Goal: Task Accomplishment & Management: Use online tool/utility

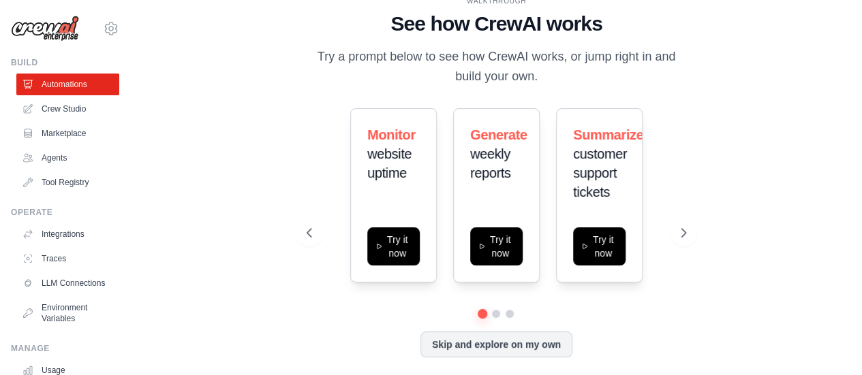
scroll to position [4, 0]
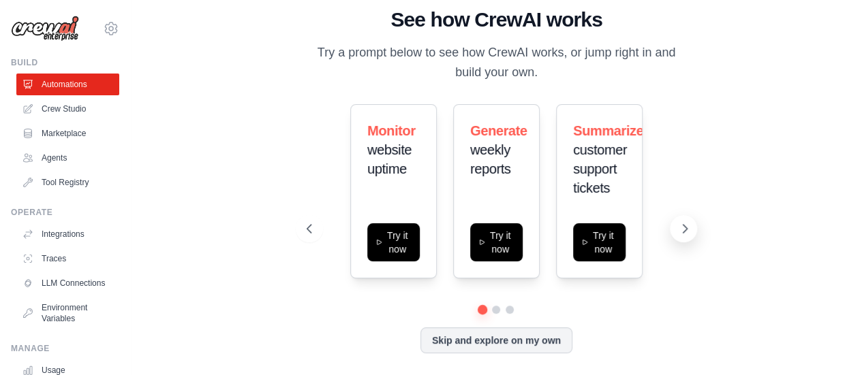
click at [683, 227] on icon at bounding box center [685, 229] width 14 height 14
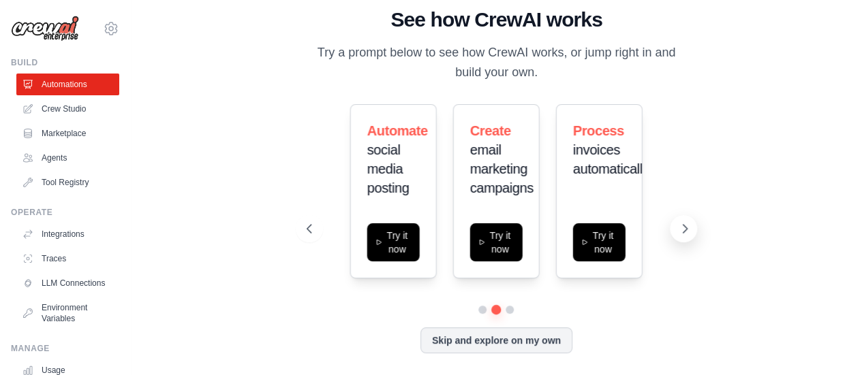
click at [688, 232] on icon at bounding box center [685, 229] width 14 height 14
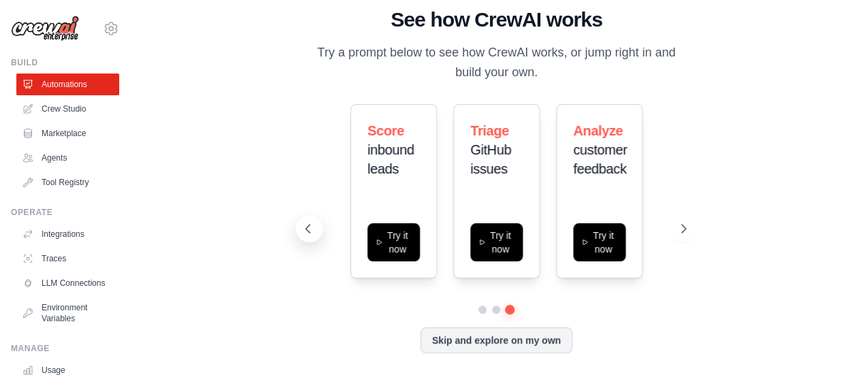
click at [306, 230] on icon at bounding box center [308, 229] width 14 height 14
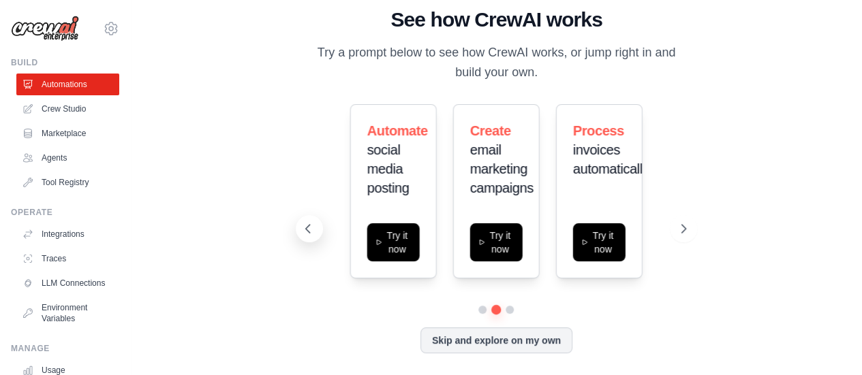
click at [306, 230] on icon at bounding box center [307, 229] width 4 height 8
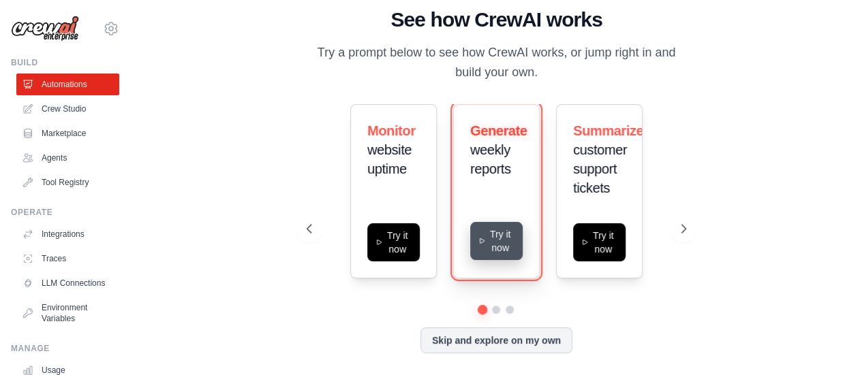
click at [508, 238] on button "Try it now" at bounding box center [496, 241] width 52 height 38
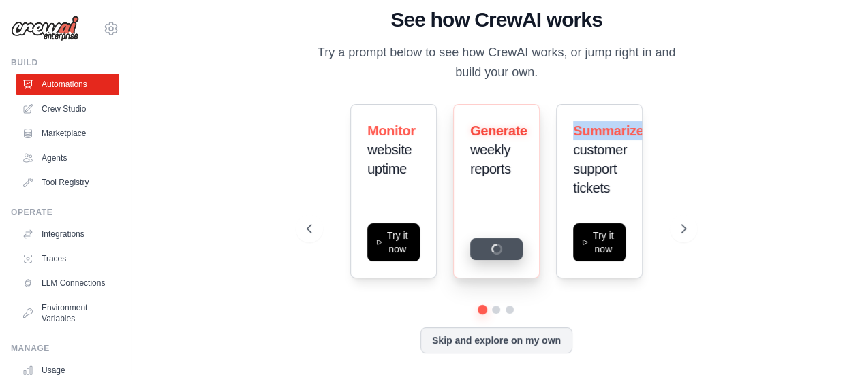
click at [508, 238] on div "Generate weekly reports" at bounding box center [496, 191] width 86 height 174
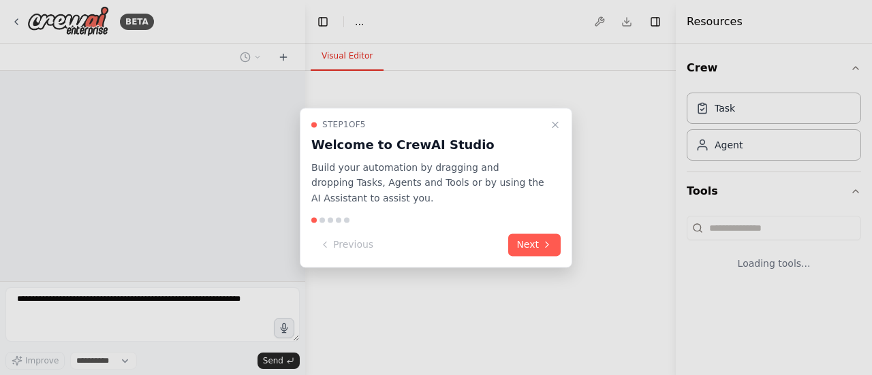
select select "****"
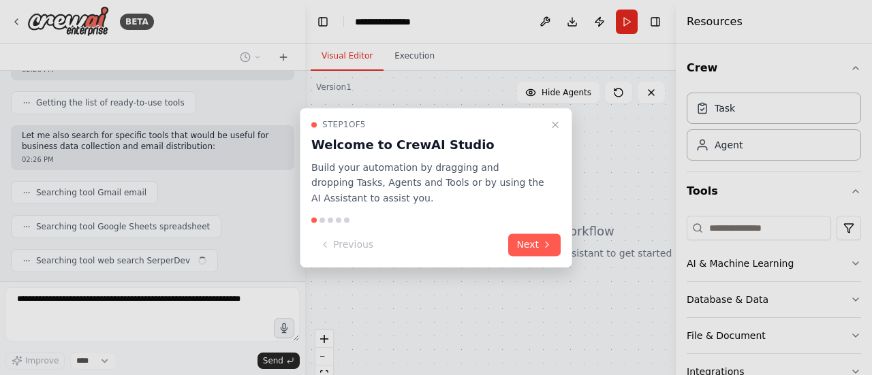
scroll to position [192, 0]
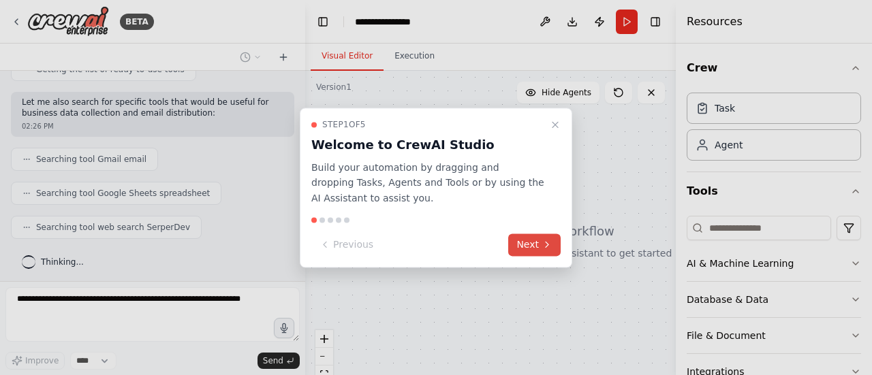
click at [531, 240] on button "Next" at bounding box center [534, 245] width 52 height 22
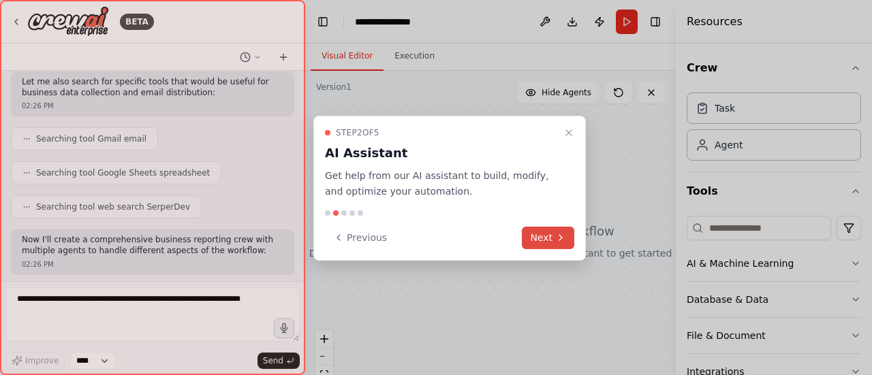
scroll to position [349, 0]
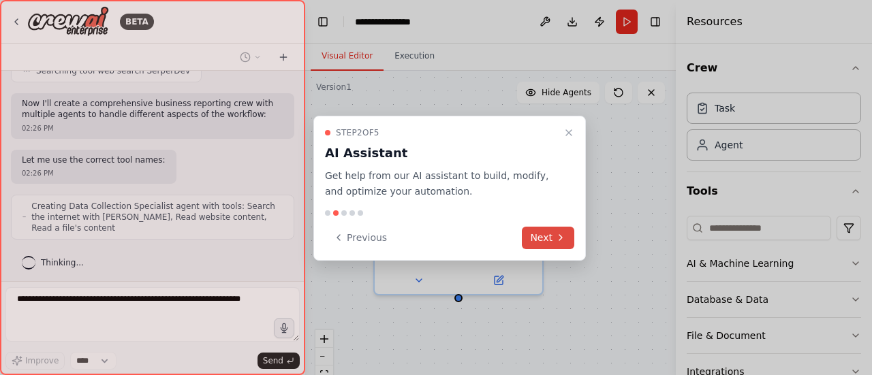
click at [547, 235] on button "Next" at bounding box center [548, 238] width 52 height 22
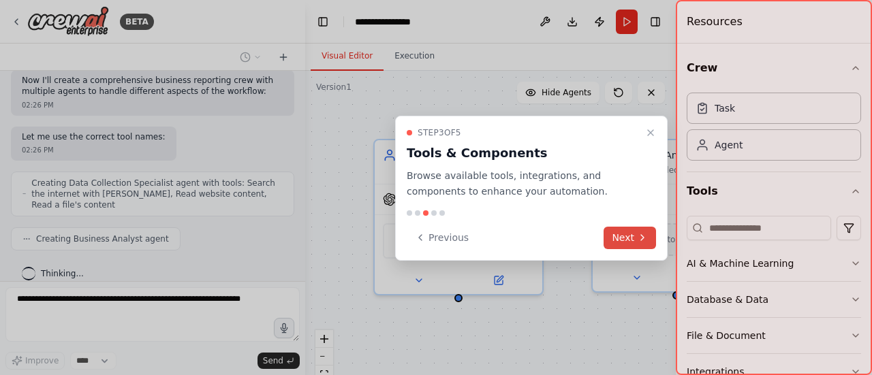
scroll to position [405, 0]
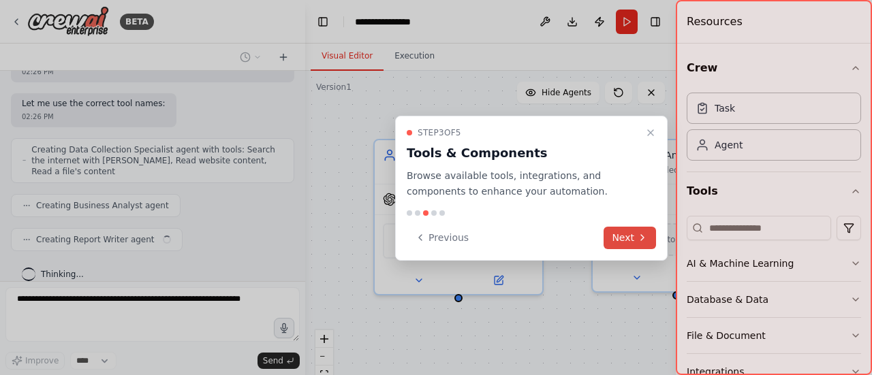
click at [629, 237] on button "Next" at bounding box center [629, 238] width 52 height 22
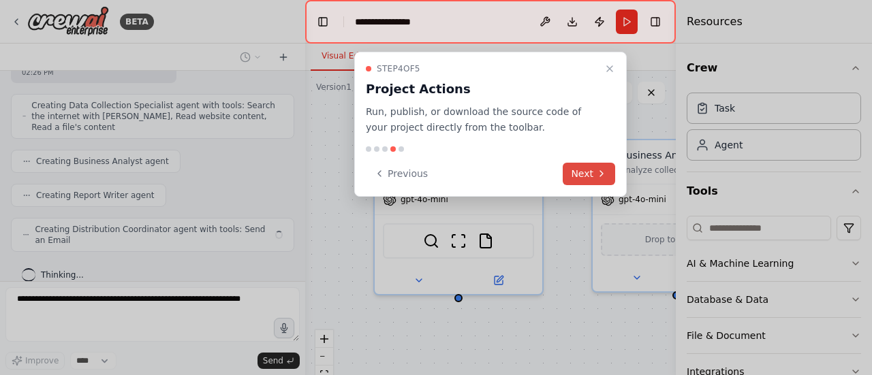
scroll to position [439, 0]
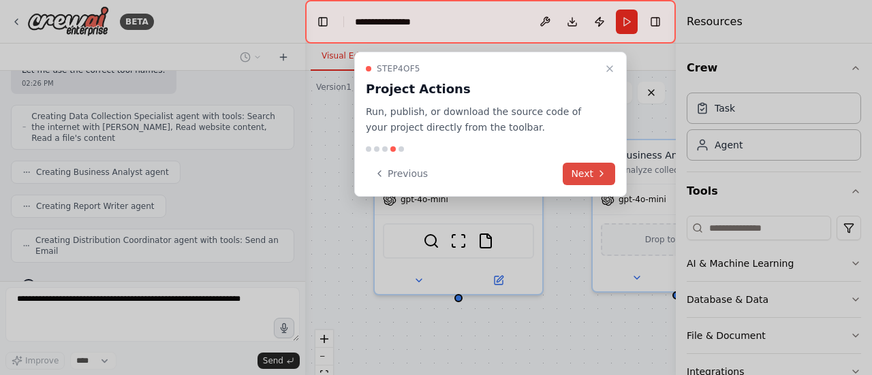
click at [591, 175] on button "Next" at bounding box center [589, 174] width 52 height 22
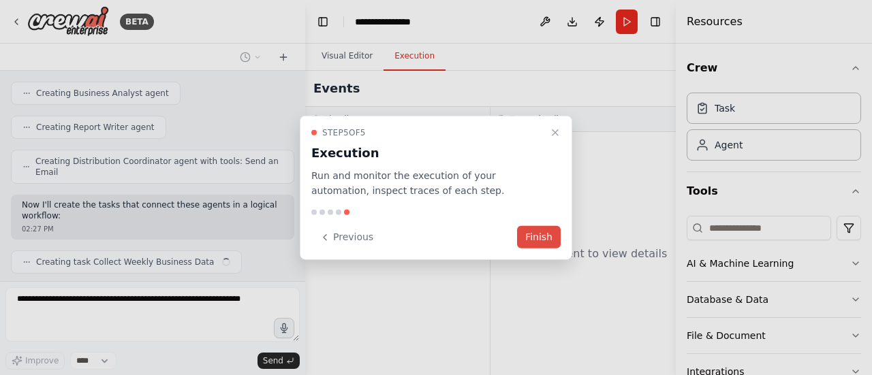
scroll to position [529, 0]
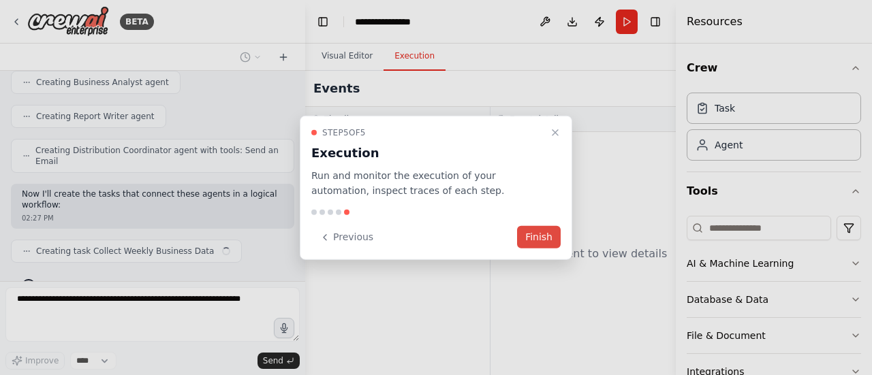
click at [542, 240] on button "Finish" at bounding box center [539, 237] width 44 height 22
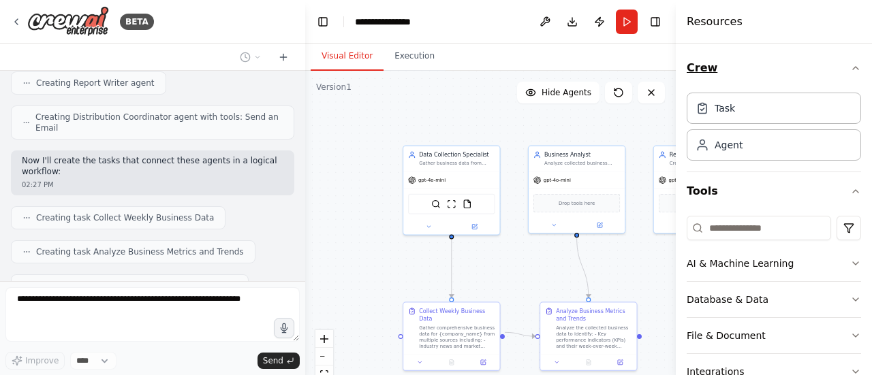
scroll to position [595, 0]
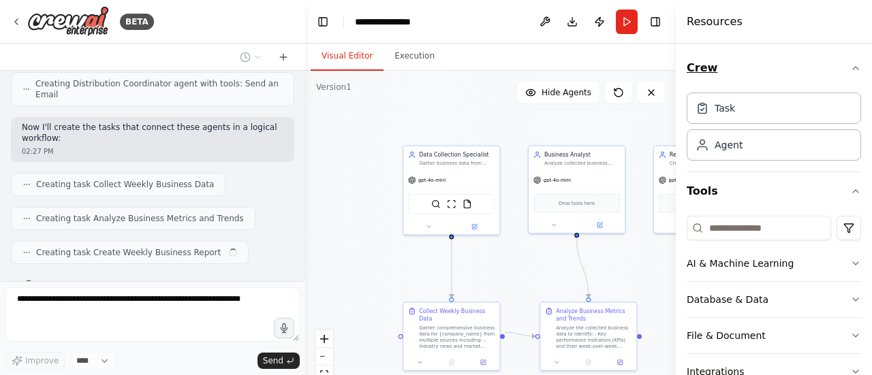
click at [850, 66] on icon "button" at bounding box center [855, 68] width 11 height 11
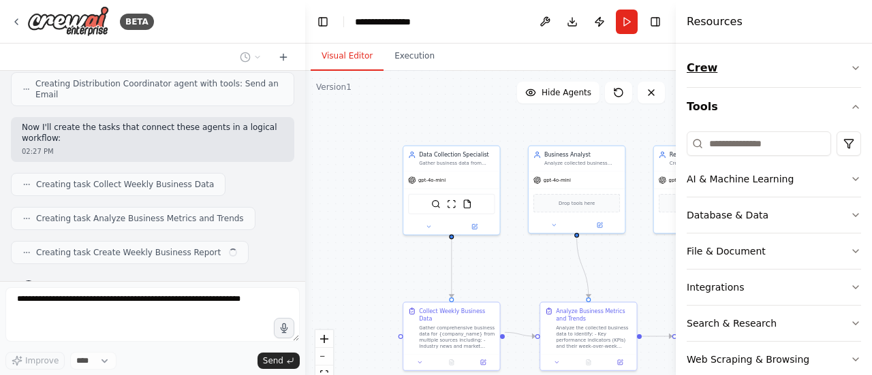
click at [850, 69] on icon "button" at bounding box center [855, 68] width 11 height 11
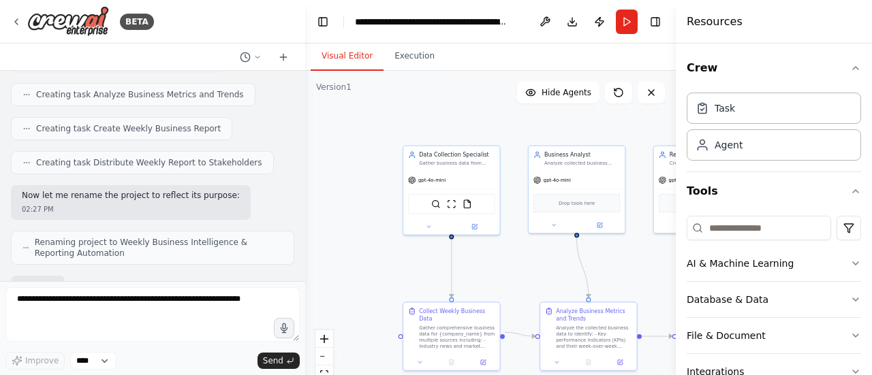
scroll to position [798, 0]
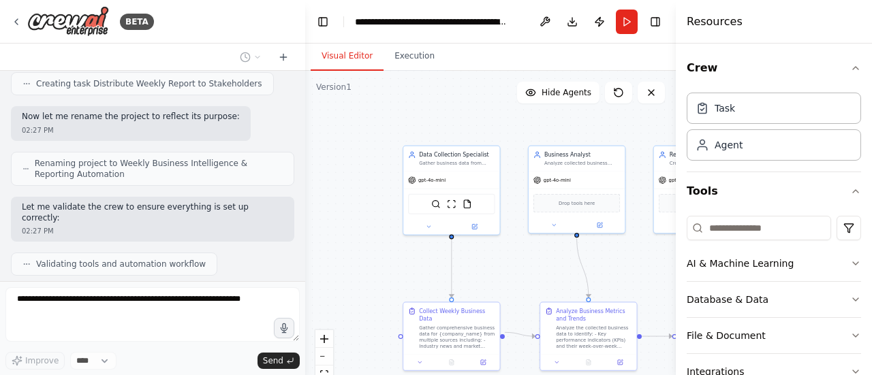
click at [303, 38] on div at bounding box center [302, 187] width 5 height 375
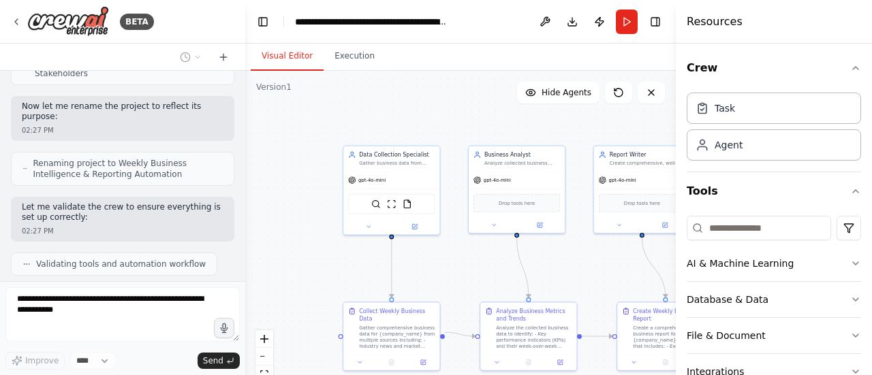
drag, startPoint x: 282, startPoint y: 39, endPoint x: 197, endPoint y: 48, distance: 85.7
click at [240, 48] on div at bounding box center [242, 187] width 5 height 375
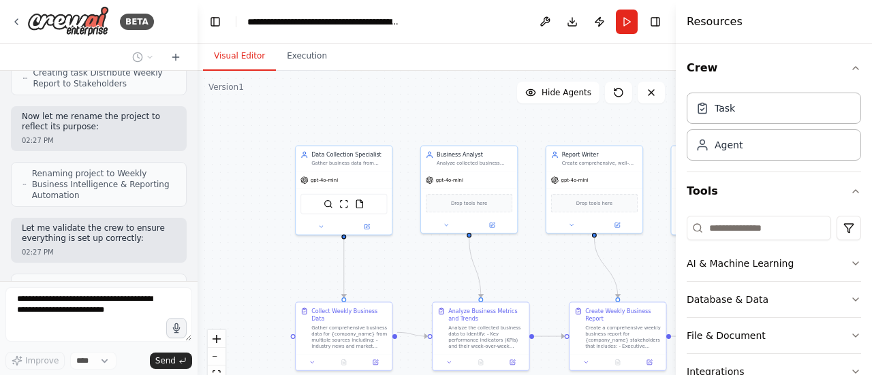
click at [192, 49] on div "BETA Set up a crew that collects data from multiple sources, creates comprehens…" at bounding box center [436, 187] width 872 height 375
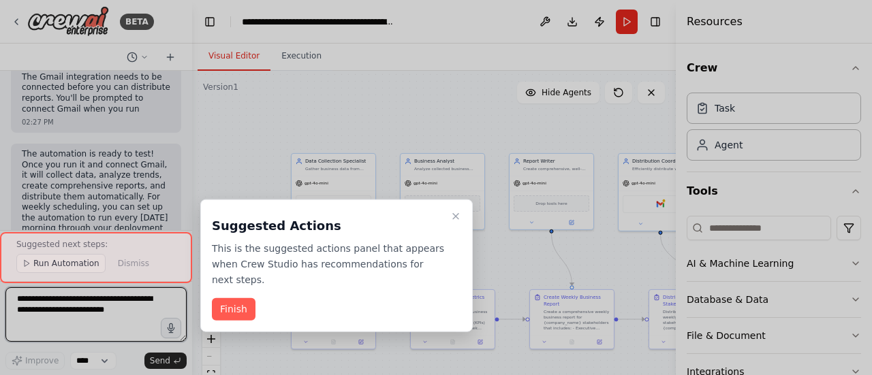
scroll to position [1805, 0]
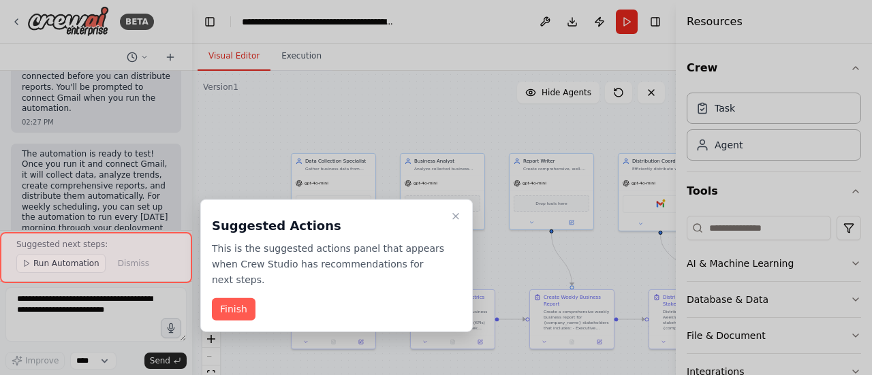
click at [235, 298] on button "Finish" at bounding box center [234, 309] width 44 height 22
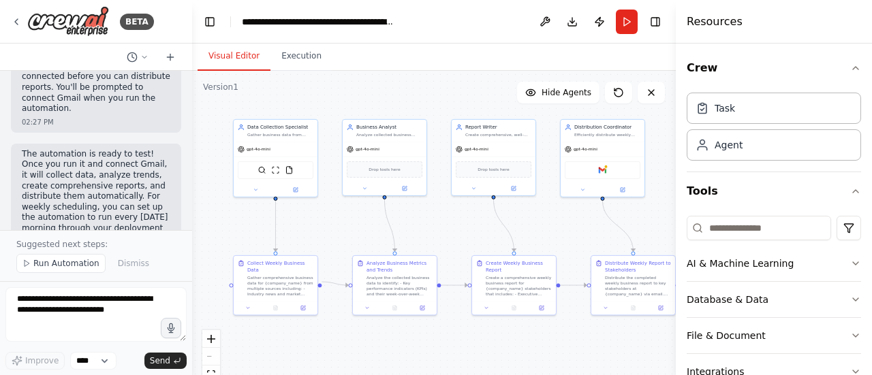
drag, startPoint x: 465, startPoint y: 266, endPoint x: 428, endPoint y: 235, distance: 47.4
click at [428, 235] on div ".deletable-edge-delete-btn { width: 20px; height: 20px; border: 0px solid #ffff…" at bounding box center [434, 241] width 484 height 341
drag, startPoint x: 460, startPoint y: 343, endPoint x: 452, endPoint y: 347, distance: 9.5
click at [460, 344] on div ".deletable-edge-delete-btn { width: 20px; height: 20px; border: 0px solid #ffff…" at bounding box center [434, 241] width 484 height 341
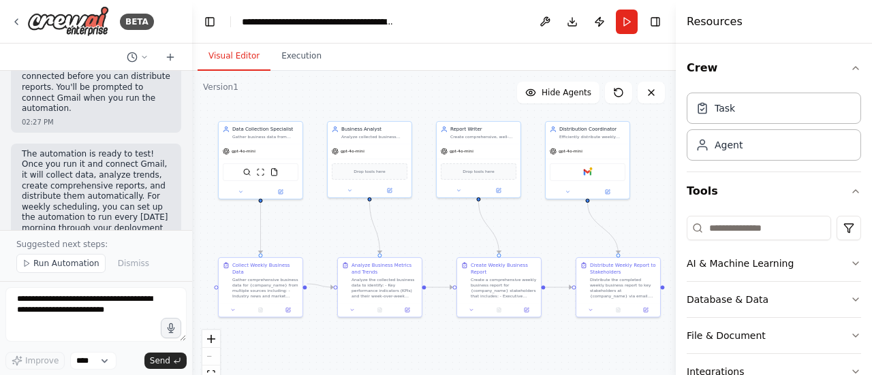
drag, startPoint x: 452, startPoint y: 347, endPoint x: 437, endPoint y: 349, distance: 14.6
click at [438, 349] on div ".deletable-edge-delete-btn { width: 20px; height: 20px; border: 0px solid #ffff…" at bounding box center [434, 241] width 484 height 341
click at [798, 108] on div "Task" at bounding box center [774, 107] width 174 height 31
click at [834, 116] on div "Task" at bounding box center [774, 107] width 174 height 31
click at [741, 155] on div "Agent" at bounding box center [774, 144] width 174 height 31
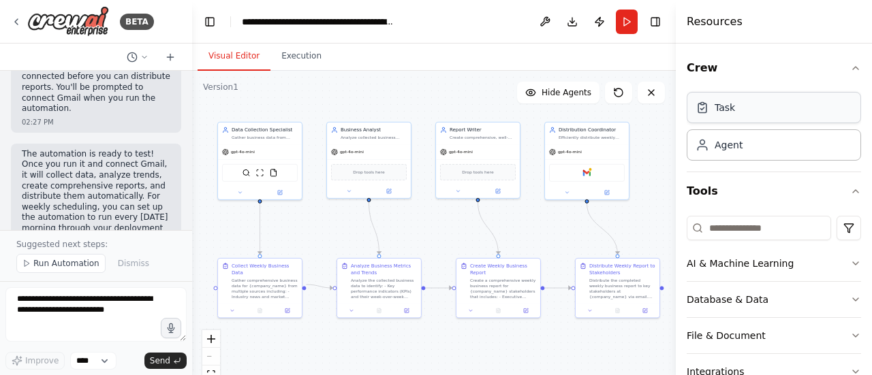
click at [727, 118] on div "Task" at bounding box center [774, 107] width 174 height 31
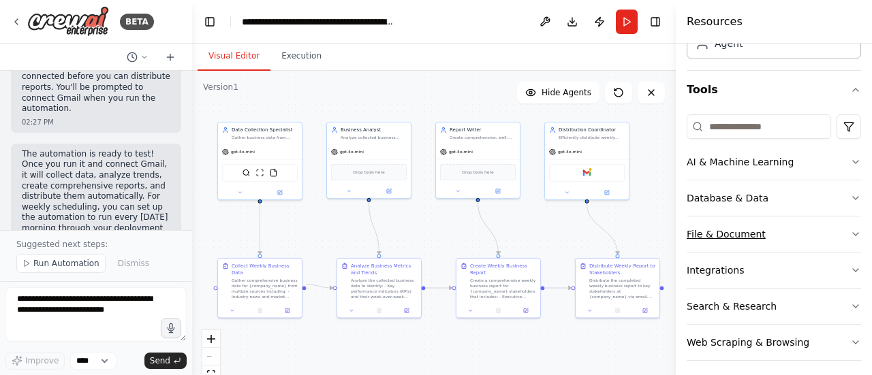
scroll to position [106, 0]
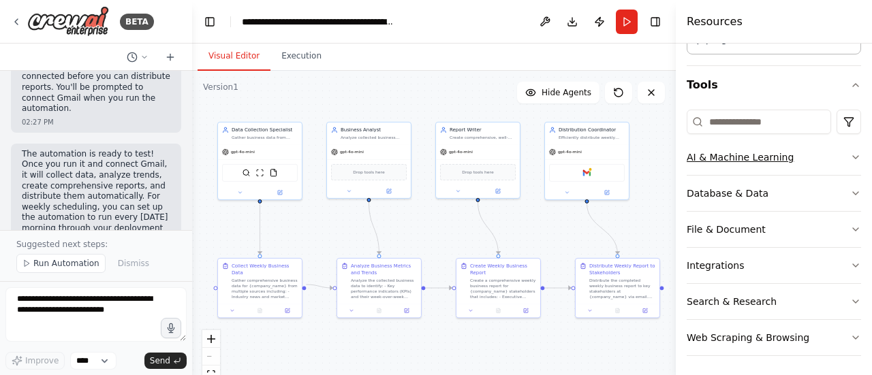
click at [850, 156] on icon "button" at bounding box center [855, 157] width 11 height 11
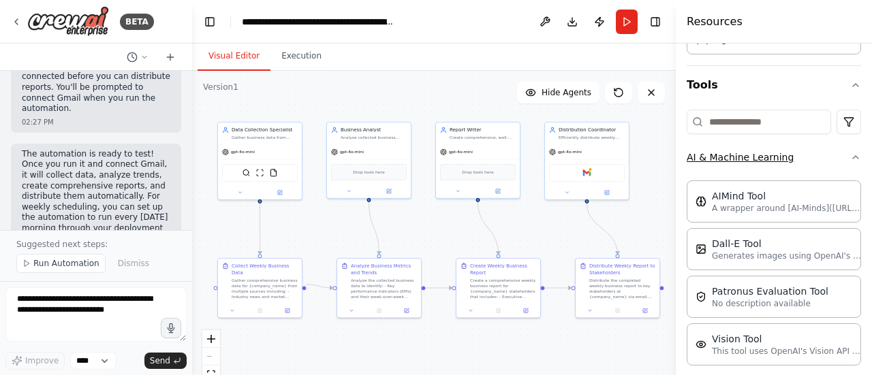
click at [850, 158] on icon "button" at bounding box center [855, 157] width 11 height 11
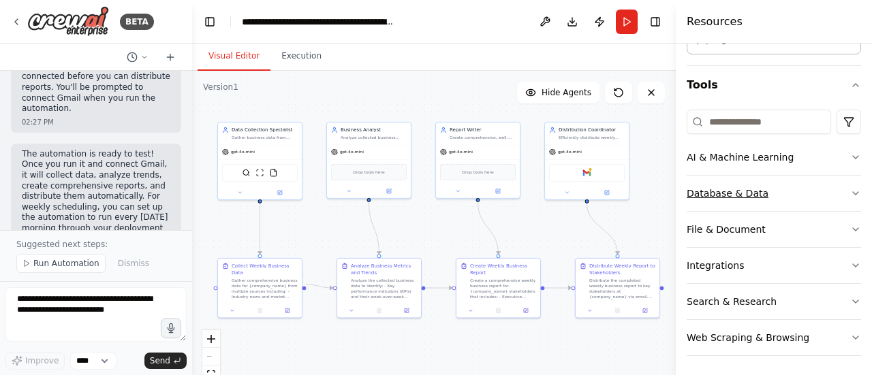
click at [850, 190] on icon "button" at bounding box center [855, 193] width 11 height 11
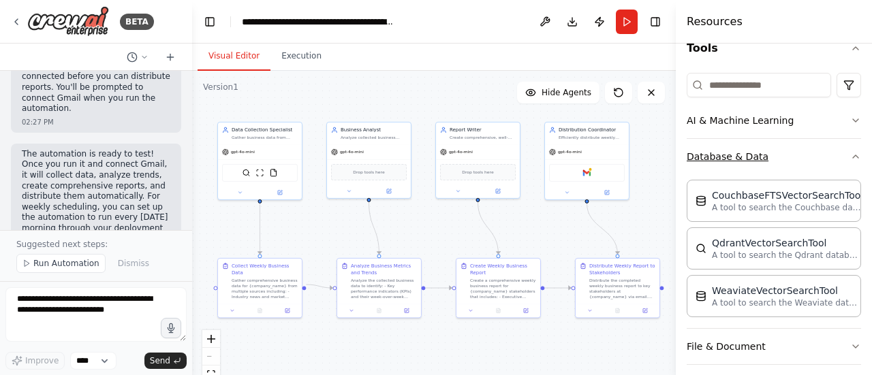
scroll to position [174, 0]
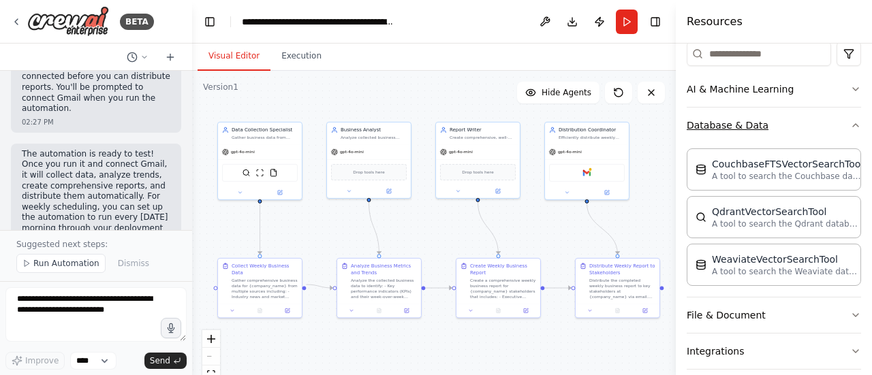
click at [850, 125] on icon "button" at bounding box center [855, 125] width 11 height 11
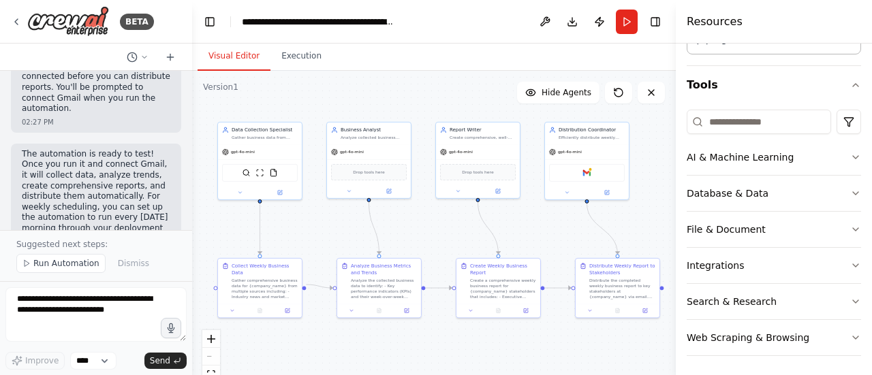
scroll to position [106, 0]
click at [850, 229] on icon "button" at bounding box center [855, 229] width 11 height 11
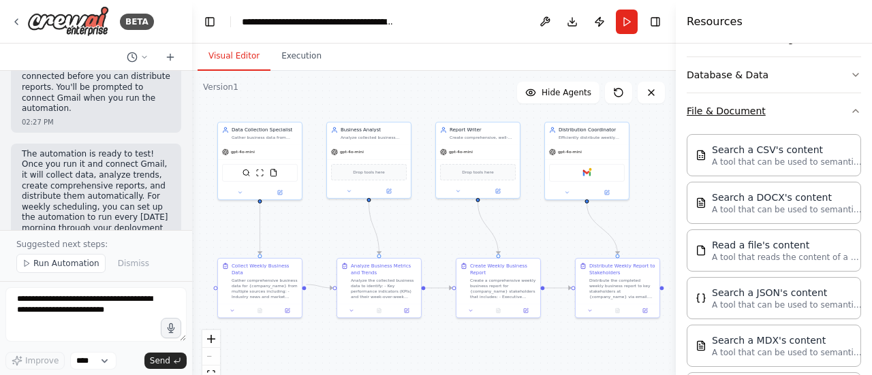
scroll to position [174, 0]
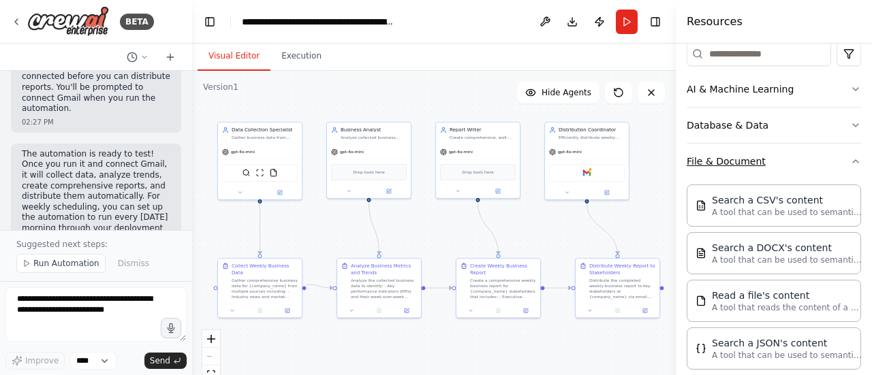
click at [850, 159] on icon "button" at bounding box center [855, 161] width 11 height 11
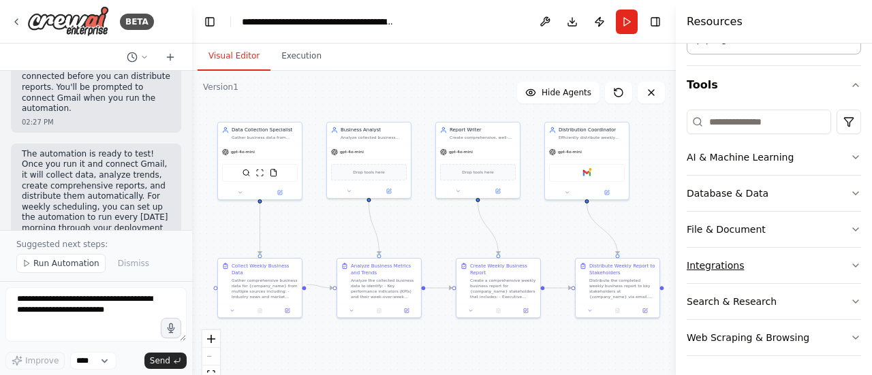
click at [850, 263] on icon "button" at bounding box center [855, 265] width 11 height 11
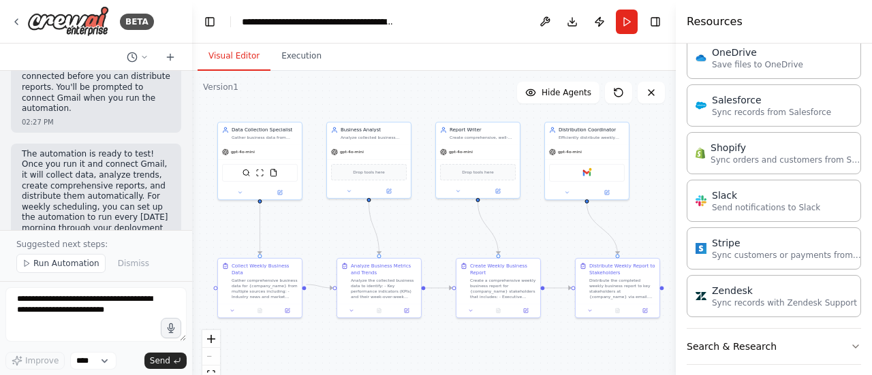
scroll to position [1109, 0]
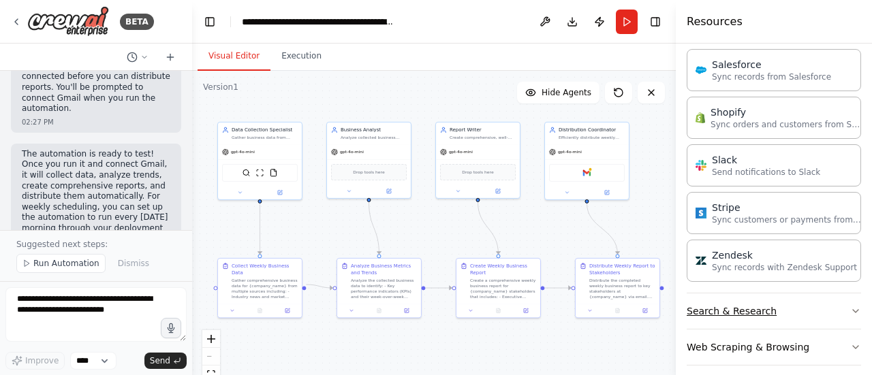
click at [850, 306] on icon "button" at bounding box center [855, 311] width 11 height 11
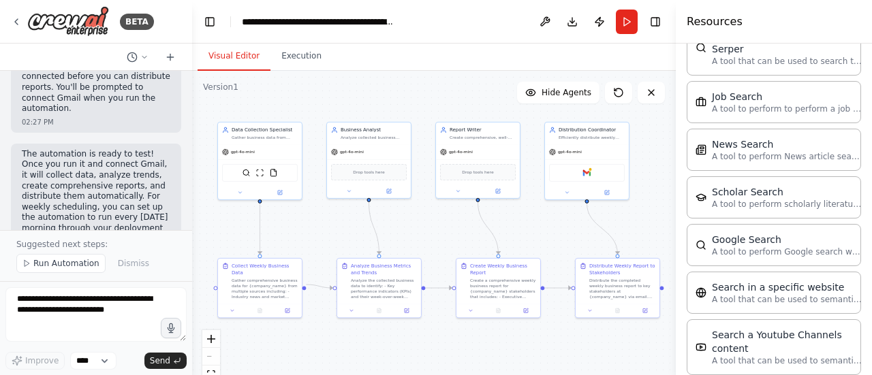
scroll to position [1713, 0]
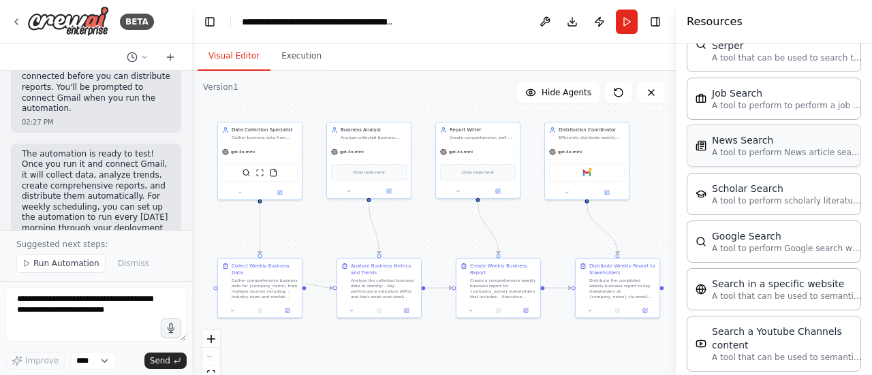
click at [767, 147] on p "A tool to perform News article search with a search_query." at bounding box center [787, 152] width 150 height 11
click at [275, 176] on div "SerperDevTool ScrapeWebsiteTool FileReadTool SerplyNewsSearchTool" at bounding box center [260, 172] width 76 height 18
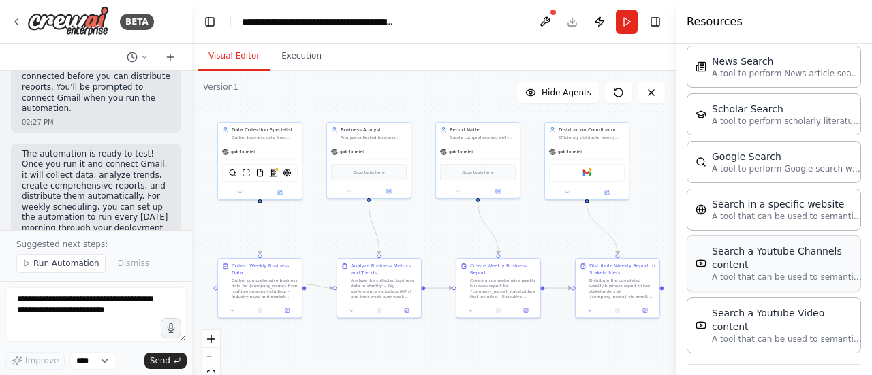
scroll to position [1794, 0]
click at [850, 375] on icon "button" at bounding box center [855, 381] width 11 height 11
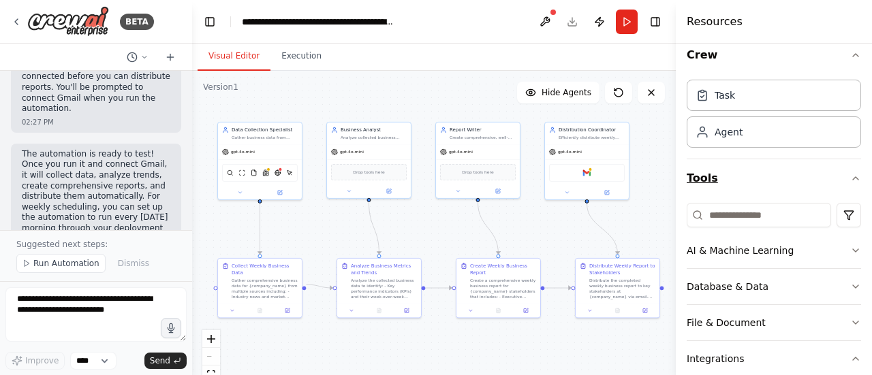
scroll to position [0, 0]
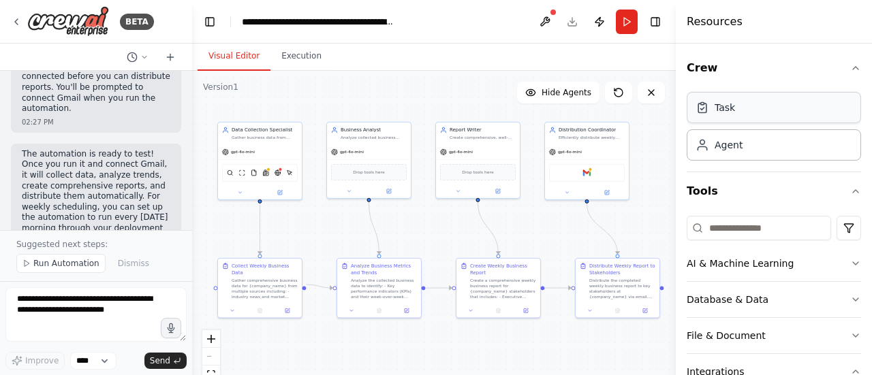
click at [753, 118] on div "Task" at bounding box center [774, 107] width 174 height 31
click at [751, 145] on div "Agent" at bounding box center [774, 144] width 174 height 31
click at [748, 151] on div "Agent" at bounding box center [774, 144] width 174 height 31
click at [571, 92] on span "Hide Agents" at bounding box center [566, 92] width 50 height 11
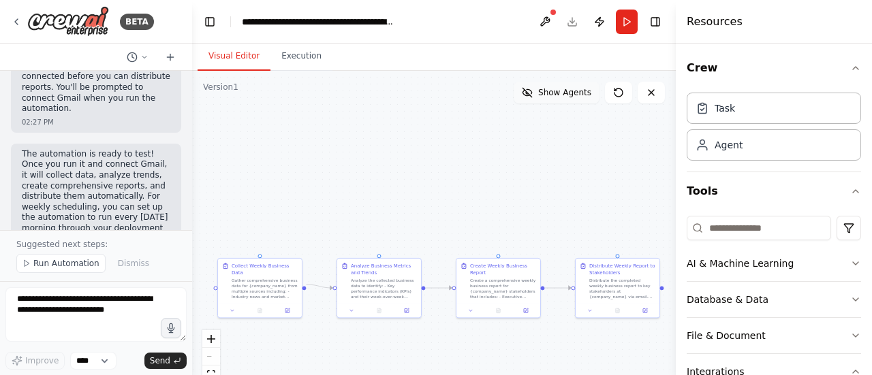
click at [571, 95] on span "Show Agents" at bounding box center [564, 92] width 53 height 11
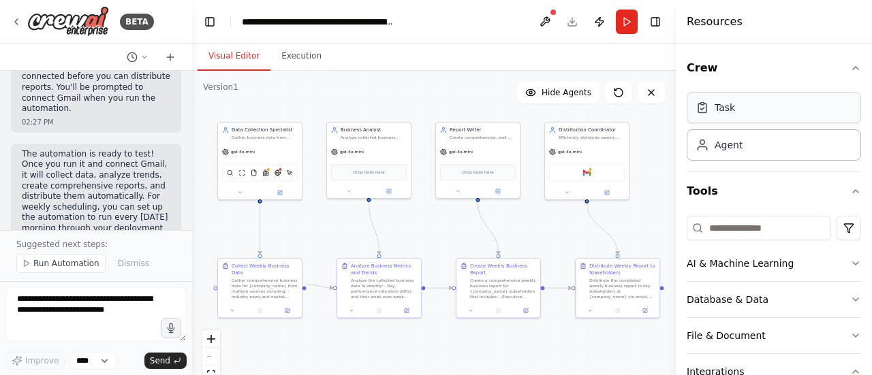
click at [725, 115] on div "Task" at bounding box center [774, 107] width 174 height 31
click at [722, 112] on div "Task" at bounding box center [724, 108] width 20 height 14
click at [509, 108] on div "Role of the agent" at bounding box center [517, 108] width 66 height 7
click at [554, 109] on div ".deletable-edge-delete-btn { width: 20px; height: 20px; border: 0px solid #ffff…" at bounding box center [434, 241] width 484 height 341
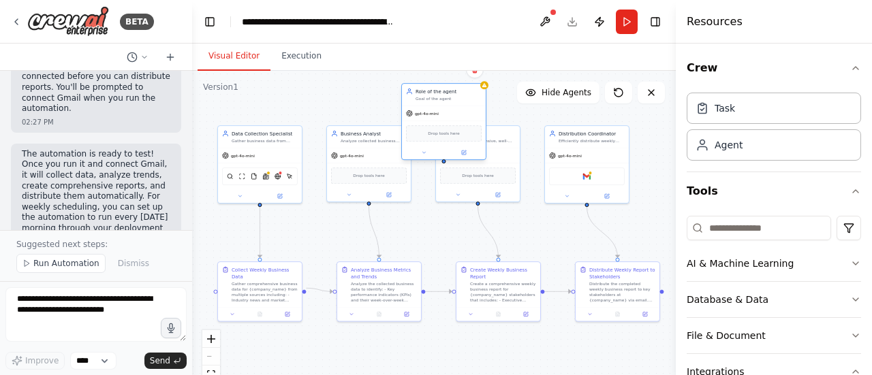
drag, startPoint x: 516, startPoint y: 110, endPoint x: 443, endPoint y: 95, distance: 74.4
click at [440, 95] on div "Role of the agent" at bounding box center [448, 91] width 66 height 7
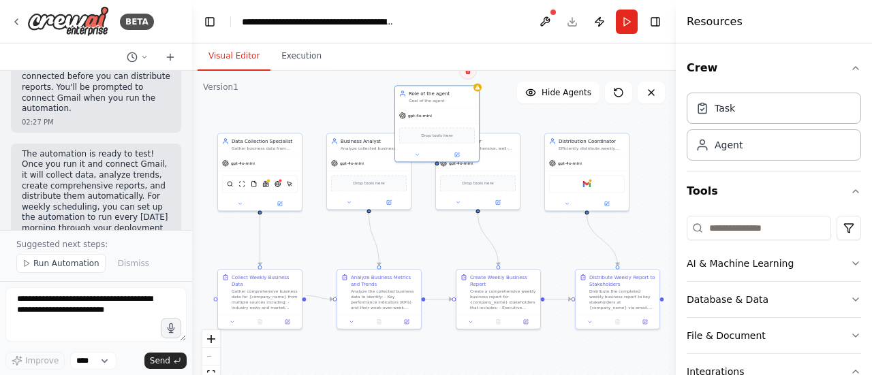
click at [469, 76] on button at bounding box center [468, 70] width 18 height 18
click at [426, 73] on button "Confirm" at bounding box center [429, 70] width 48 height 16
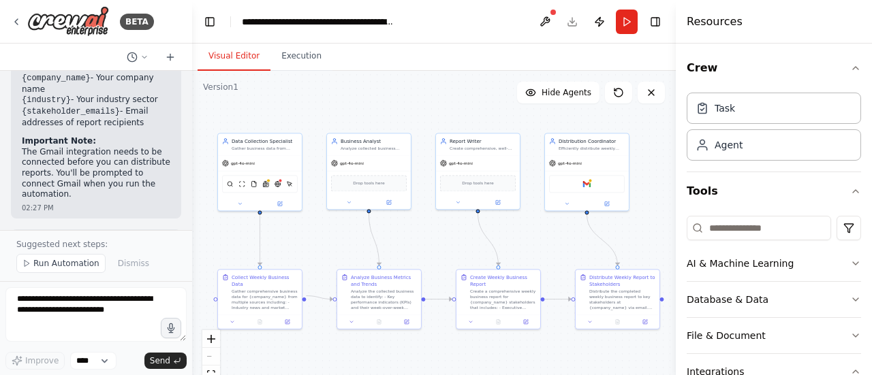
scroll to position [1805, 0]
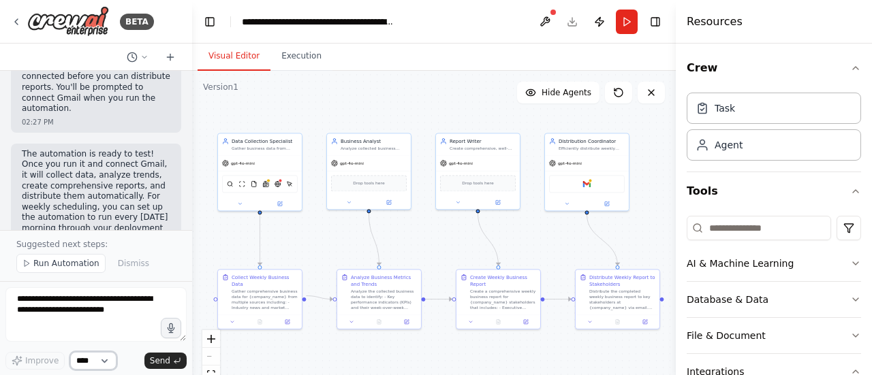
click at [107, 363] on select "****" at bounding box center [93, 361] width 46 height 18
click at [107, 367] on select "****" at bounding box center [93, 361] width 46 height 18
click at [264, 157] on div "gpt-4o-mini" at bounding box center [260, 162] width 84 height 15
click at [264, 155] on div "gpt-4o-mini" at bounding box center [260, 162] width 84 height 15
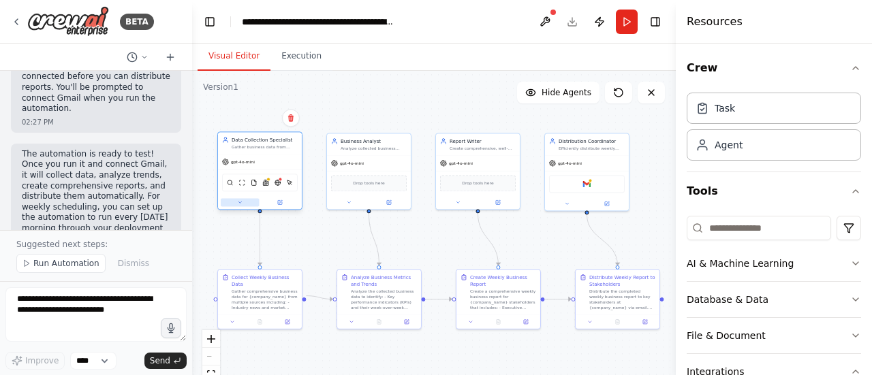
click at [237, 201] on icon at bounding box center [239, 202] width 5 height 5
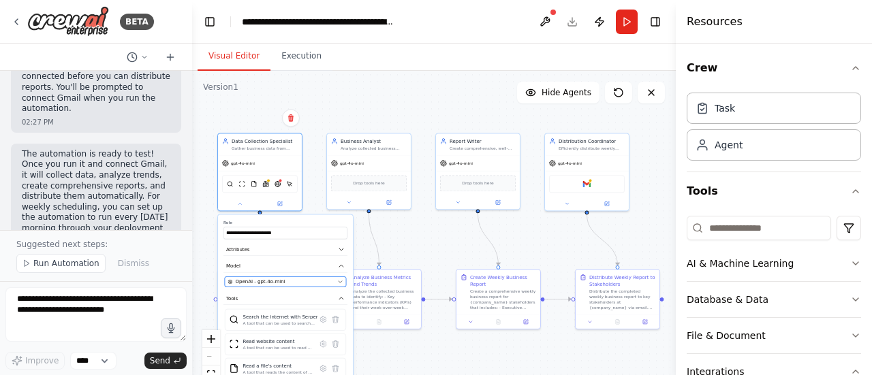
click at [342, 283] on icon "button" at bounding box center [339, 281] width 5 height 5
click at [342, 280] on icon "button" at bounding box center [339, 281] width 5 height 5
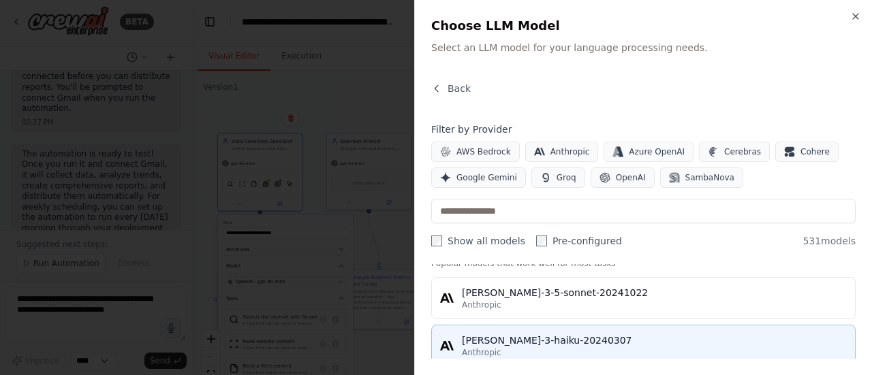
scroll to position [0, 0]
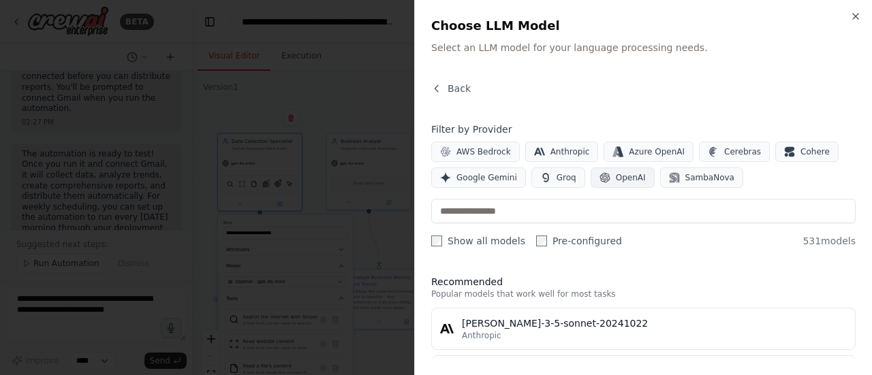
click at [618, 176] on span "OpenAI" at bounding box center [631, 177] width 30 height 11
click at [855, 16] on icon "button" at bounding box center [855, 16] width 5 height 5
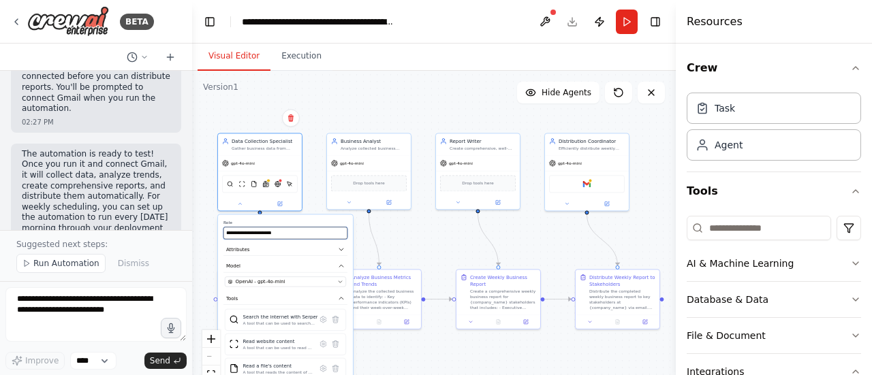
click at [290, 230] on input "**********" at bounding box center [285, 233] width 124 height 12
click at [341, 250] on icon "button" at bounding box center [341, 250] width 4 height 2
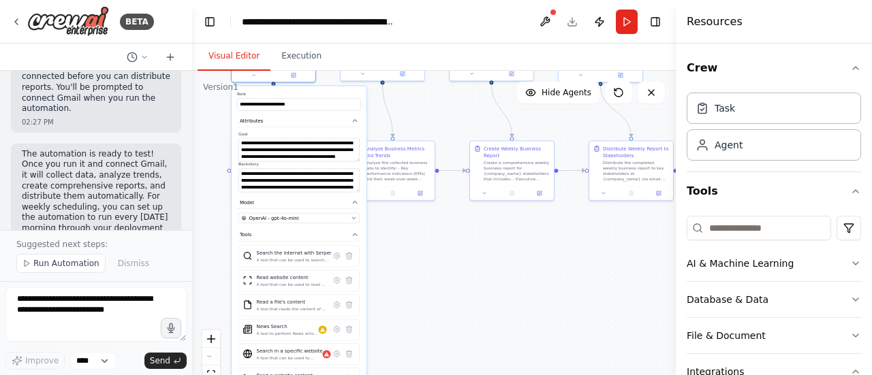
drag, startPoint x: 428, startPoint y: 246, endPoint x: 443, endPoint y: 114, distance: 132.2
click at [443, 114] on div ".deletable-edge-delete-btn { width: 20px; height: 20px; border: 0px solid #ffff…" at bounding box center [434, 241] width 484 height 341
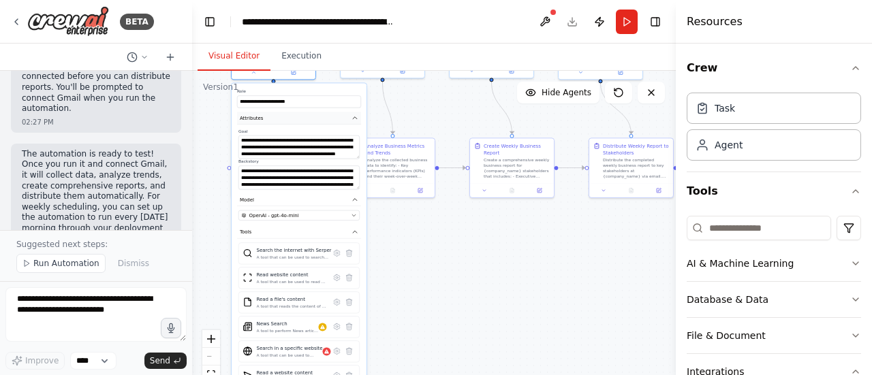
click at [355, 119] on icon "button" at bounding box center [354, 117] width 7 height 7
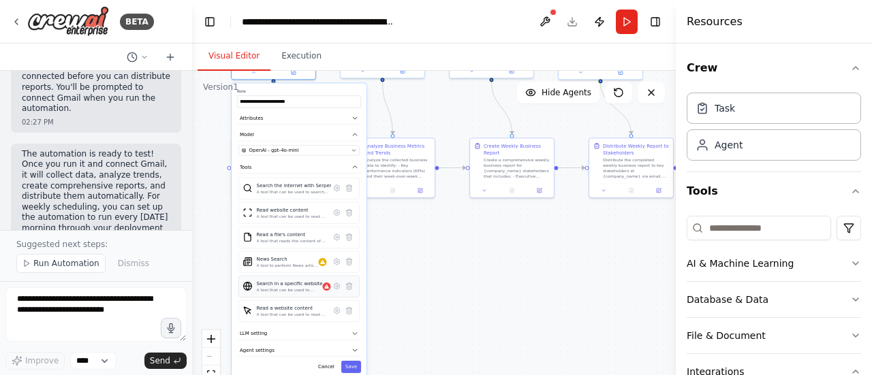
click at [324, 288] on div at bounding box center [327, 287] width 8 height 8
click at [349, 287] on icon at bounding box center [348, 286] width 5 height 7
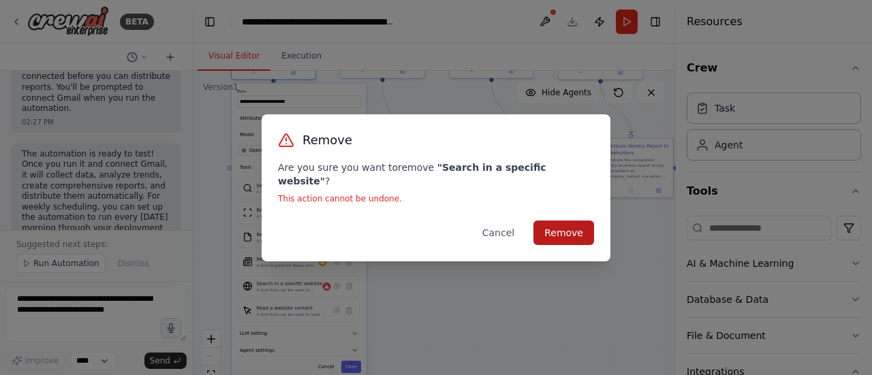
click at [580, 230] on button "Remove" at bounding box center [563, 233] width 61 height 25
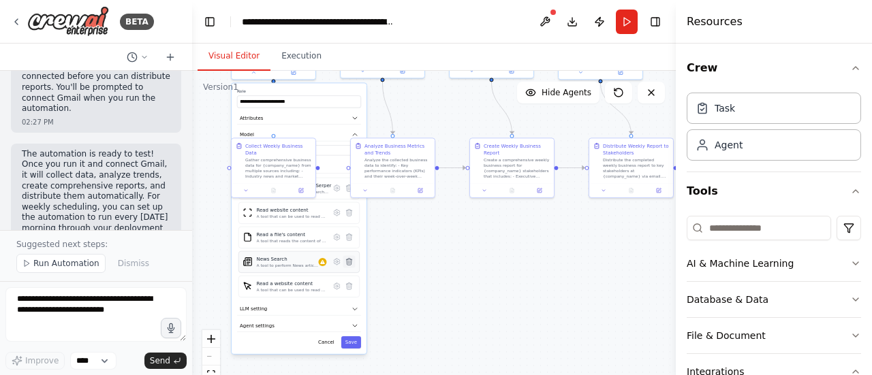
click at [350, 261] on icon at bounding box center [348, 262] width 5 height 7
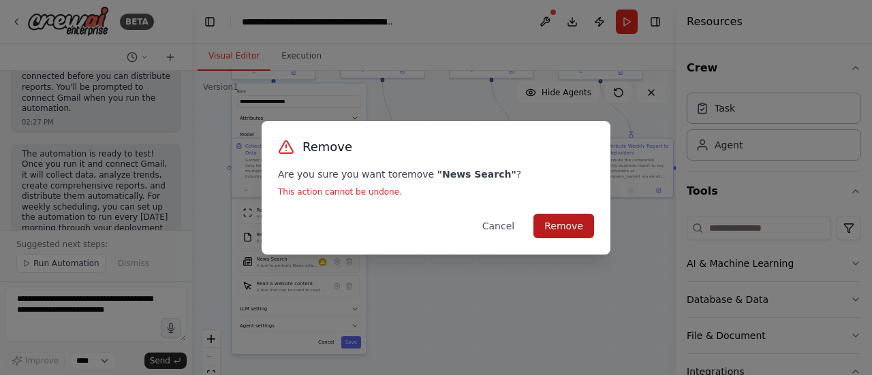
click at [563, 230] on button "Remove" at bounding box center [563, 226] width 61 height 25
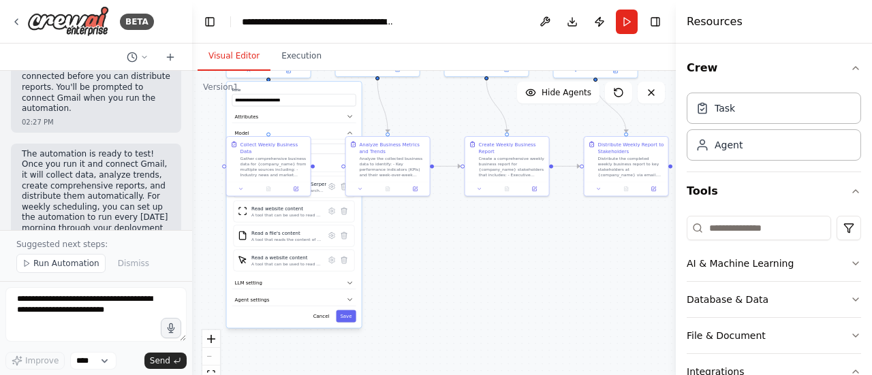
click at [400, 261] on div ".deletable-edge-delete-btn { width: 20px; height: 20px; border: 0px solid #ffff…" at bounding box center [434, 241] width 484 height 341
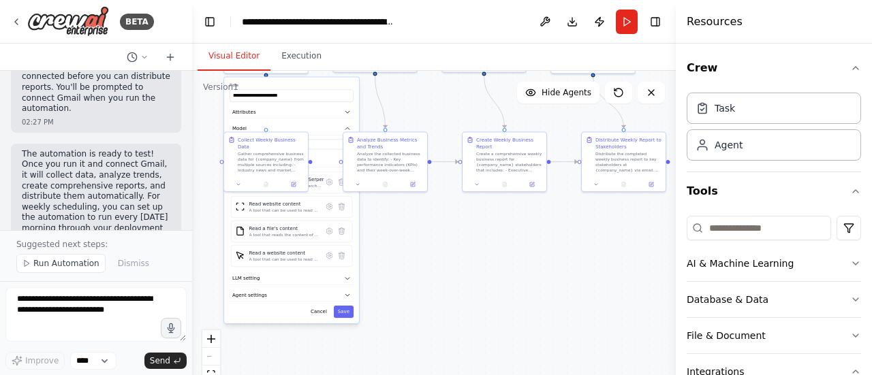
click at [400, 264] on div ".deletable-edge-delete-btn { width: 20px; height: 20px; border: 0px solid #ffff…" at bounding box center [434, 241] width 484 height 341
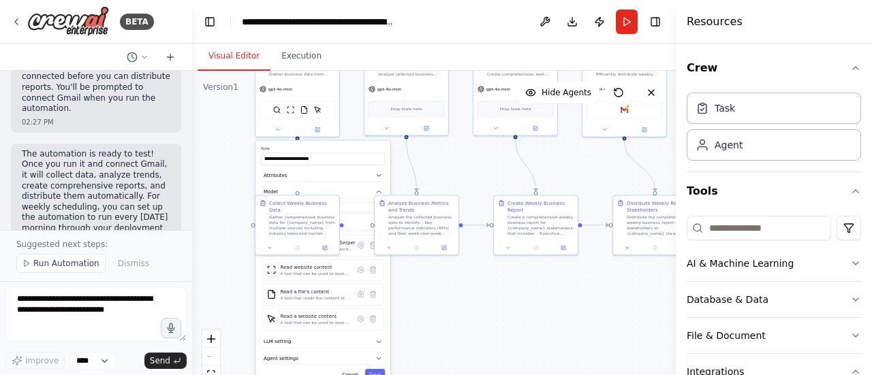
drag, startPoint x: 418, startPoint y: 239, endPoint x: 449, endPoint y: 317, distance: 83.5
click at [449, 317] on div ".deletable-edge-delete-btn { width: 20px; height: 20px; border: 0px solid #ffff…" at bounding box center [434, 241] width 484 height 341
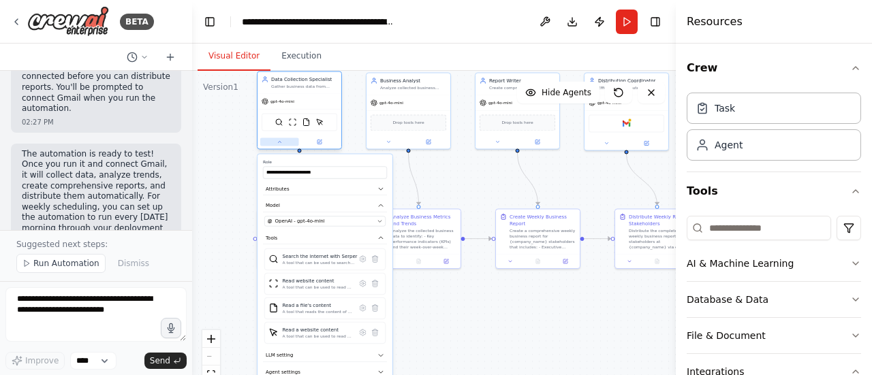
click at [296, 144] on button at bounding box center [279, 142] width 39 height 8
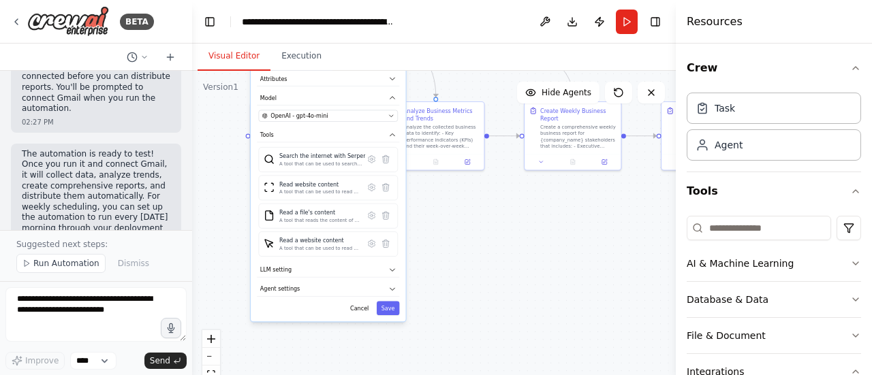
drag, startPoint x: 437, startPoint y: 300, endPoint x: 439, endPoint y: 198, distance: 102.2
click at [439, 198] on div ".deletable-edge-delete-btn { width: 20px; height: 20px; border: 0px solid #ffff…" at bounding box center [434, 241] width 484 height 341
click at [394, 262] on button "LLM setting" at bounding box center [328, 269] width 142 height 14
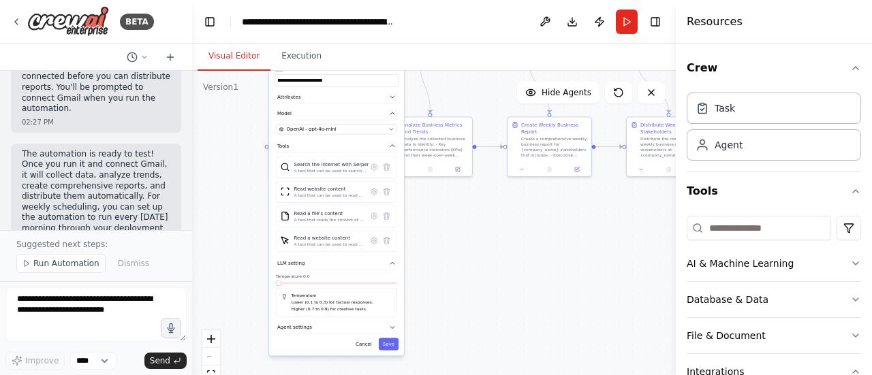
click at [276, 283] on span at bounding box center [278, 283] width 5 height 5
click at [343, 325] on button "Agent settings" at bounding box center [336, 327] width 124 height 13
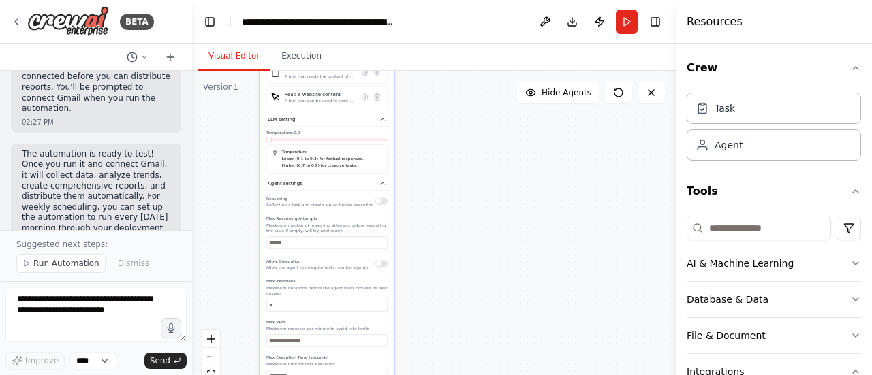
drag, startPoint x: 472, startPoint y: 289, endPoint x: 462, endPoint y: 143, distance: 146.1
click at [462, 143] on div ".deletable-edge-delete-btn { width: 20px; height: 20px; border: 0px solid #ffff…" at bounding box center [434, 241] width 484 height 341
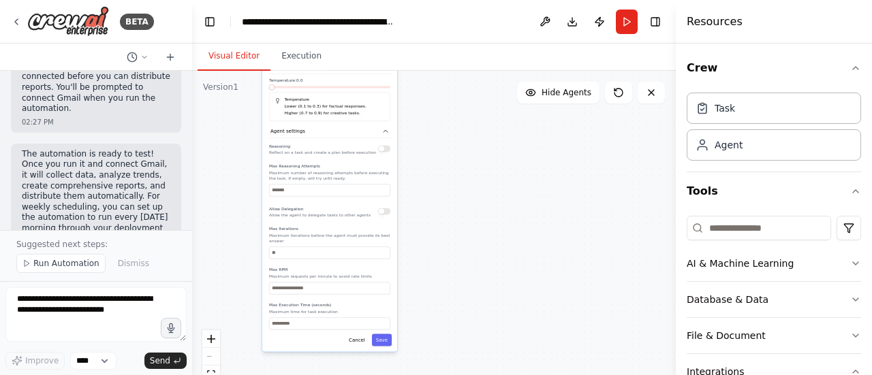
drag, startPoint x: 430, startPoint y: 259, endPoint x: 433, endPoint y: 212, distance: 47.8
click at [433, 212] on div ".deletable-edge-delete-btn { width: 20px; height: 20px; border: 0px solid #ffff…" at bounding box center [434, 241] width 484 height 341
drag, startPoint x: 433, startPoint y: 213, endPoint x: 429, endPoint y: 225, distance: 12.3
click at [433, 213] on div ".deletable-edge-delete-btn { width: 20px; height: 20px; border: 0px solid #ffff…" at bounding box center [434, 241] width 484 height 341
click at [380, 336] on button "Save" at bounding box center [382, 342] width 20 height 12
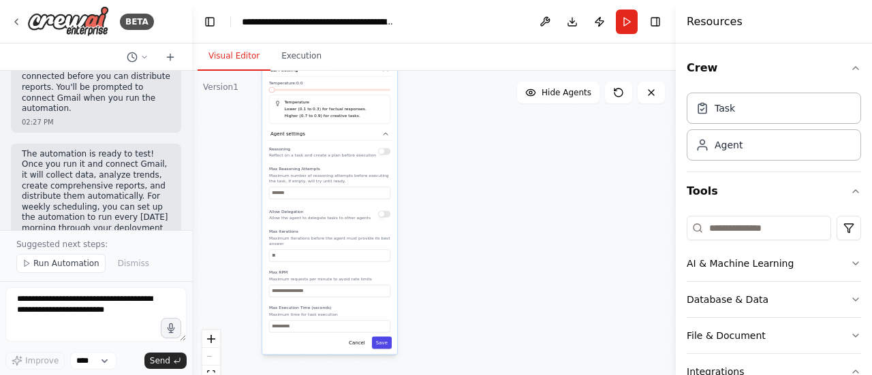
click at [383, 336] on button "Save" at bounding box center [382, 342] width 20 height 12
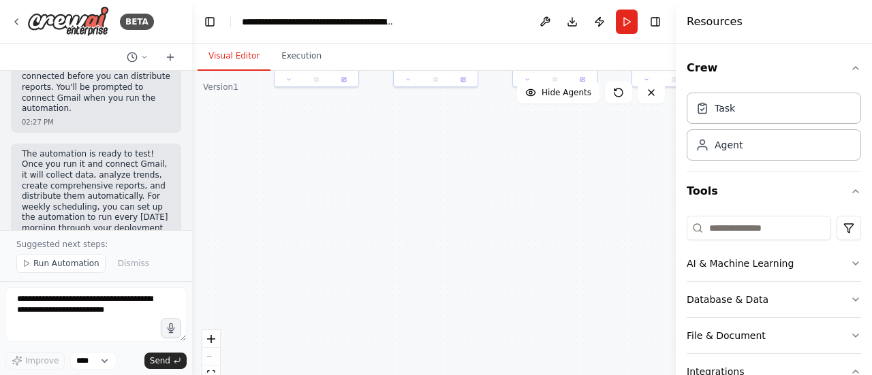
drag, startPoint x: 411, startPoint y: 276, endPoint x: 414, endPoint y: 328, distance: 51.8
click at [413, 326] on div ".deletable-edge-delete-btn { width: 20px; height: 20px; border: 0px solid #ffff…" at bounding box center [434, 241] width 484 height 341
drag, startPoint x: 451, startPoint y: 198, endPoint x: 427, endPoint y: 293, distance: 98.3
click at [427, 293] on div ".deletable-edge-delete-btn { width: 20px; height: 20px; border: 0px solid #ffff…" at bounding box center [434, 241] width 484 height 341
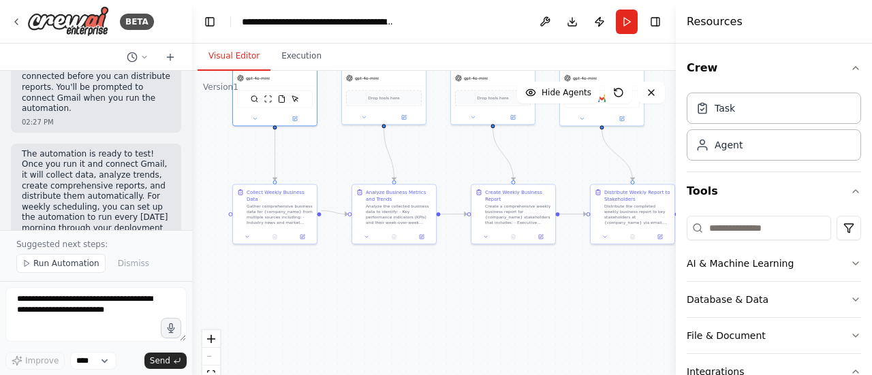
drag, startPoint x: 386, startPoint y: 255, endPoint x: 360, endPoint y: 328, distance: 77.6
click at [360, 328] on div ".deletable-edge-delete-btn { width: 20px; height: 20px; border: 0px solid #ffff…" at bounding box center [434, 241] width 484 height 341
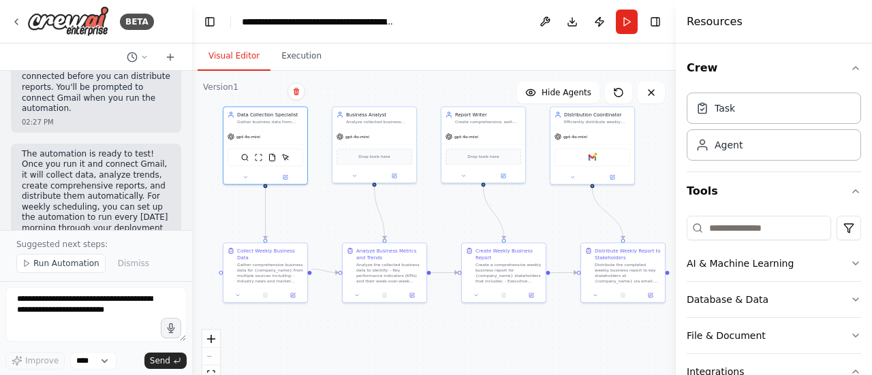
drag, startPoint x: 336, startPoint y: 306, endPoint x: 330, endPoint y: 334, distance: 28.6
click at [330, 334] on div ".deletable-edge-delete-btn { width: 20px; height: 20px; border: 0px solid #ffff…" at bounding box center [434, 241] width 484 height 341
click at [103, 362] on select "****" at bounding box center [93, 361] width 46 height 18
click at [103, 363] on select "****" at bounding box center [93, 361] width 46 height 18
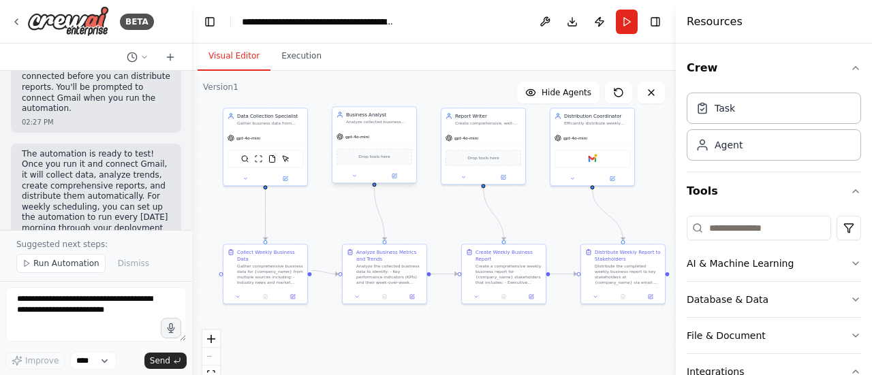
click at [398, 131] on div "gpt-4o-mini" at bounding box center [374, 136] width 84 height 15
click at [353, 178] on button at bounding box center [354, 176] width 39 height 8
click at [356, 175] on icon at bounding box center [353, 175] width 5 height 5
click at [353, 176] on icon at bounding box center [353, 175] width 5 height 5
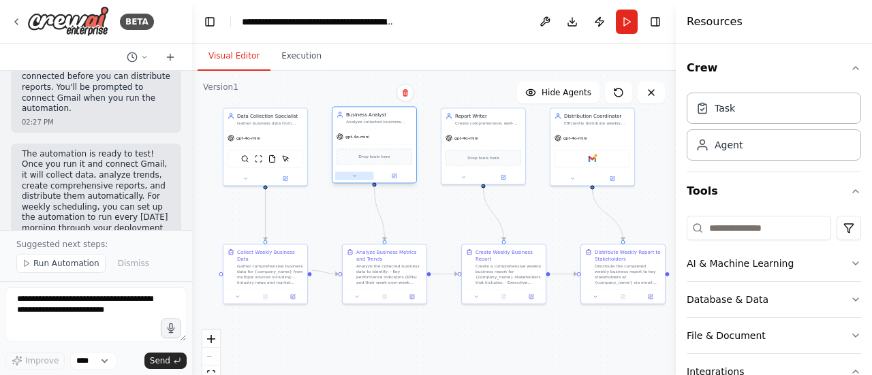
click at [353, 174] on icon at bounding box center [353, 175] width 5 height 5
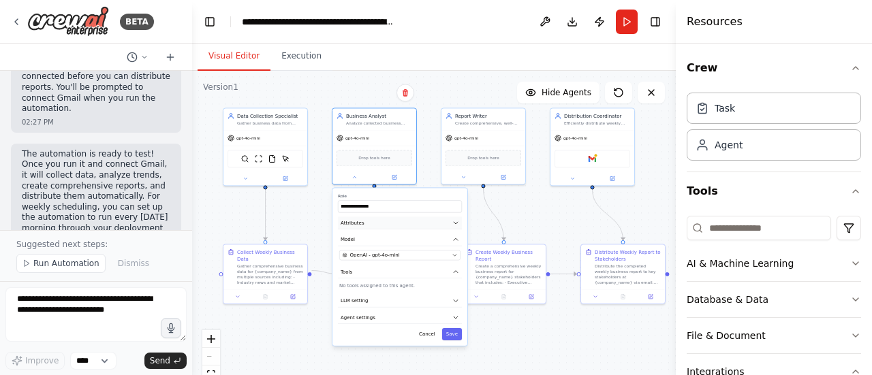
click at [456, 220] on icon "button" at bounding box center [455, 222] width 7 height 7
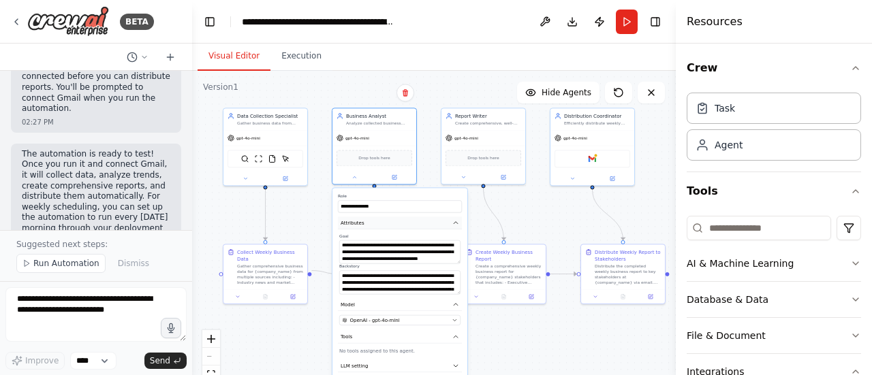
click at [456, 222] on icon "button" at bounding box center [456, 223] width 4 height 2
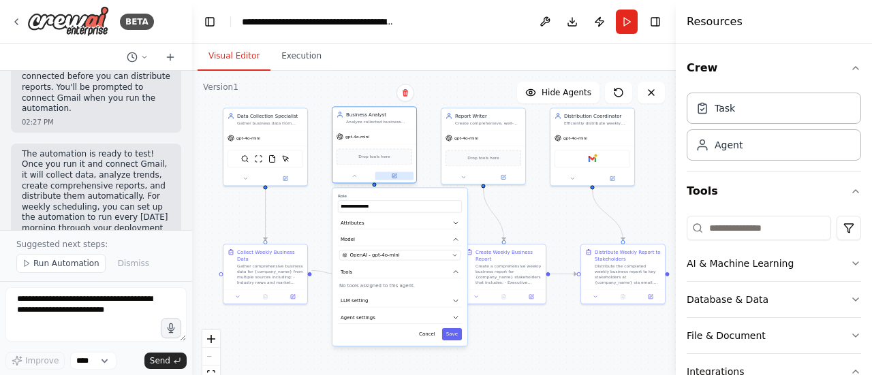
click at [394, 176] on icon at bounding box center [394, 175] width 3 height 3
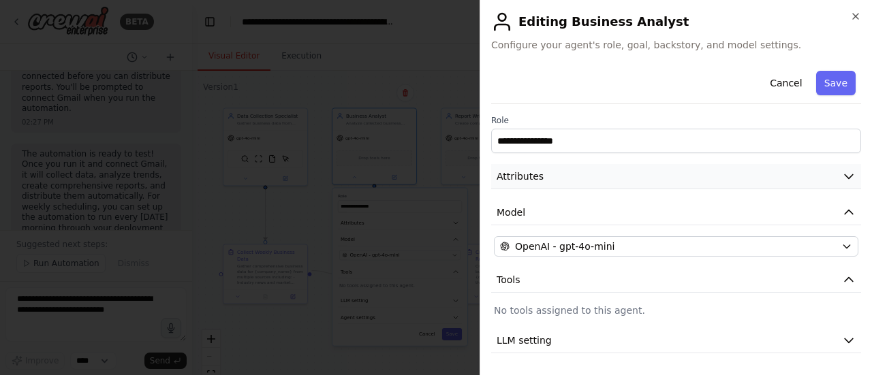
click at [842, 178] on icon "button" at bounding box center [849, 177] width 14 height 14
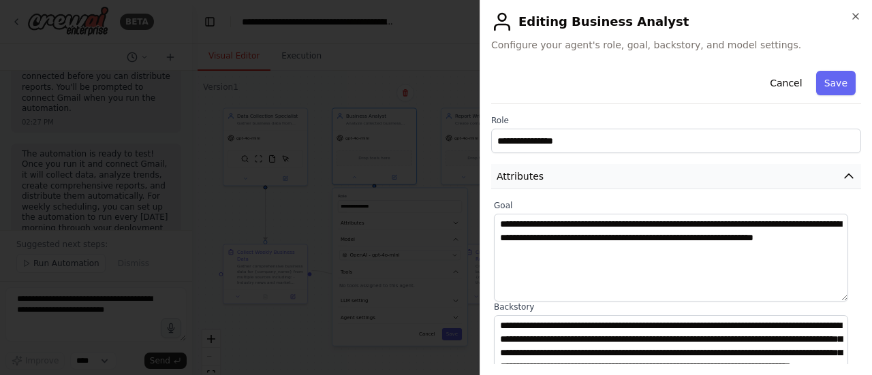
click at [842, 180] on icon "button" at bounding box center [849, 177] width 14 height 14
click at [860, 15] on icon "button" at bounding box center [855, 16] width 11 height 11
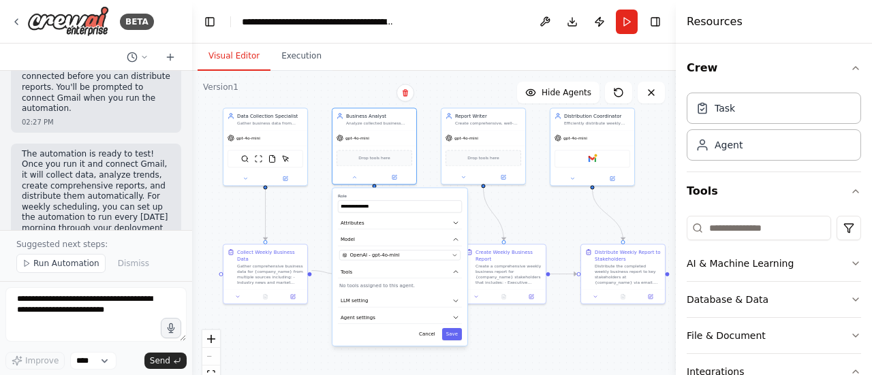
click at [546, 344] on div ".deletable-edge-delete-btn { width: 20px; height: 20px; border: 0px solid #ffff…" at bounding box center [434, 241] width 484 height 341
click at [431, 336] on button "Cancel" at bounding box center [427, 336] width 25 height 12
click at [530, 337] on div ".deletable-edge-delete-btn { width: 20px; height: 20px; border: 0px solid #ffff…" at bounding box center [434, 241] width 484 height 341
click at [430, 330] on button "Cancel" at bounding box center [427, 336] width 25 height 12
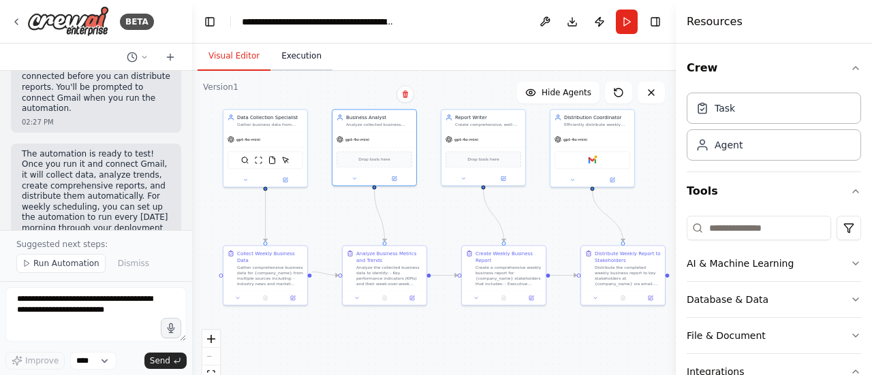
click at [293, 58] on button "Execution" at bounding box center [301, 56] width 62 height 29
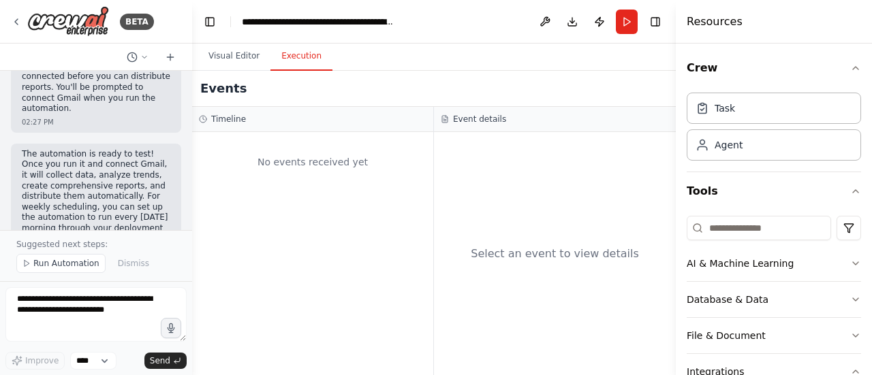
click at [293, 58] on button "Execution" at bounding box center [301, 56] width 62 height 29
click at [625, 18] on button "Run" at bounding box center [627, 22] width 22 height 25
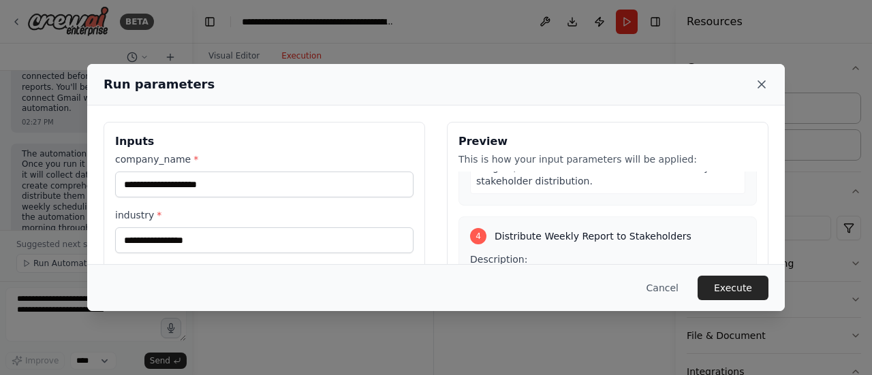
click at [764, 83] on icon at bounding box center [762, 85] width 14 height 14
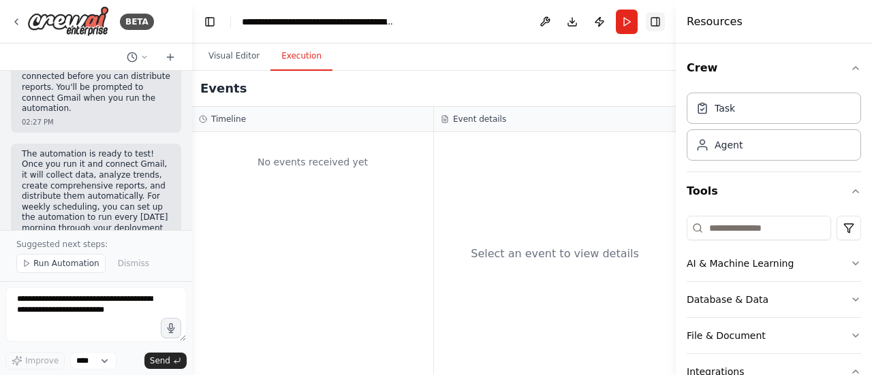
click at [654, 21] on button "Toggle Right Sidebar" at bounding box center [655, 21] width 19 height 19
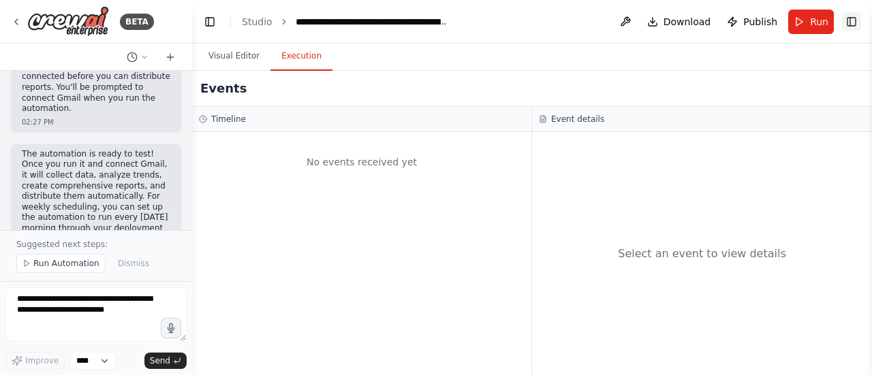
click at [854, 22] on button "Toggle Right Sidebar" at bounding box center [851, 21] width 19 height 19
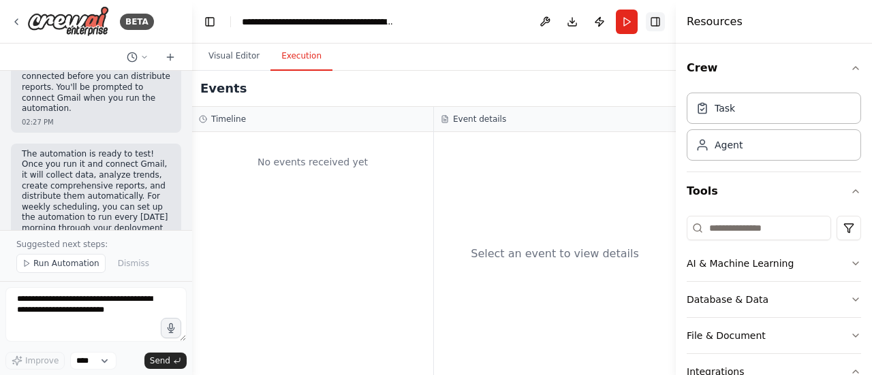
click at [658, 22] on button "Toggle Right Sidebar" at bounding box center [655, 21] width 19 height 19
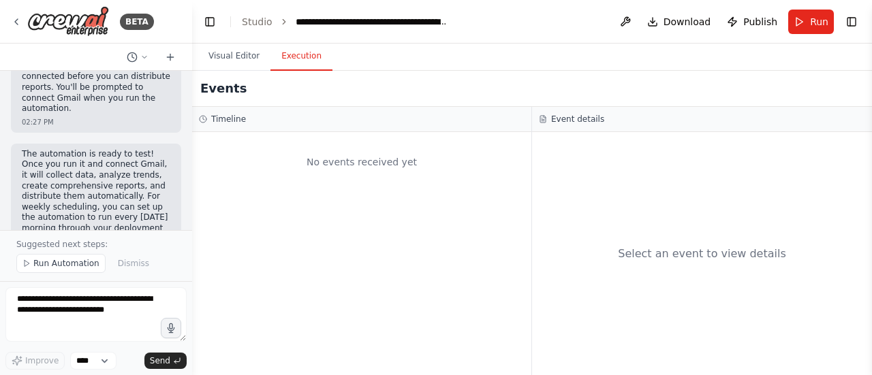
click at [631, 25] on button at bounding box center [625, 22] width 22 height 25
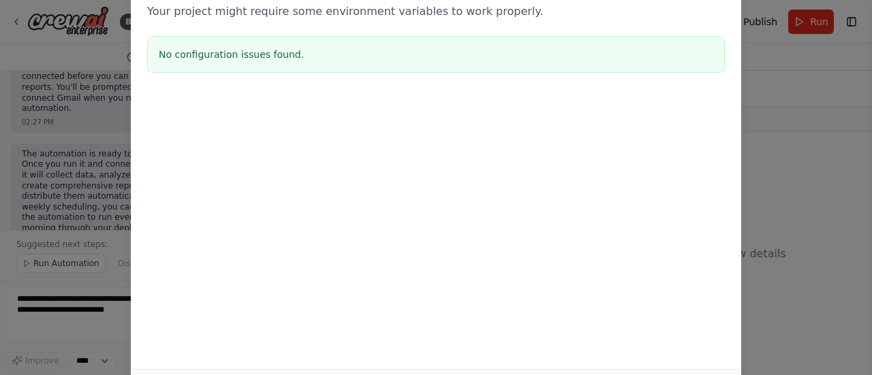
click at [761, 101] on div "Environment configuration Your project might require some environment variables…" at bounding box center [436, 187] width 872 height 375
click at [41, 40] on div "Environment configuration Your project might require some environment variables…" at bounding box center [436, 187] width 872 height 375
click at [766, 35] on div "Environment configuration Your project might require some environment variables…" at bounding box center [436, 187] width 872 height 375
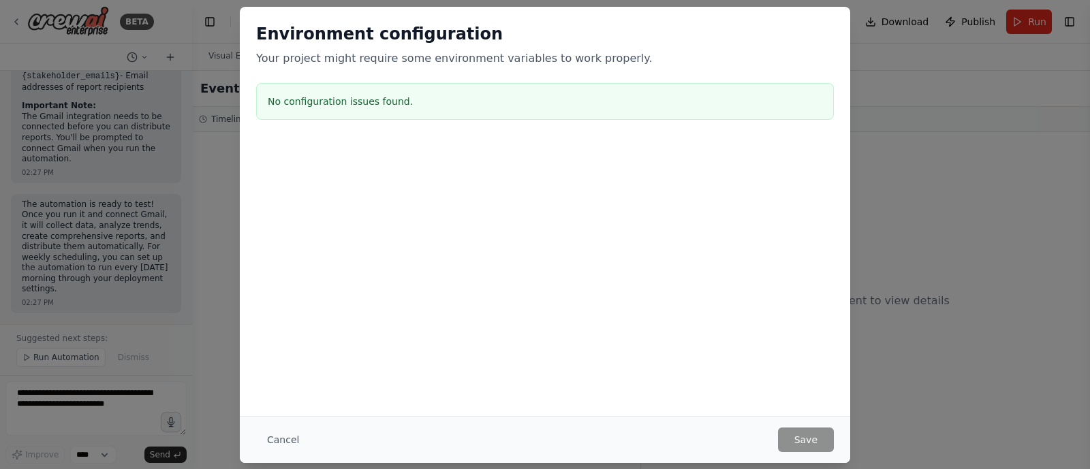
scroll to position [1733, 0]
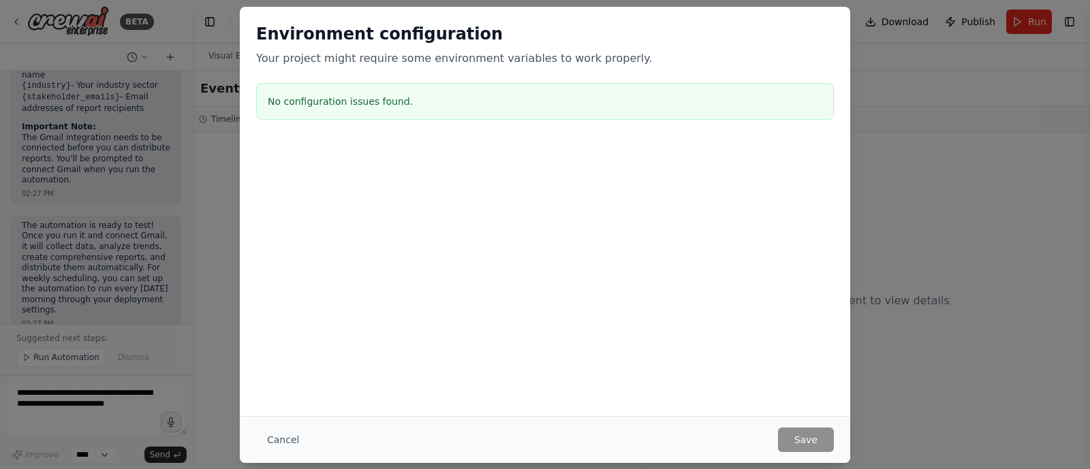
click at [279, 375] on button "Cancel" at bounding box center [283, 440] width 54 height 25
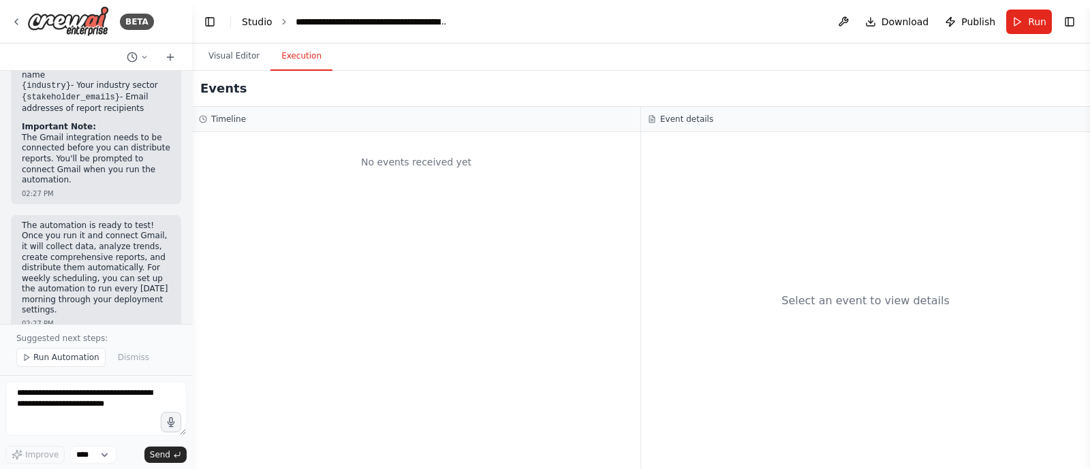
click at [252, 21] on link "Studio" at bounding box center [257, 21] width 31 height 11
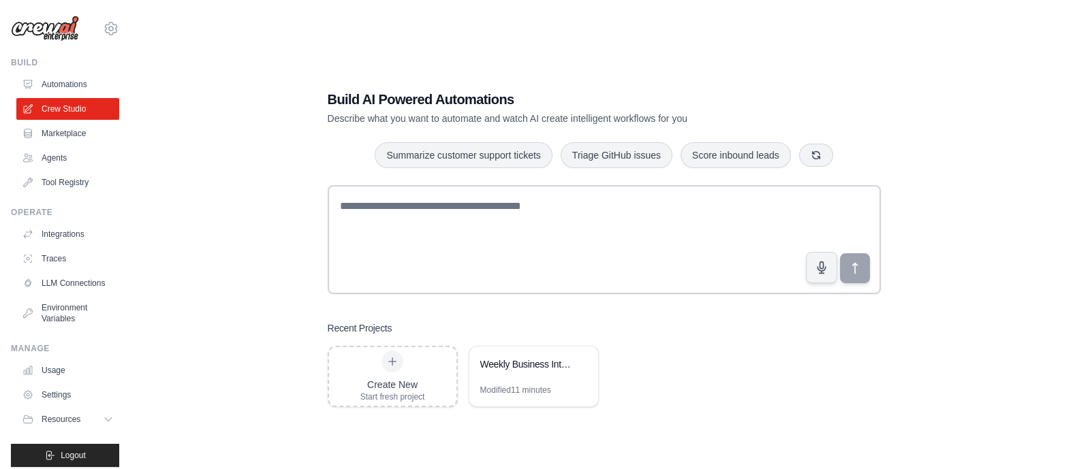
click at [132, 155] on div "Build AI Powered Automations Describe what you want to automate and watch AI cr…" at bounding box center [604, 248] width 946 height 469
drag, startPoint x: 133, startPoint y: 155, endPoint x: 140, endPoint y: 155, distance: 6.8
click at [140, 155] on div "Build AI Powered Automations Describe what you want to automate and watch AI cr…" at bounding box center [604, 248] width 946 height 469
click at [76, 83] on link "Automations" at bounding box center [69, 85] width 103 height 22
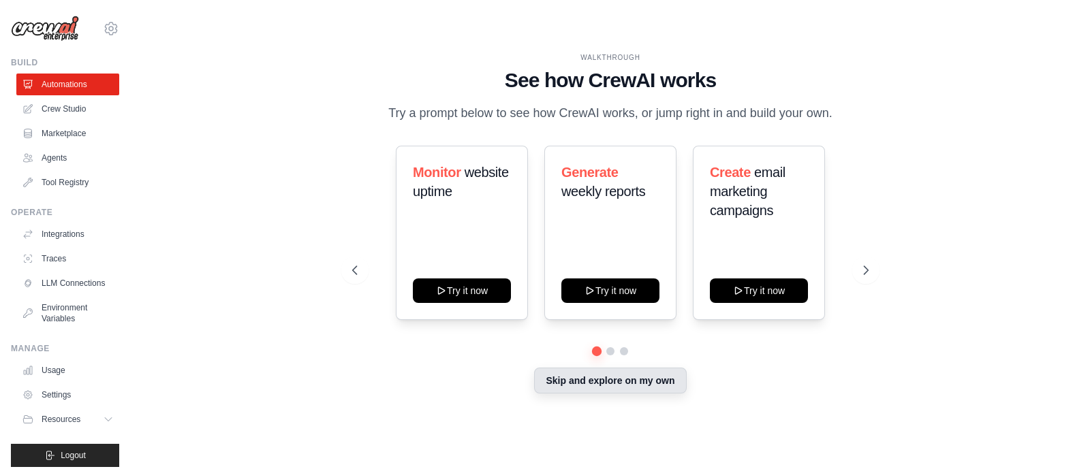
click at [665, 379] on button "Skip and explore on my own" at bounding box center [610, 381] width 152 height 26
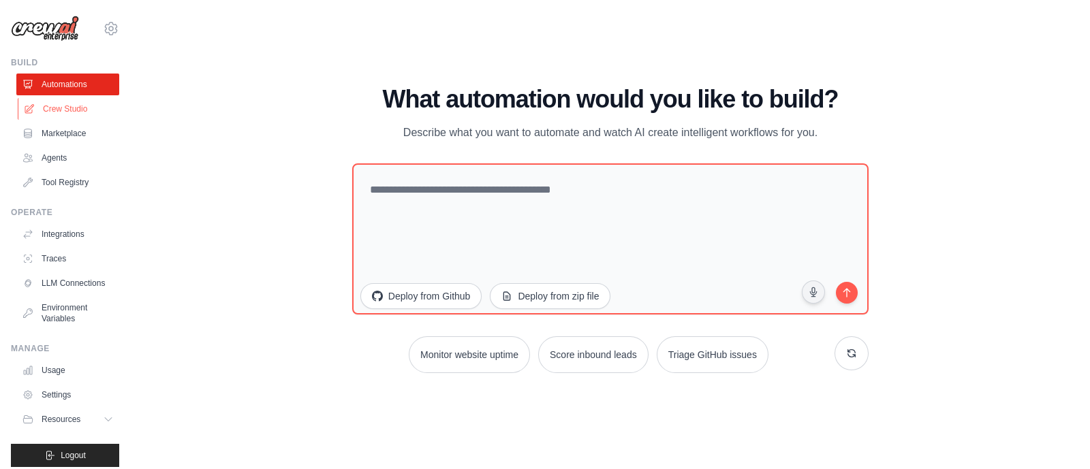
click at [62, 110] on link "Crew Studio" at bounding box center [69, 109] width 103 height 22
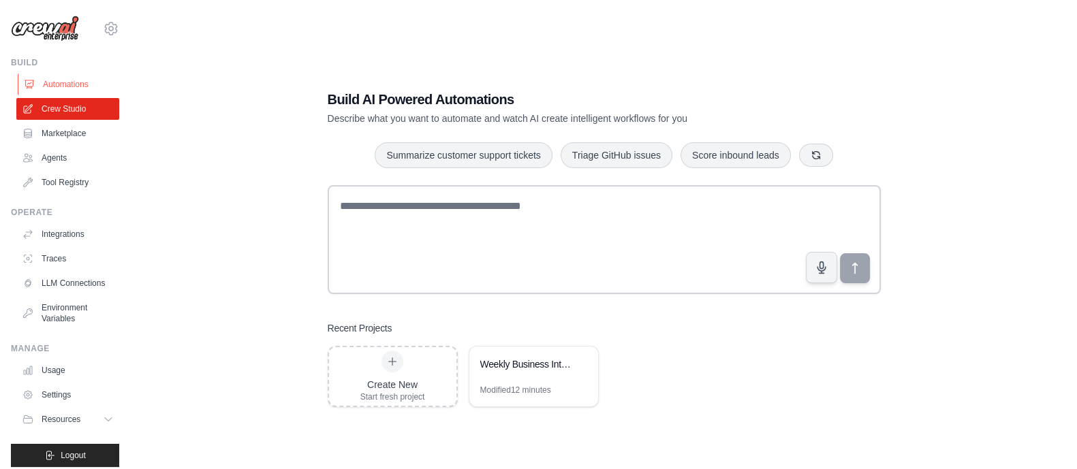
click at [77, 80] on link "Automations" at bounding box center [69, 85] width 103 height 22
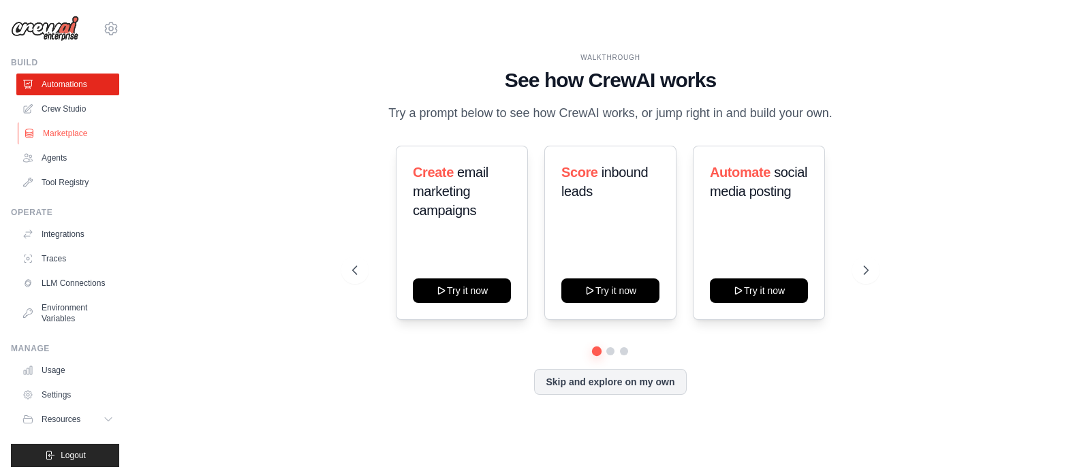
click at [66, 135] on link "Marketplace" at bounding box center [69, 134] width 103 height 22
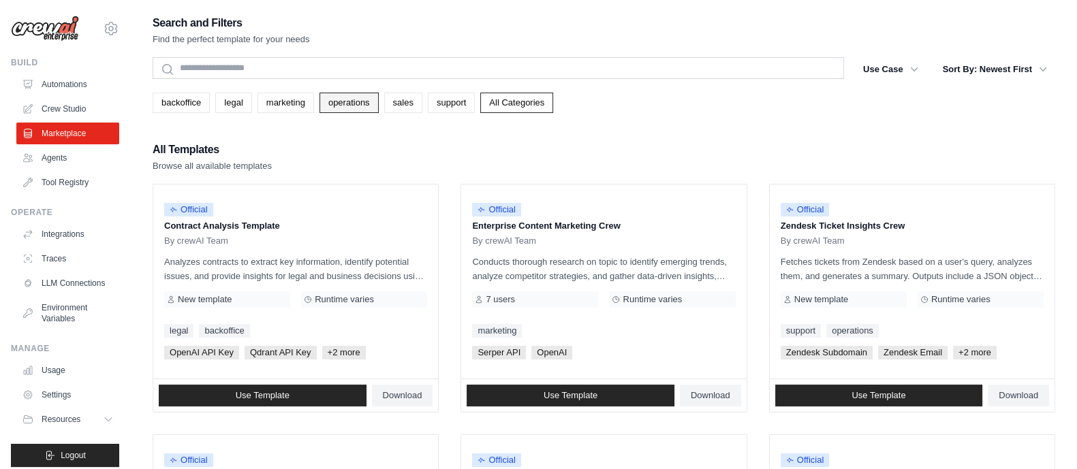
click at [354, 100] on link "operations" at bounding box center [348, 103] width 59 height 20
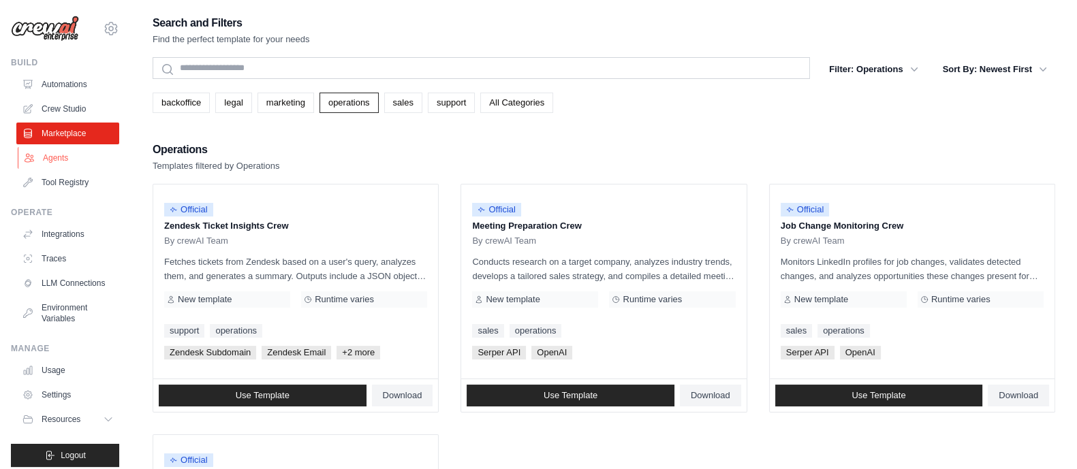
click at [50, 158] on link "Agents" at bounding box center [69, 158] width 103 height 22
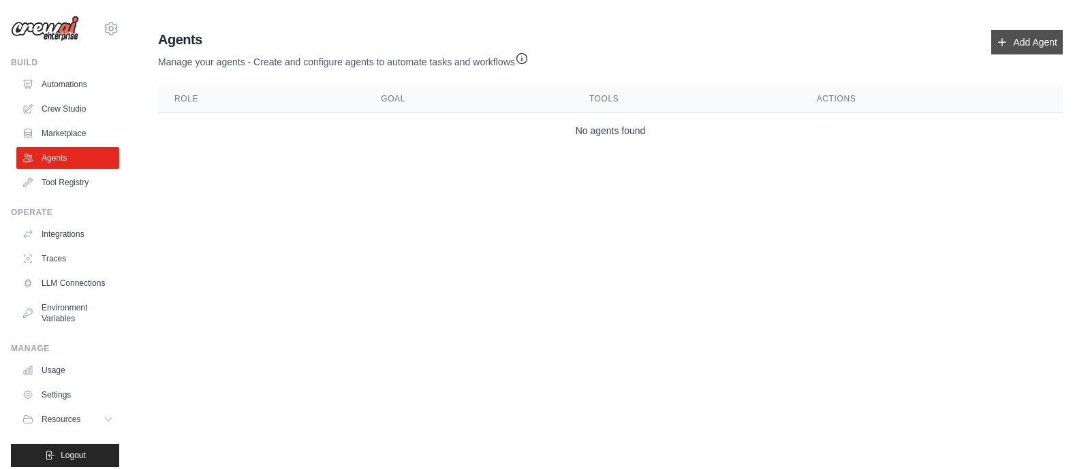
click at [1032, 40] on link "Add Agent" at bounding box center [1027, 42] width 72 height 25
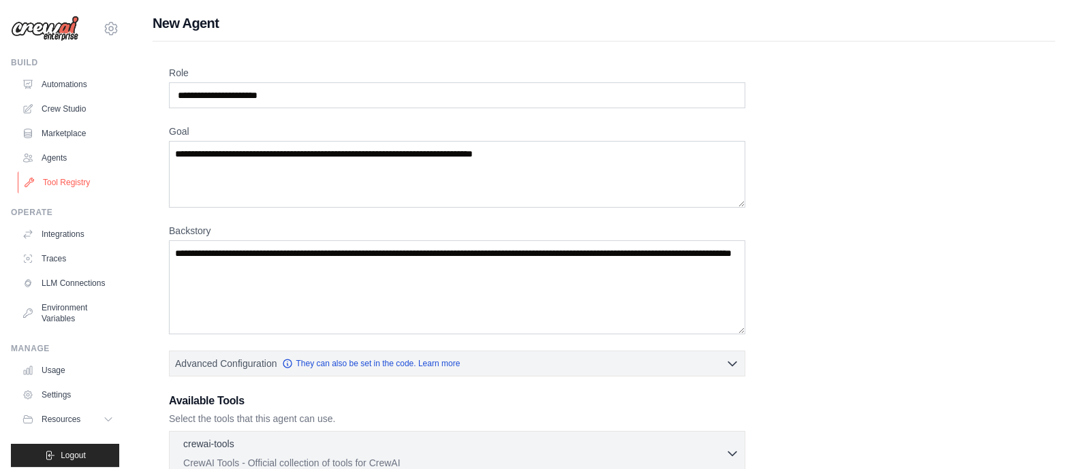
click at [74, 178] on link "Tool Registry" at bounding box center [69, 183] width 103 height 22
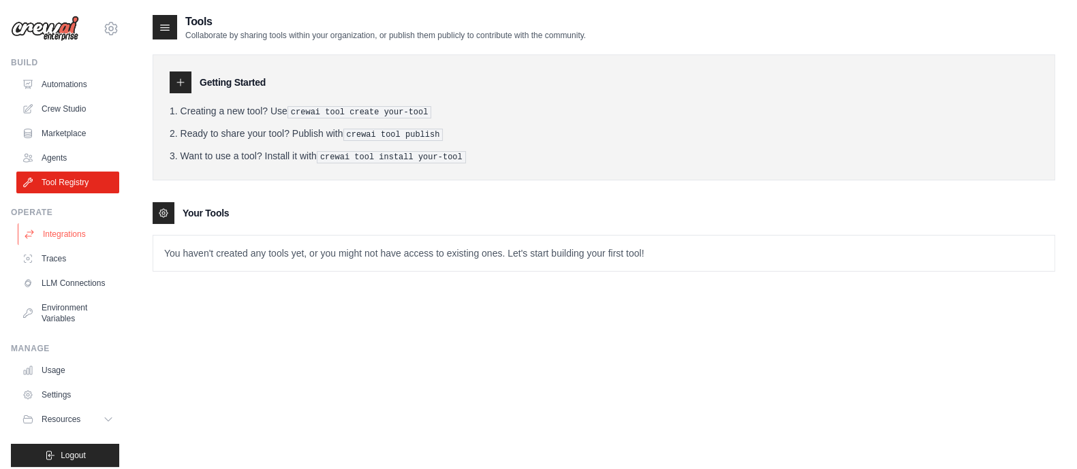
click at [72, 236] on link "Integrations" at bounding box center [69, 234] width 103 height 22
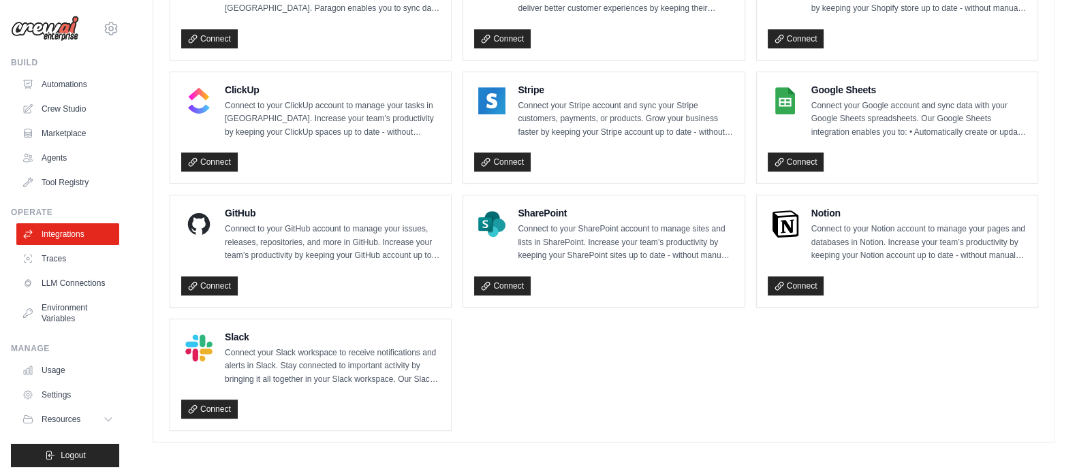
scroll to position [971, 0]
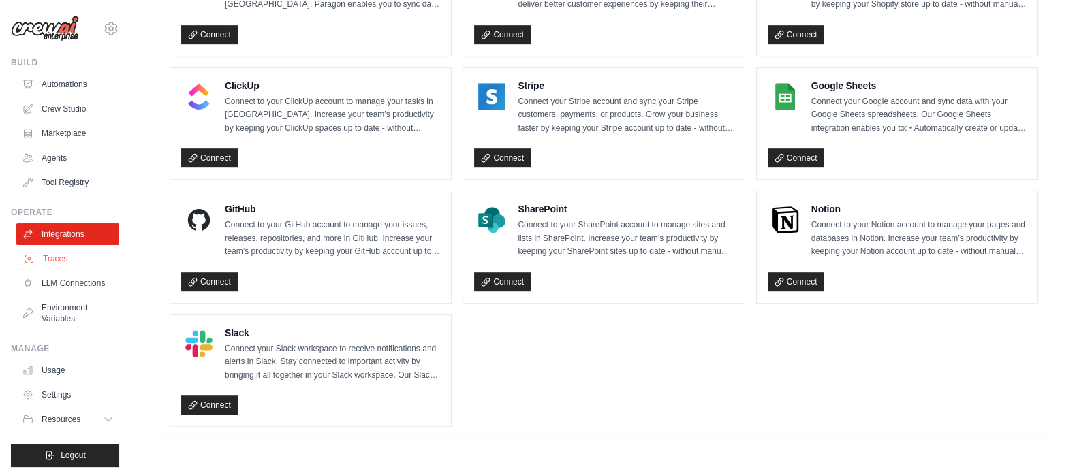
click at [65, 255] on link "Traces" at bounding box center [69, 259] width 103 height 22
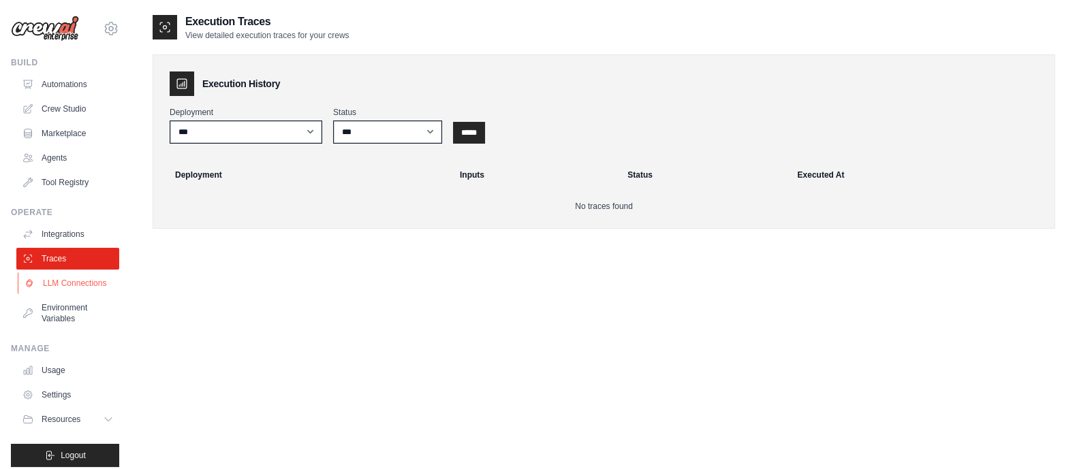
click at [67, 287] on link "LLM Connections" at bounding box center [69, 283] width 103 height 22
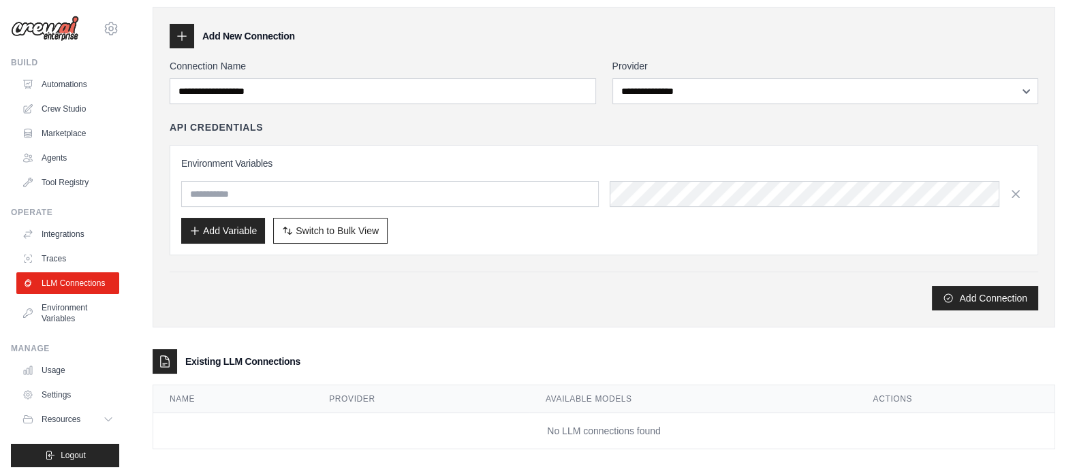
scroll to position [61, 0]
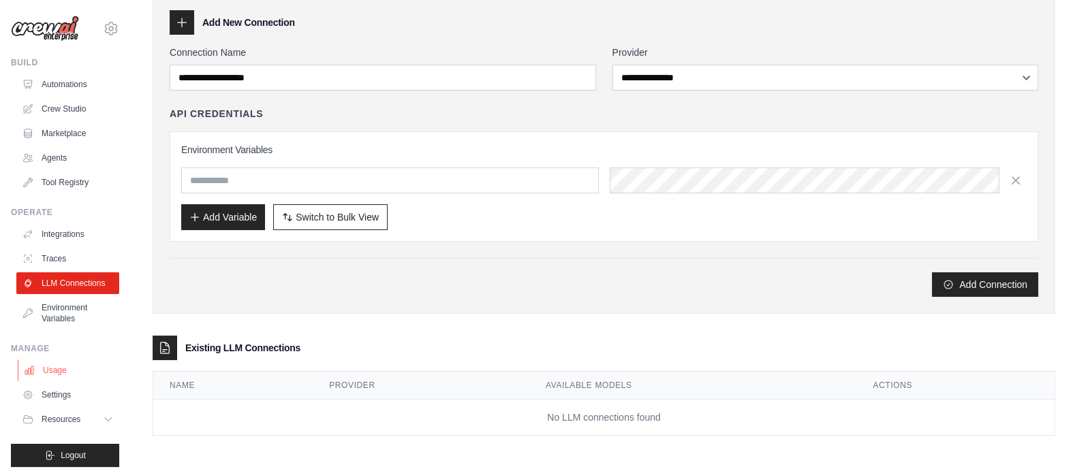
click at [54, 381] on link "Usage" at bounding box center [69, 371] width 103 height 22
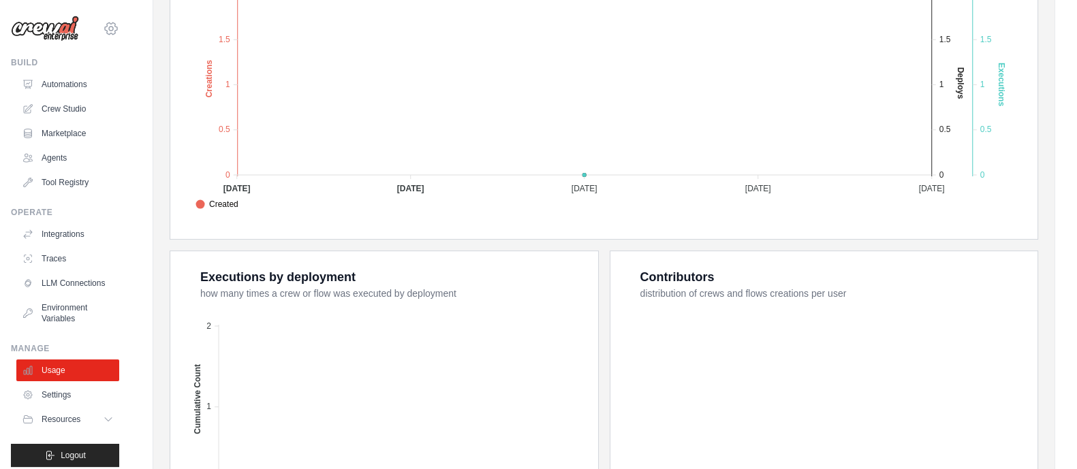
click at [103, 28] on icon at bounding box center [111, 28] width 16 height 16
click at [57, 26] on img at bounding box center [45, 29] width 68 height 26
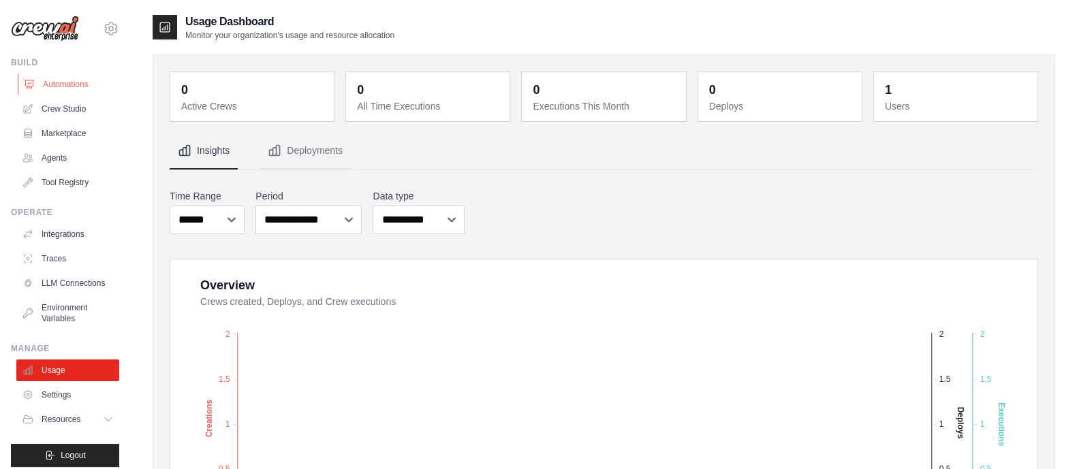
click at [54, 83] on link "Automations" at bounding box center [69, 85] width 103 height 22
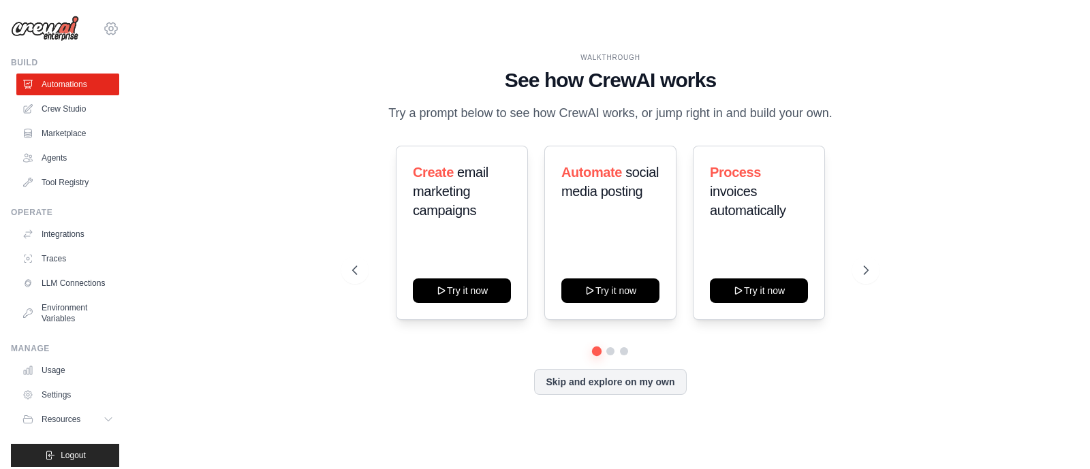
click at [103, 29] on icon at bounding box center [111, 28] width 16 height 16
click at [68, 94] on link "Settings" at bounding box center [98, 92] width 120 height 25
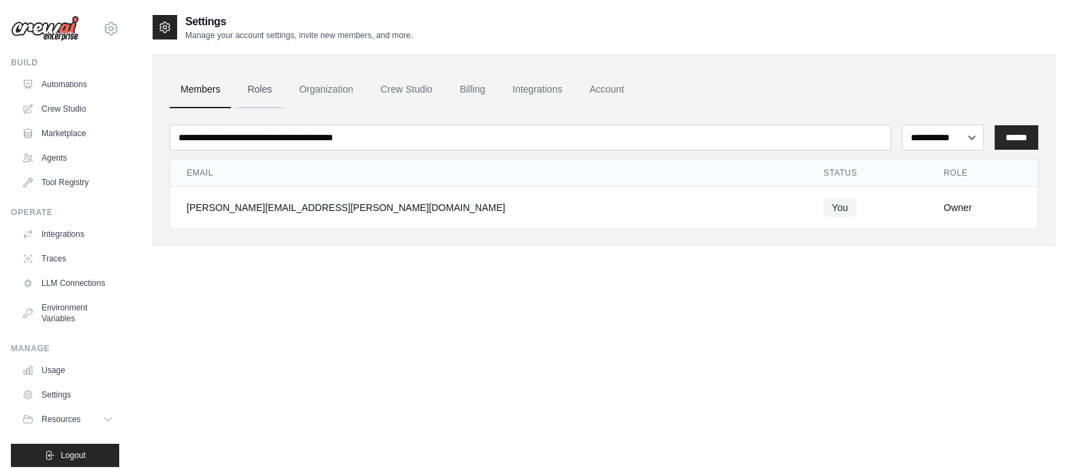
click at [253, 93] on link "Roles" at bounding box center [259, 90] width 46 height 37
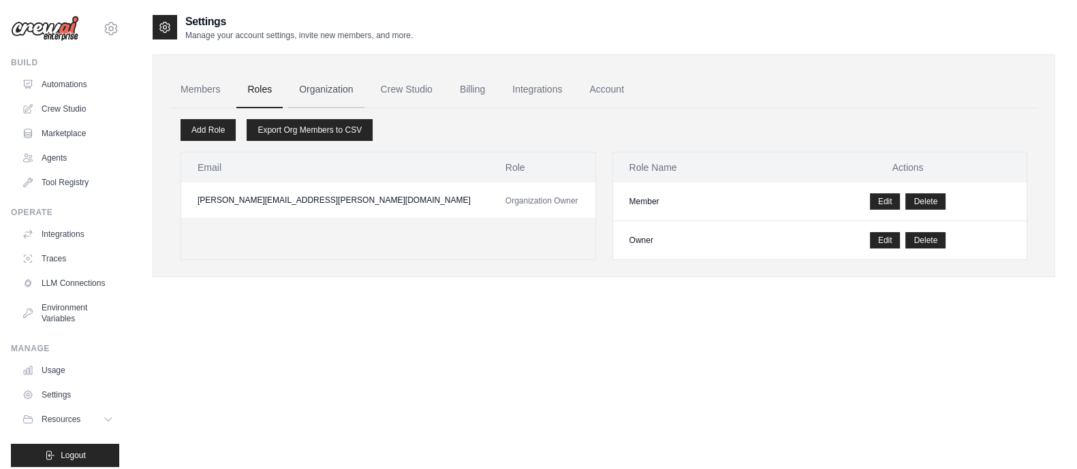
click at [320, 87] on link "Organization" at bounding box center [326, 90] width 76 height 37
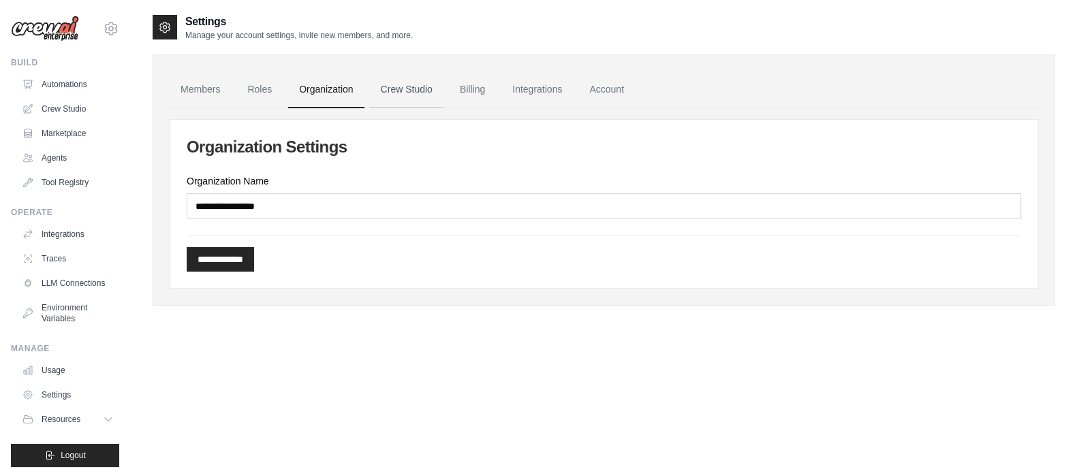
click at [402, 85] on link "Crew Studio" at bounding box center [407, 90] width 74 height 37
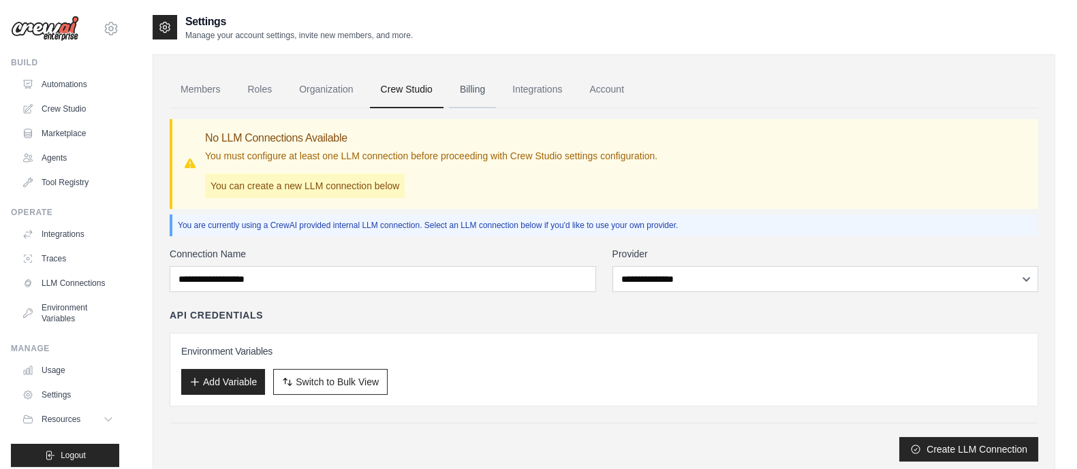
click at [475, 91] on link "Billing" at bounding box center [472, 90] width 47 height 37
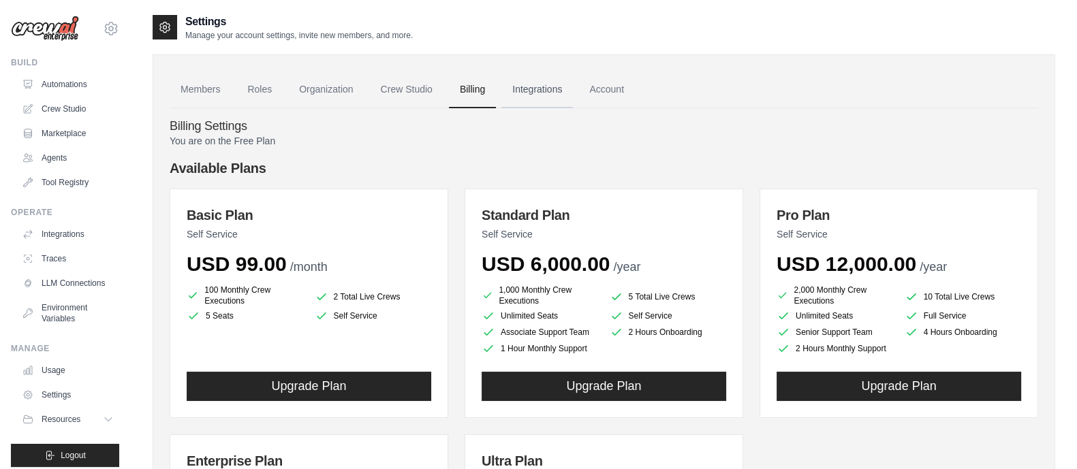
click at [524, 89] on link "Integrations" at bounding box center [537, 90] width 72 height 37
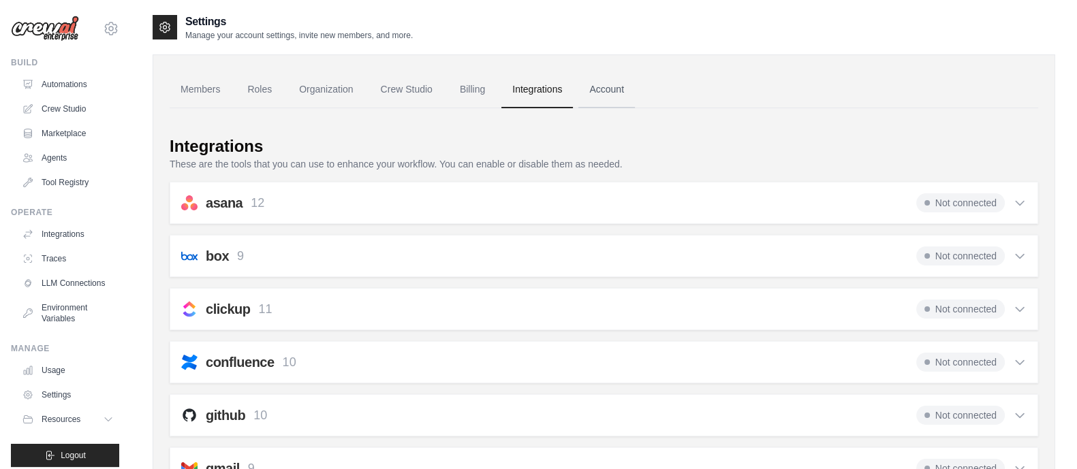
click at [613, 89] on link "Account" at bounding box center [606, 90] width 57 height 37
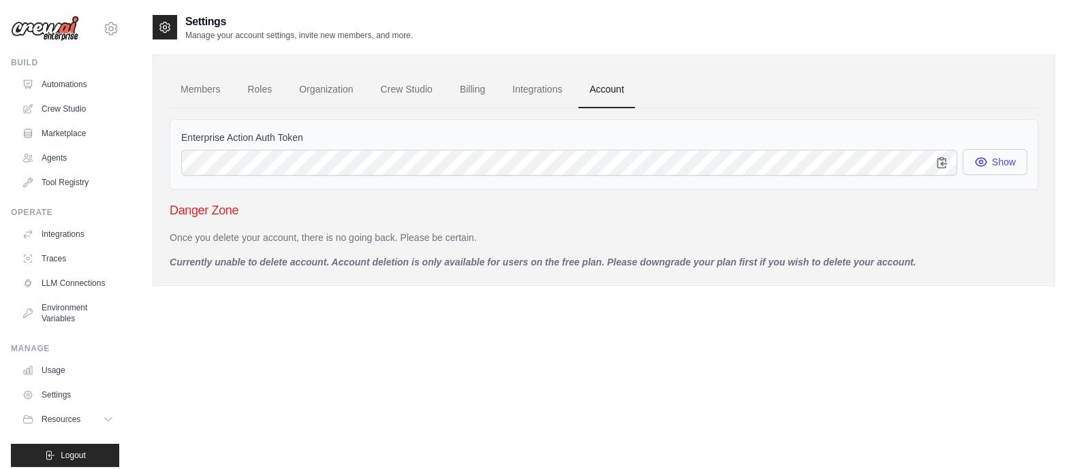
click at [988, 166] on button "Show" at bounding box center [994, 162] width 65 height 26
click at [208, 91] on link "Members" at bounding box center [200, 90] width 61 height 37
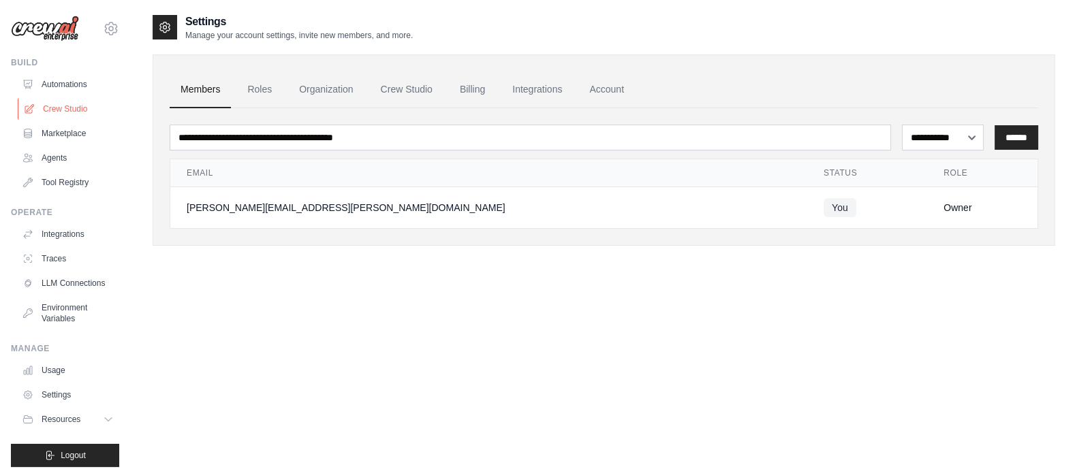
click at [61, 107] on link "Crew Studio" at bounding box center [69, 109] width 103 height 22
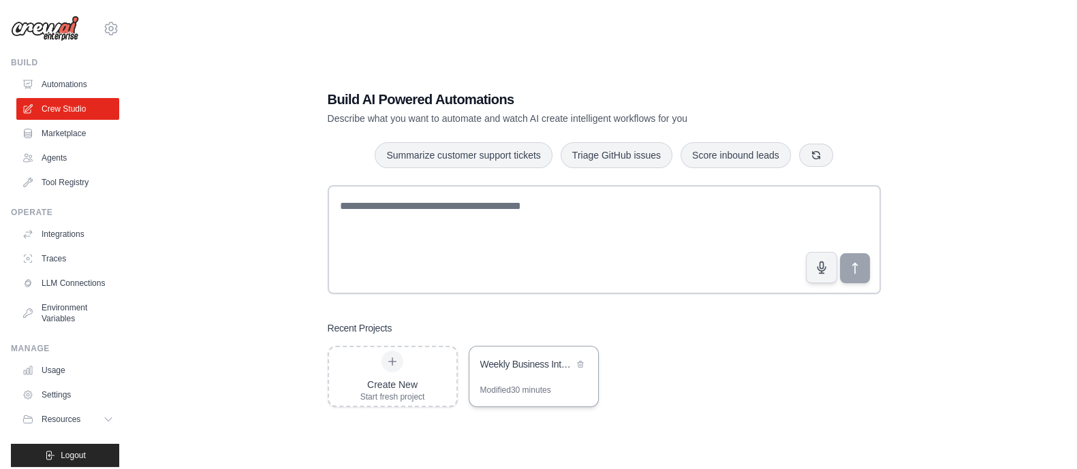
click at [510, 364] on div "Weekly Business Intelligence & Reporting Automation" at bounding box center [526, 365] width 93 height 14
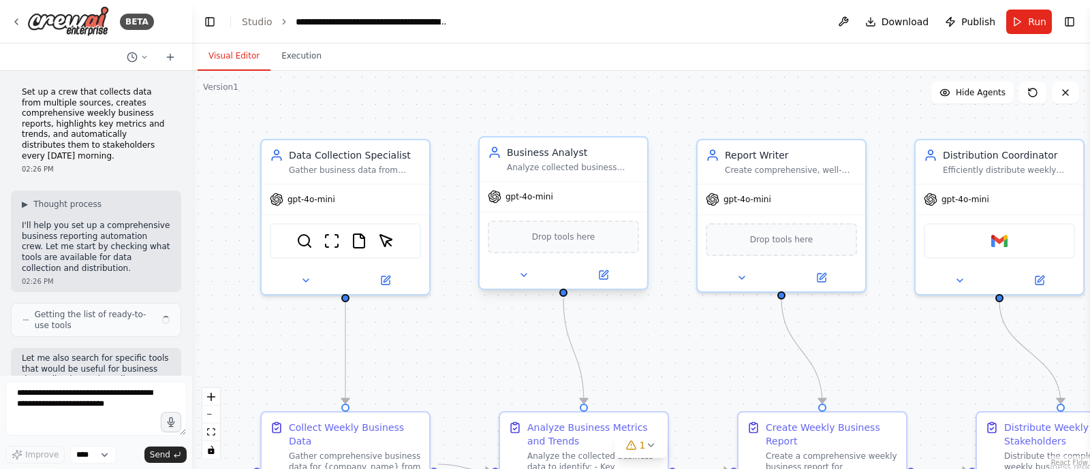
scroll to position [1716, 0]
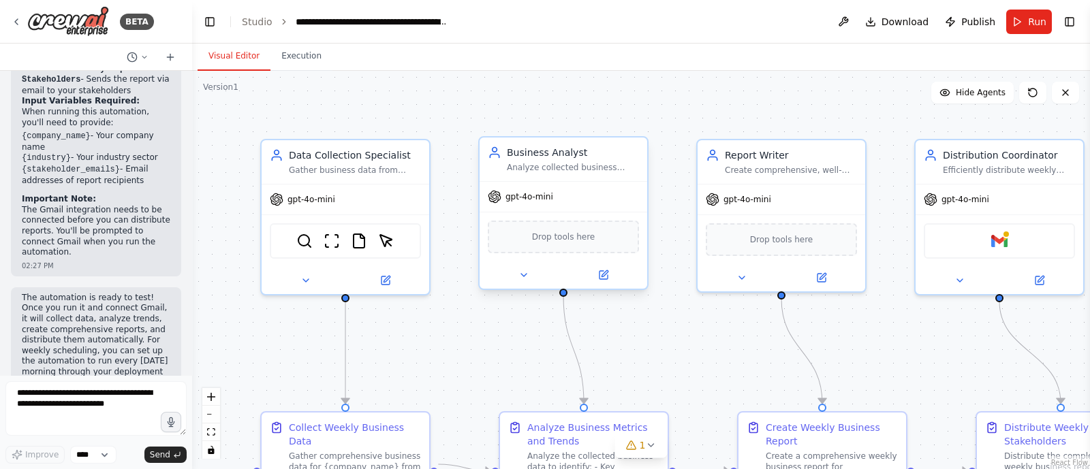
click at [535, 204] on div "gpt-4o-mini" at bounding box center [563, 197] width 168 height 30
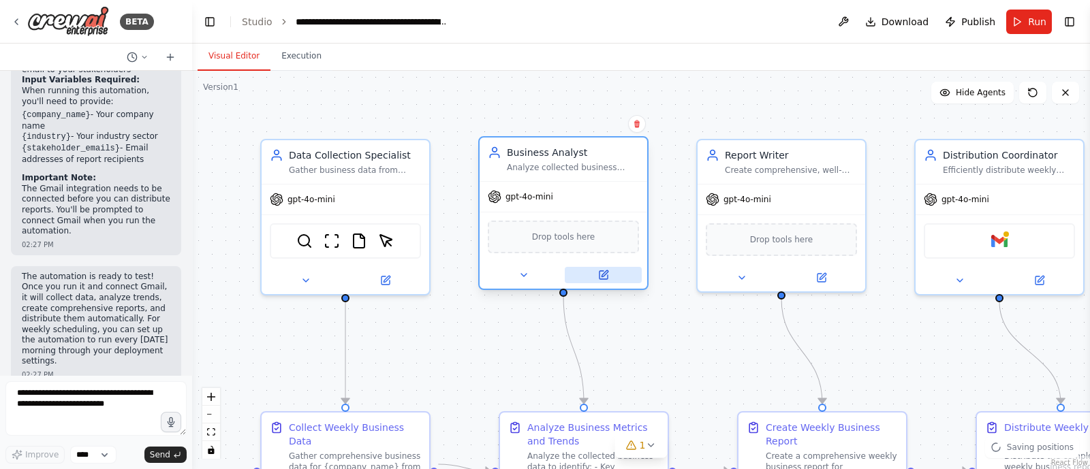
click at [607, 276] on icon at bounding box center [603, 275] width 8 height 8
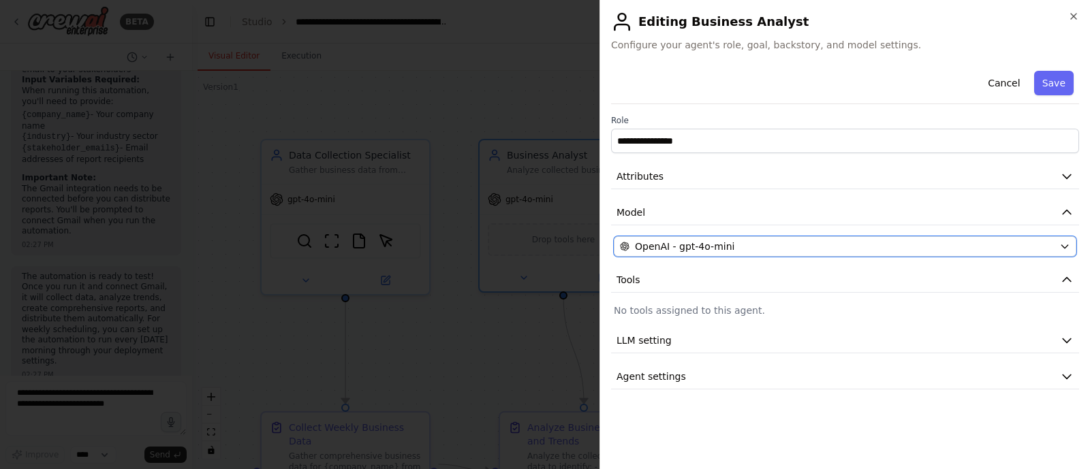
click at [789, 245] on div "OpenAI - gpt-4o-mini" at bounding box center [837, 247] width 434 height 14
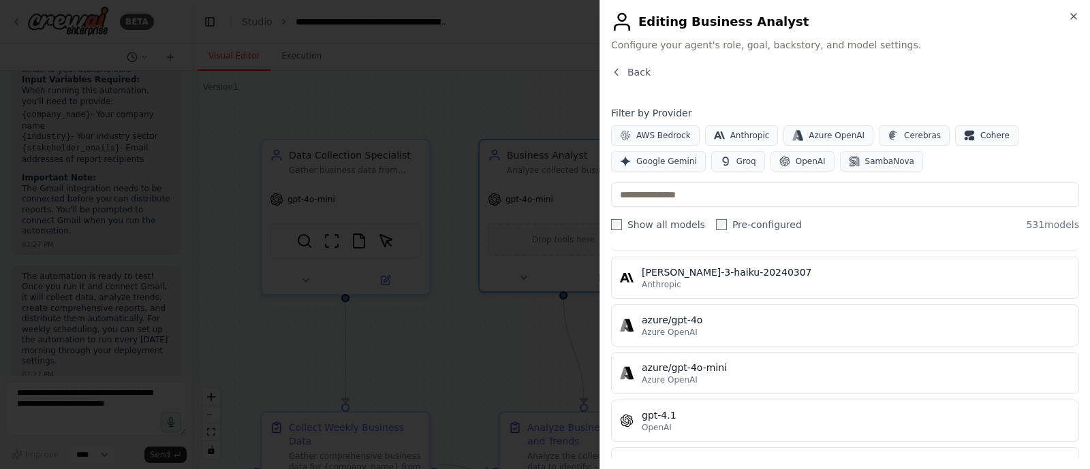
scroll to position [0, 0]
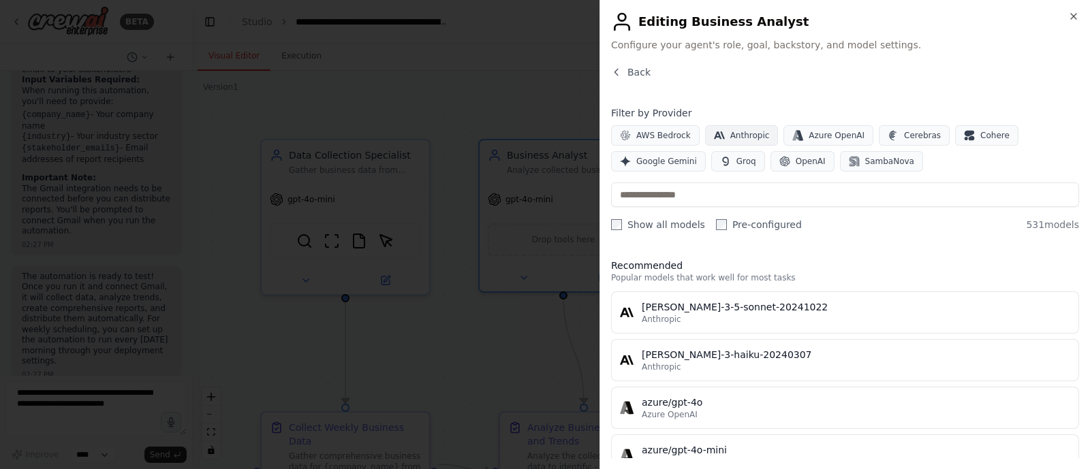
click at [744, 138] on span "Anthropic" at bounding box center [750, 135] width 40 height 11
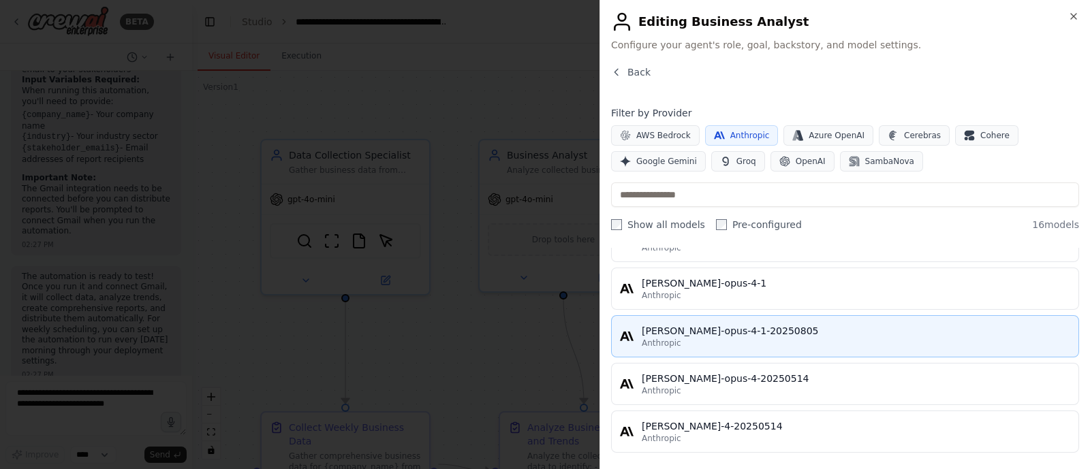
scroll to position [215, 0]
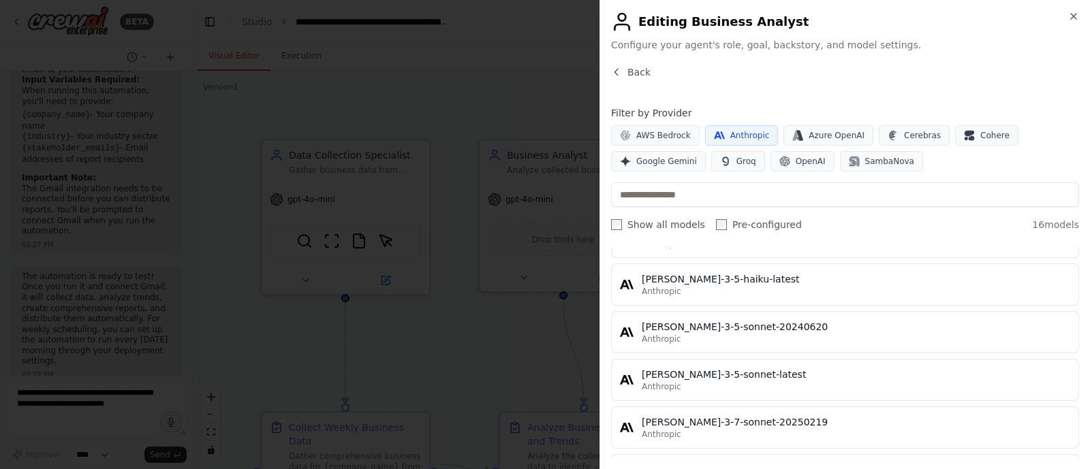
click at [428, 351] on div at bounding box center [545, 234] width 1090 height 469
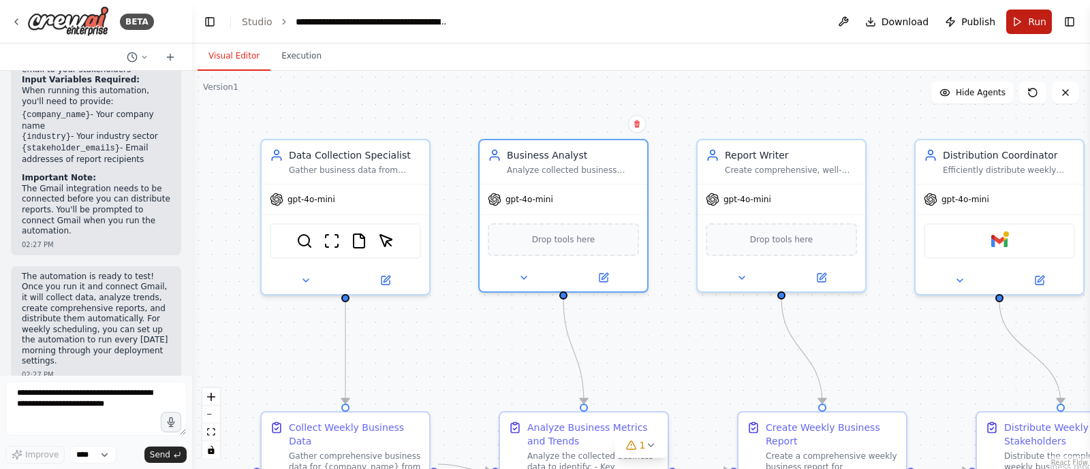
click at [1023, 18] on button "Run" at bounding box center [1029, 22] width 46 height 25
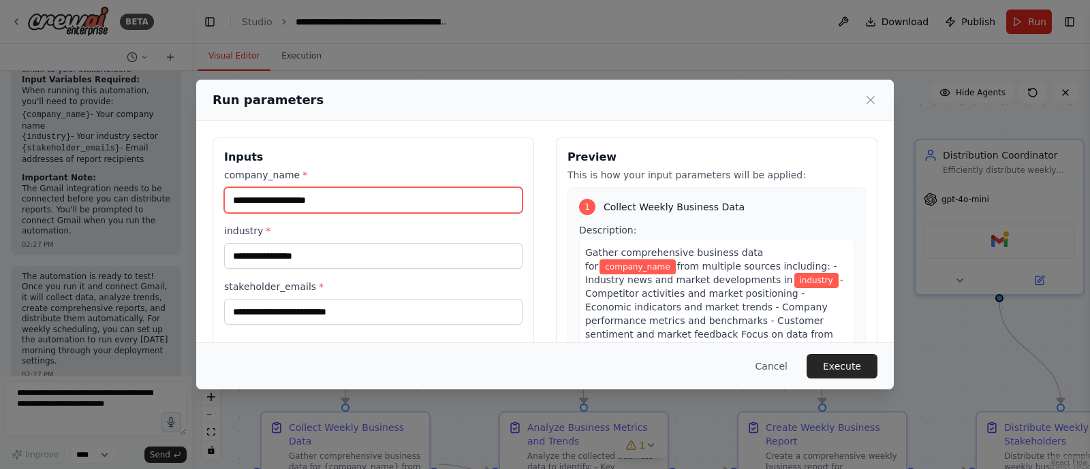
click at [341, 198] on input "company_name *" at bounding box center [373, 200] width 298 height 26
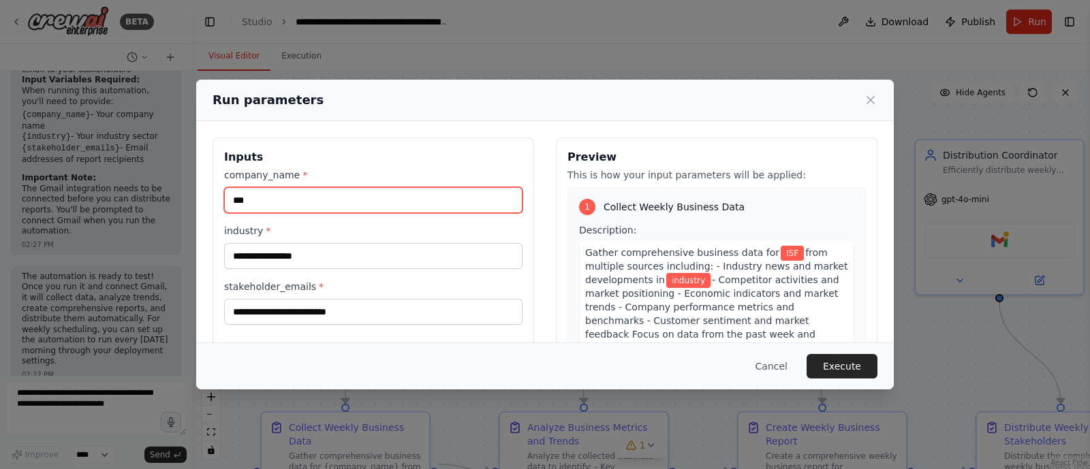
type input "***"
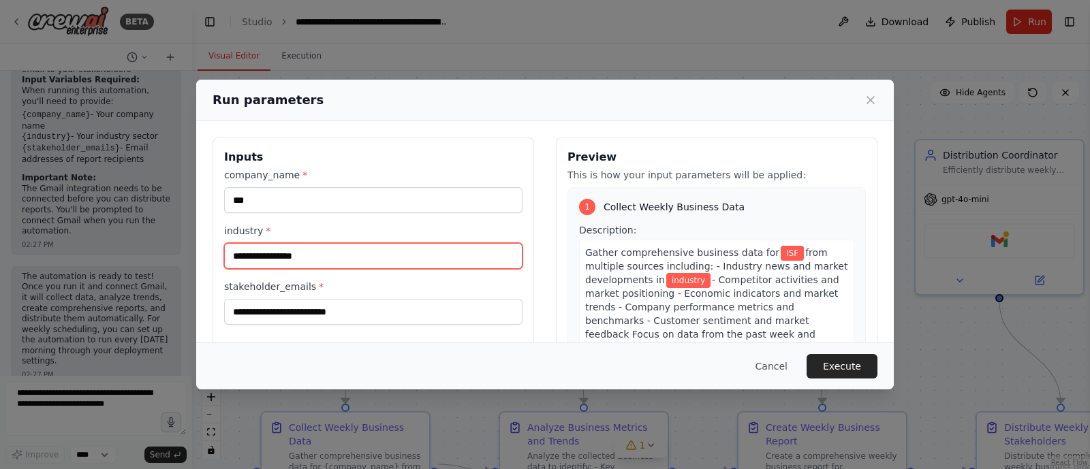
click at [317, 260] on input "industry *" at bounding box center [373, 256] width 298 height 26
type input "**********"
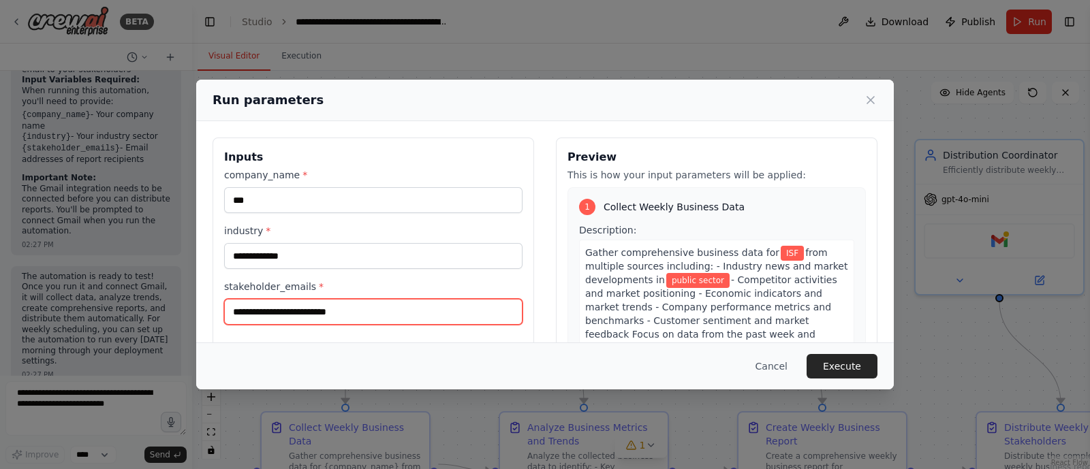
click at [367, 313] on input "stakeholder_emails *" at bounding box center [373, 312] width 298 height 26
type input "**********"
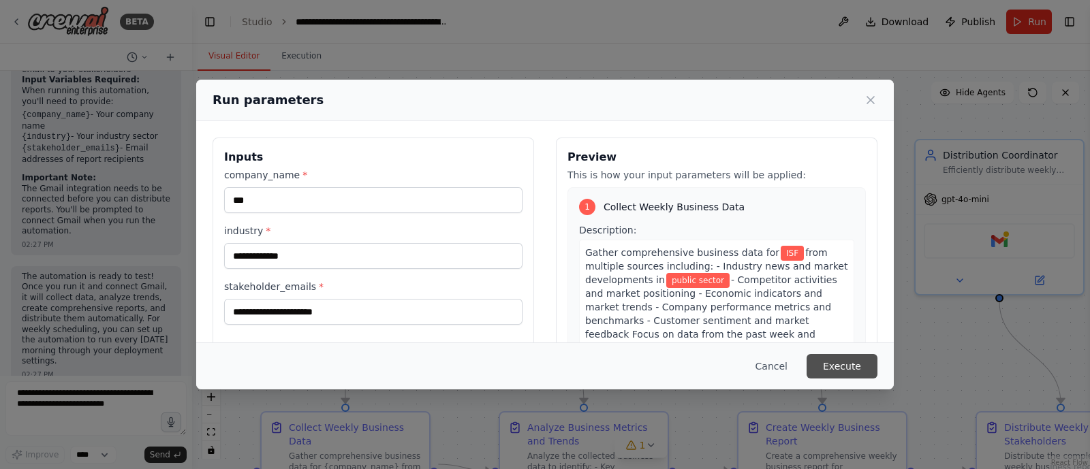
click at [847, 362] on button "Execute" at bounding box center [841, 366] width 71 height 25
click at [847, 362] on div ".deletable-edge-delete-btn { width: 20px; height: 20px; border: 0px solid #ffff…" at bounding box center [641, 270] width 898 height 398
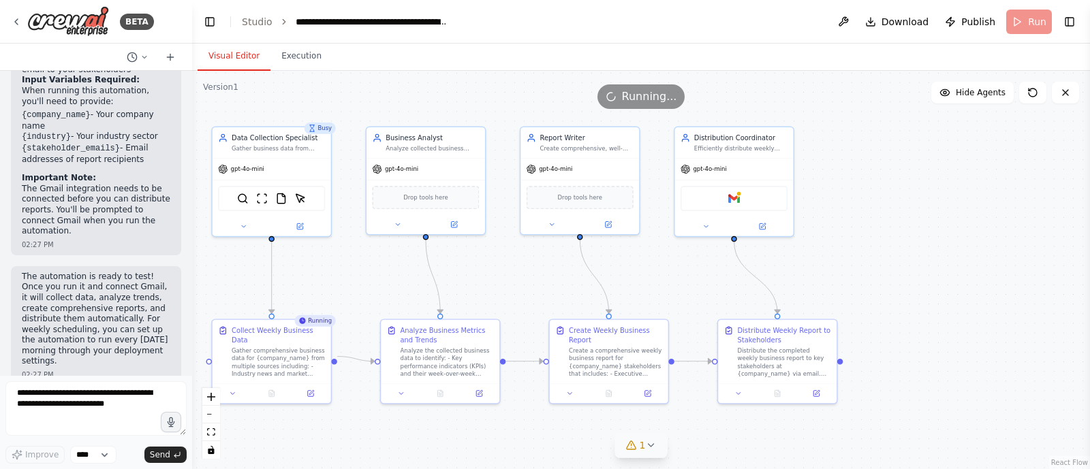
click at [652, 446] on icon at bounding box center [650, 445] width 11 height 11
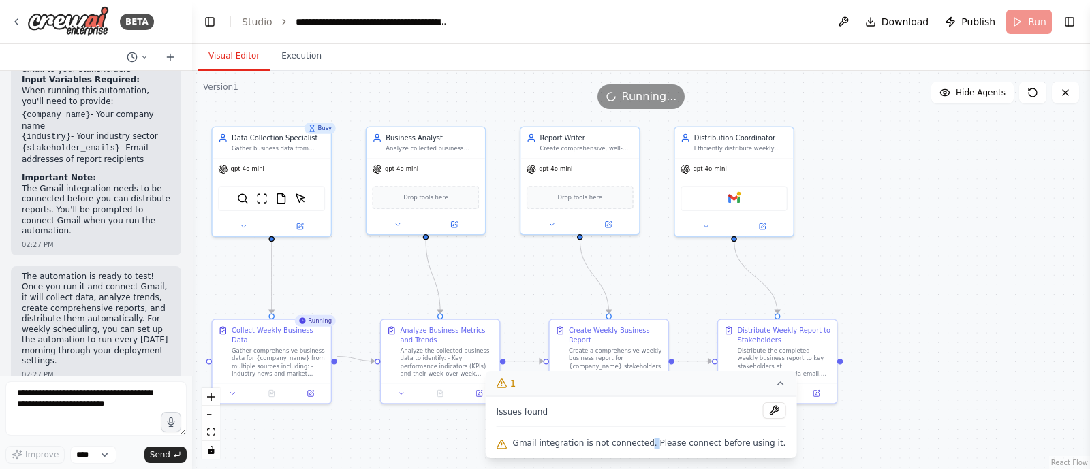
click at [652, 446] on span "Gmail integration is not connected. Please connect before using it." at bounding box center [649, 443] width 273 height 11
click at [932, 363] on div ".deletable-edge-delete-btn { width: 20px; height: 20px; border: 0px solid #ffff…" at bounding box center [641, 270] width 898 height 398
click at [761, 443] on span "Gmail integration is not connected. Please connect before using it." at bounding box center [649, 443] width 273 height 11
click at [524, 410] on span "Issues found" at bounding box center [523, 412] width 52 height 11
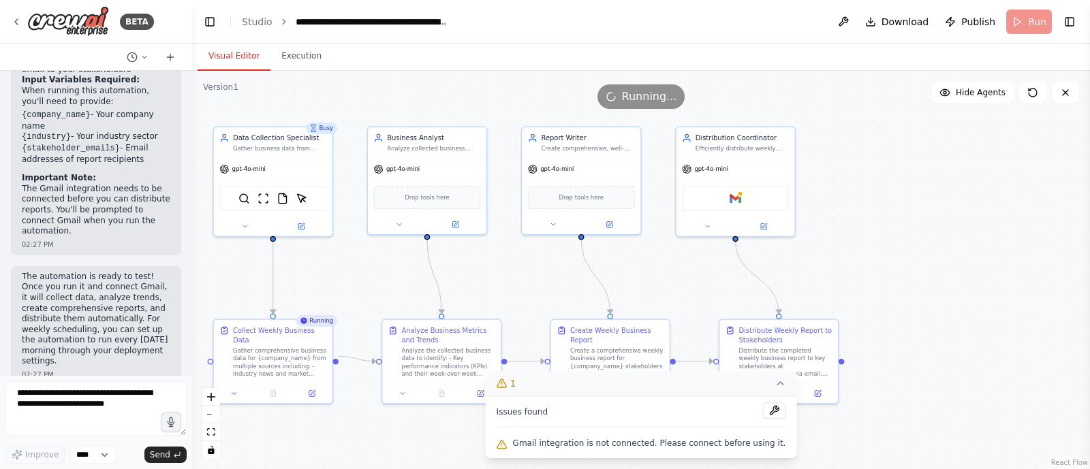
click at [551, 447] on span "Gmail integration is not connected. Please connect before using it." at bounding box center [649, 443] width 273 height 11
click at [762, 412] on button at bounding box center [773, 411] width 23 height 16
click at [762, 410] on div at bounding box center [773, 412] width 23 height 18
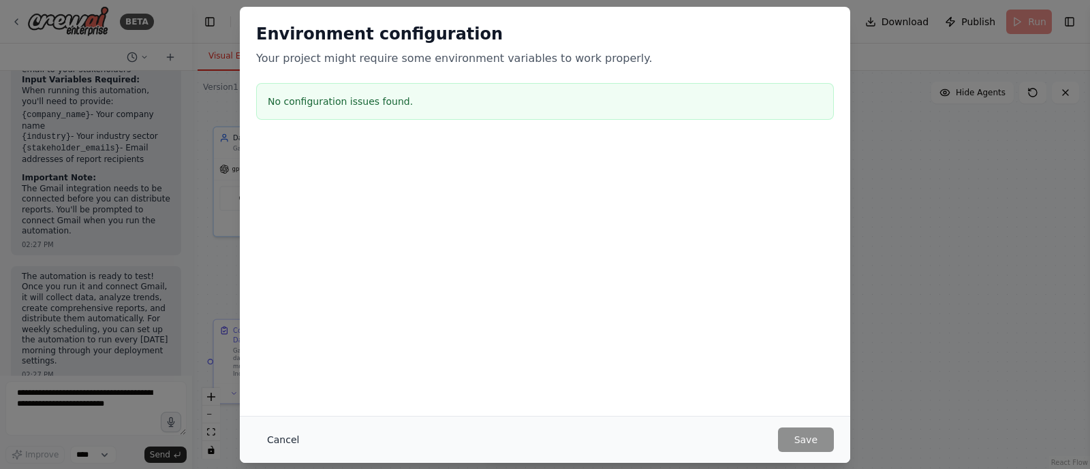
click at [274, 437] on button "Cancel" at bounding box center [283, 440] width 54 height 25
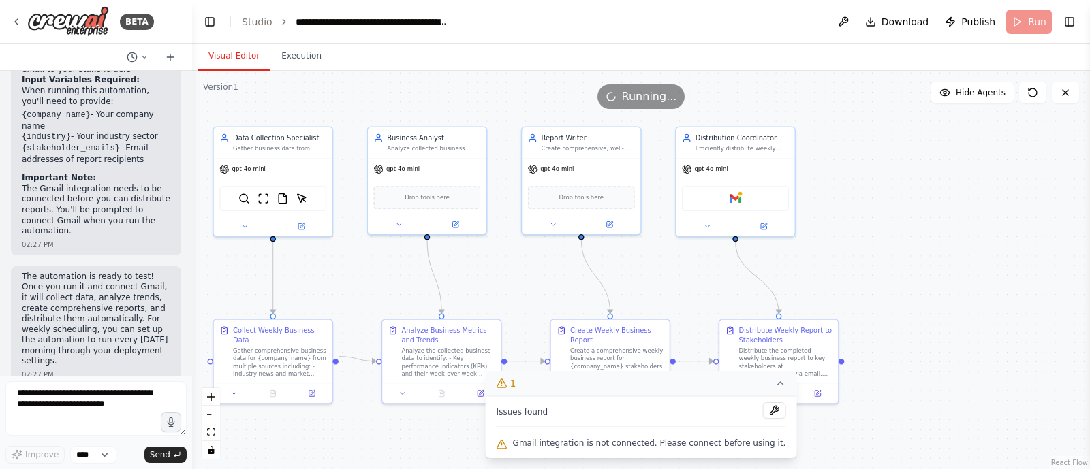
click at [954, 302] on div ".deletable-edge-delete-btn { width: 20px; height: 20px; border: 0px solid #ffff…" at bounding box center [641, 270] width 898 height 398
click at [1073, 22] on button "Toggle Right Sidebar" at bounding box center [1069, 21] width 19 height 19
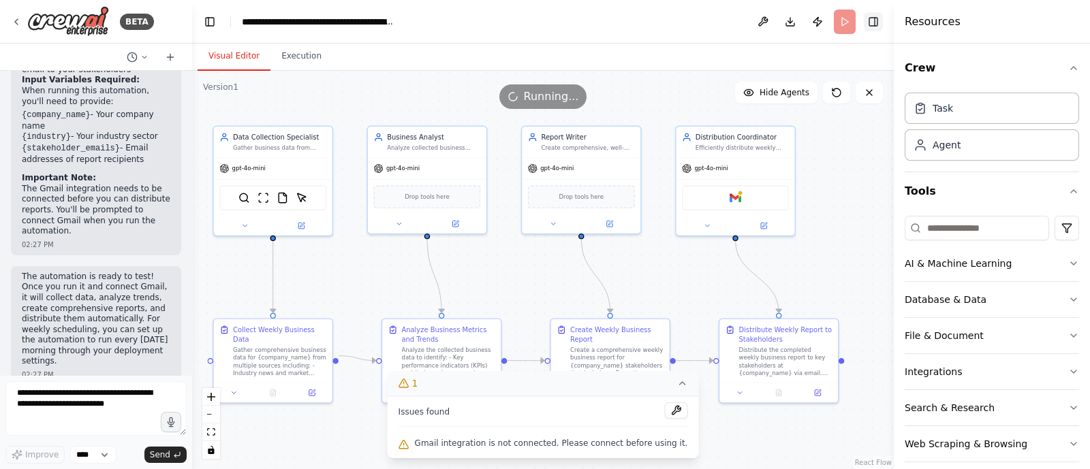
click at [878, 22] on button "Toggle Right Sidebar" at bounding box center [873, 21] width 19 height 19
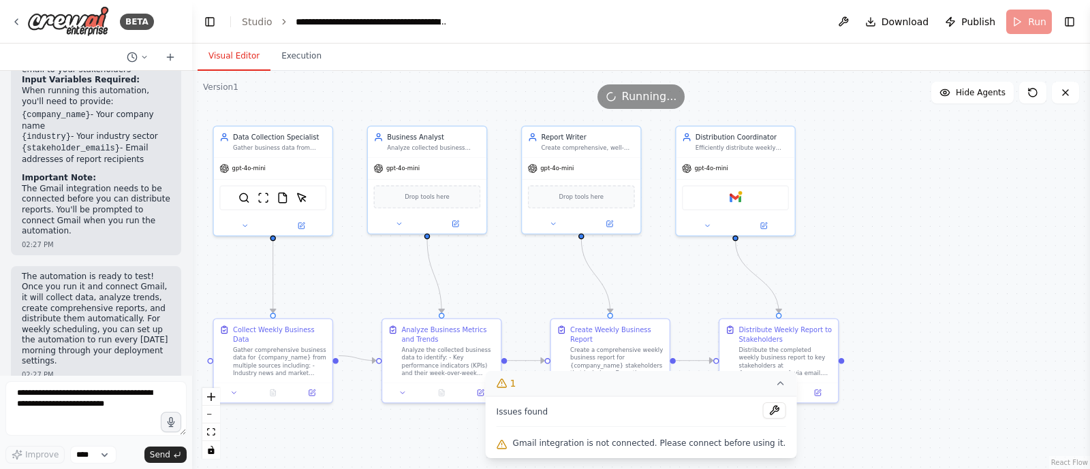
click at [947, 219] on div ".deletable-edge-delete-btn { width: 20px; height: 20px; border: 0px solid #ffff…" at bounding box center [641, 270] width 898 height 398
click at [739, 201] on img at bounding box center [735, 197] width 12 height 12
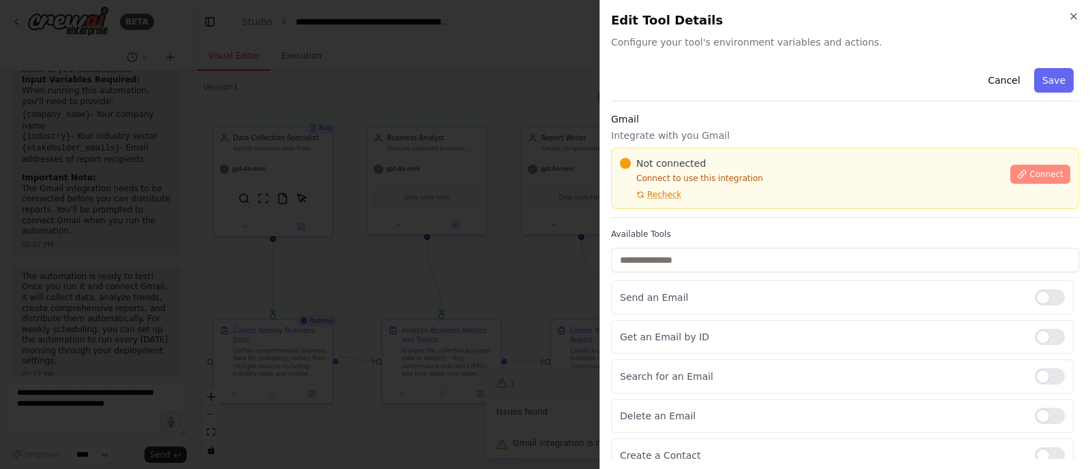
click at [1040, 172] on span "Connect" at bounding box center [1046, 174] width 34 height 11
click at [666, 180] on p "Connect to use this integration" at bounding box center [811, 178] width 382 height 11
click at [1017, 177] on button "Connect" at bounding box center [1040, 174] width 60 height 19
click at [688, 121] on h3 "Gmail" at bounding box center [845, 119] width 468 height 14
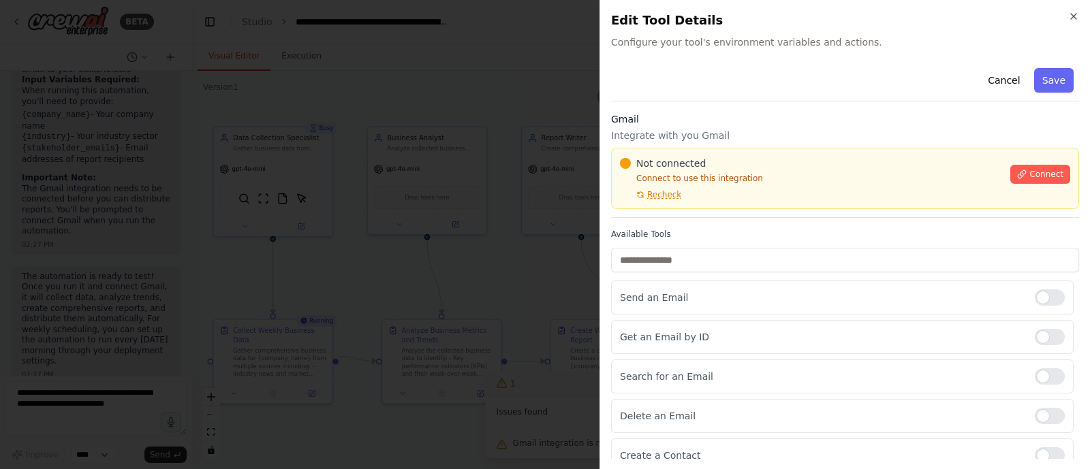
click at [640, 122] on h3 "Gmail" at bounding box center [845, 119] width 468 height 14
click at [450, 191] on div at bounding box center [545, 234] width 1090 height 469
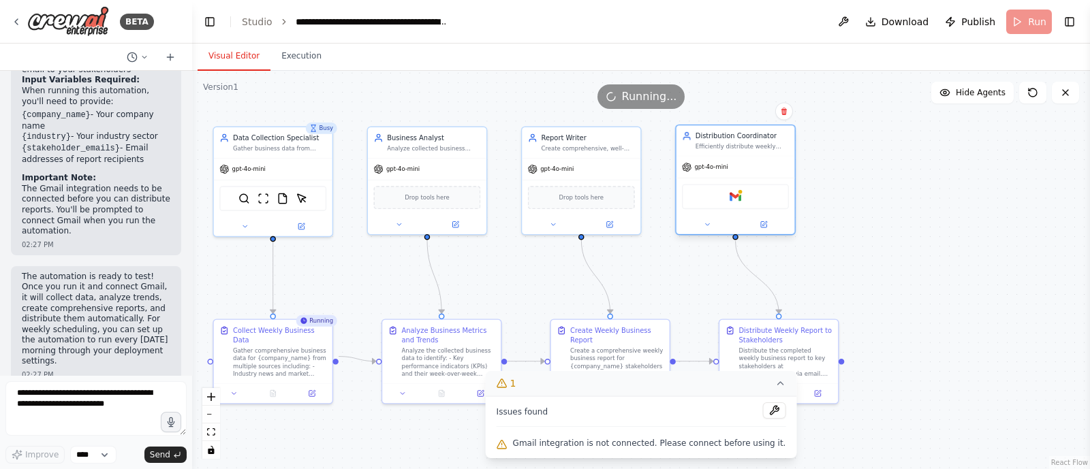
click at [741, 204] on div "Gmail" at bounding box center [735, 196] width 107 height 25
click at [743, 199] on div "Gmail" at bounding box center [735, 196] width 107 height 25
click at [733, 194] on img at bounding box center [735, 197] width 12 height 12
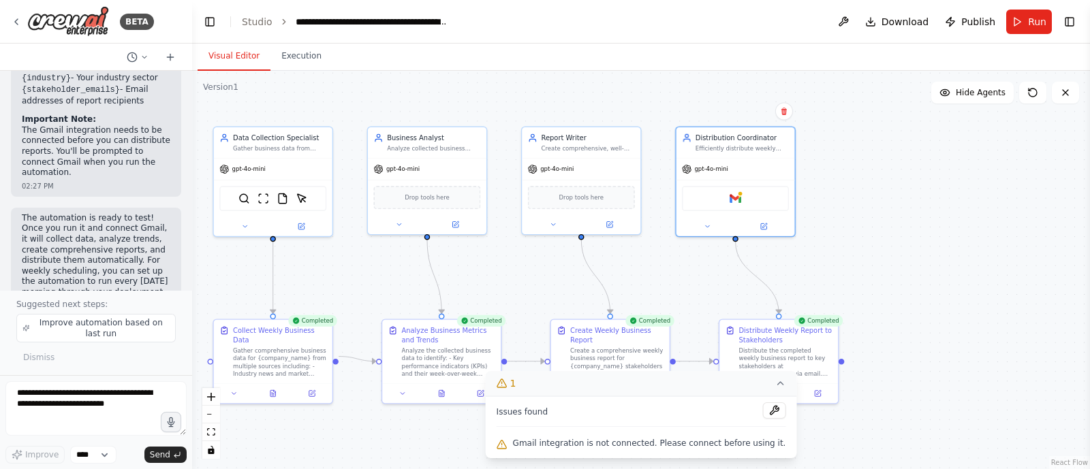
scroll to position [1767, 0]
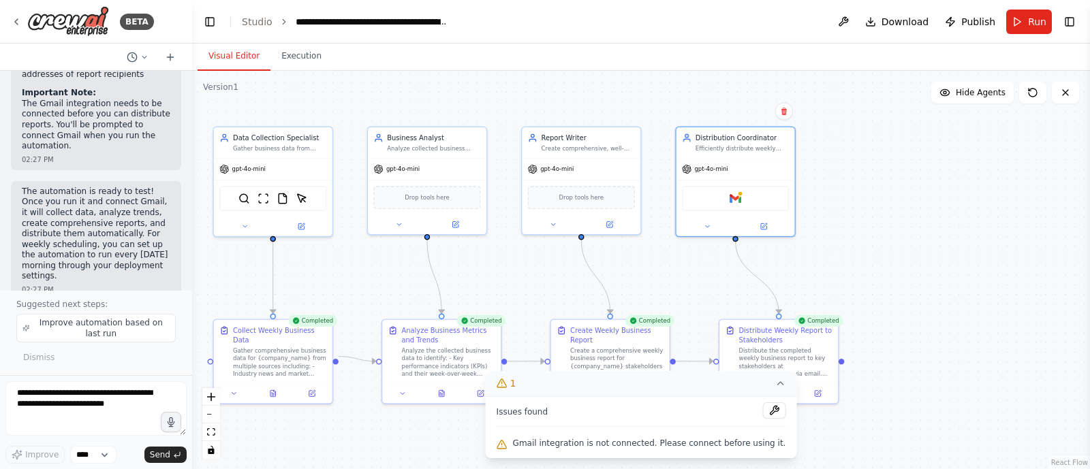
click at [911, 269] on div ".deletable-edge-delete-btn { width: 20px; height: 20px; border: 0px solid #ffff…" at bounding box center [641, 270] width 898 height 398
click at [774, 389] on icon at bounding box center [779, 383] width 11 height 11
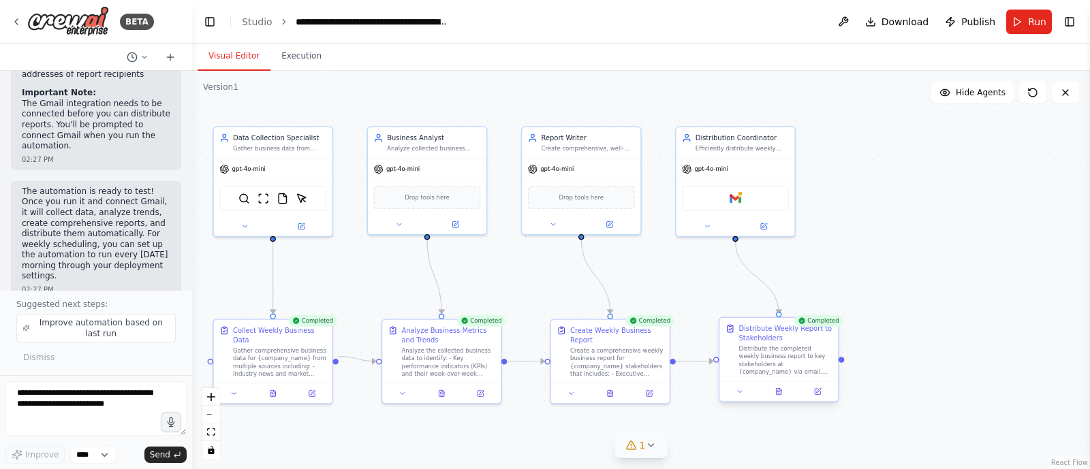
click at [806, 349] on div "Distribute the completed weekly business report to key stakeholders at {company…" at bounding box center [784, 360] width 93 height 31
click at [771, 356] on div "Distribute the completed weekly business report to key stakeholders at {company…" at bounding box center [790, 360] width 93 height 31
click at [765, 345] on div "Distribute the completed weekly business report to key stakeholders at {company…" at bounding box center [790, 360] width 93 height 31
click at [783, 392] on icon at bounding box center [783, 391] width 5 height 6
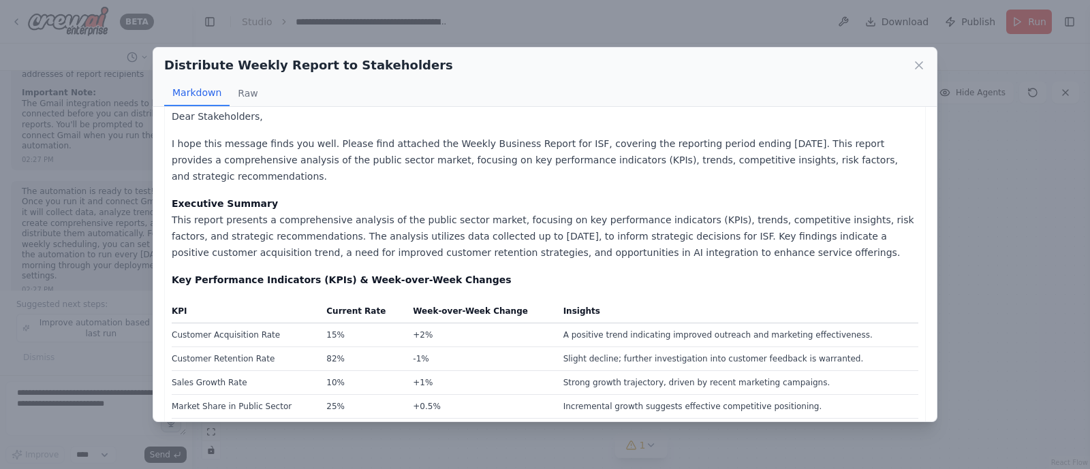
scroll to position [0, 0]
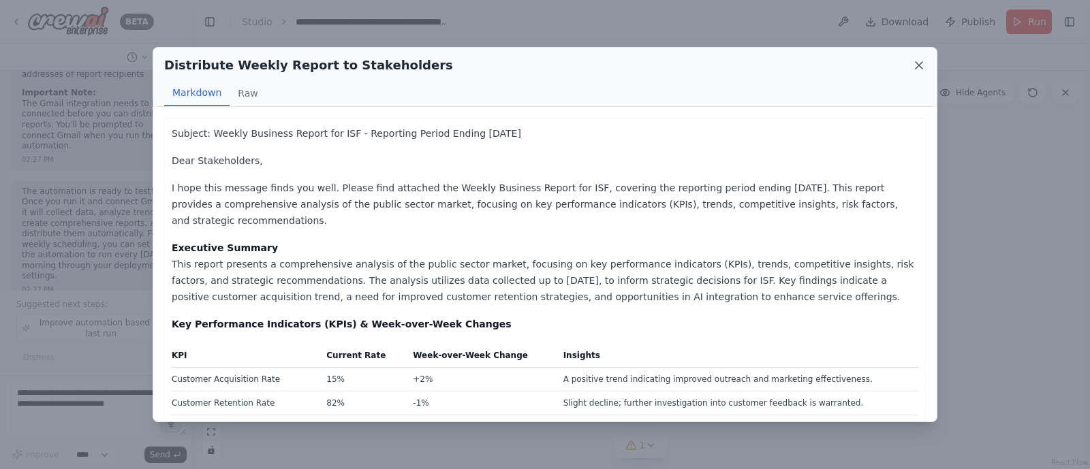
click at [919, 65] on icon at bounding box center [919, 66] width 14 height 14
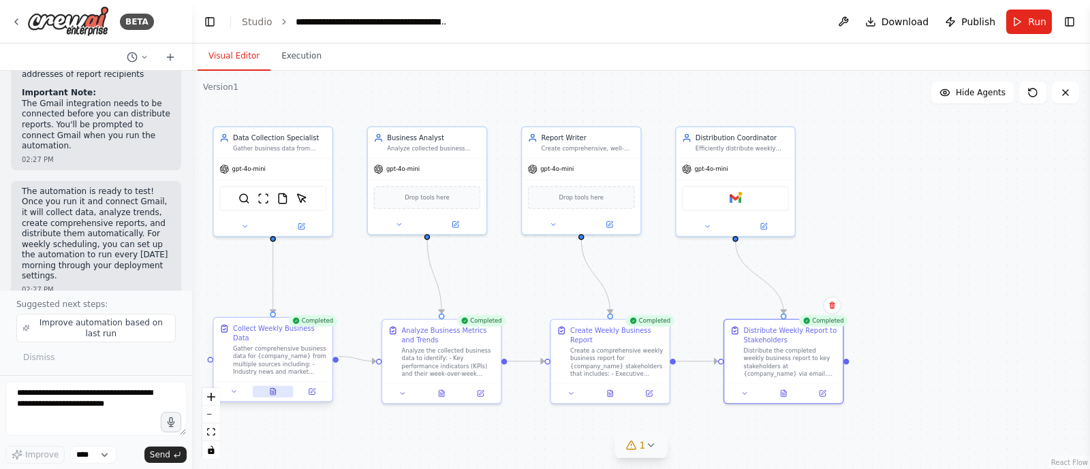
click at [270, 388] on icon at bounding box center [272, 391] width 5 height 6
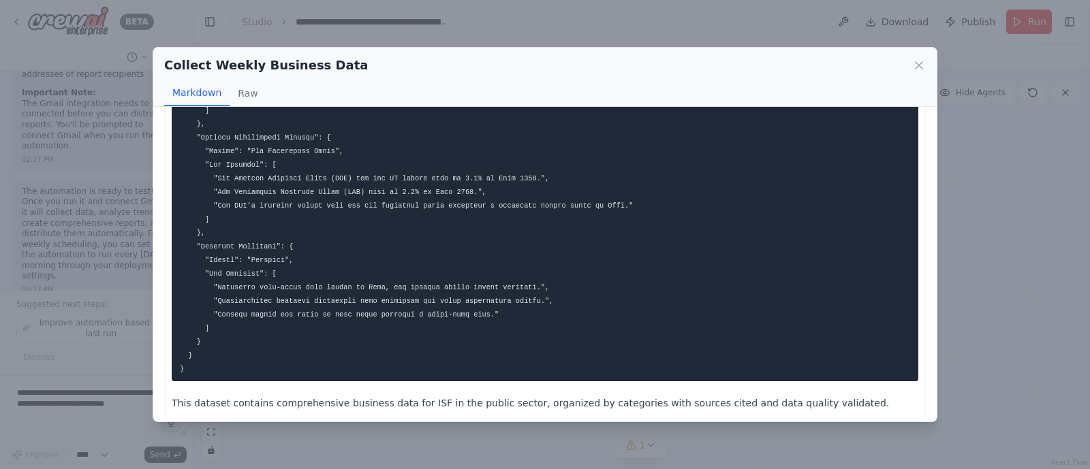
scroll to position [361, 0]
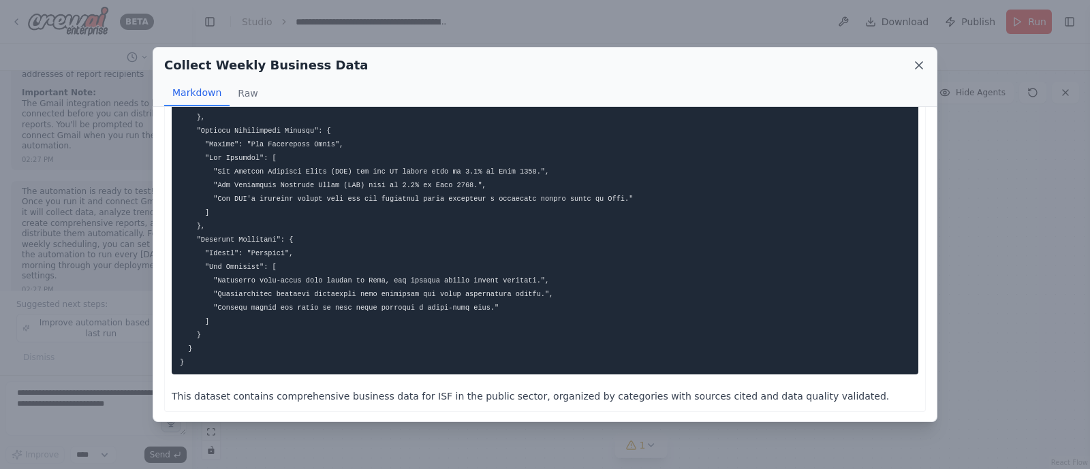
click at [919, 66] on icon at bounding box center [919, 66] width 14 height 14
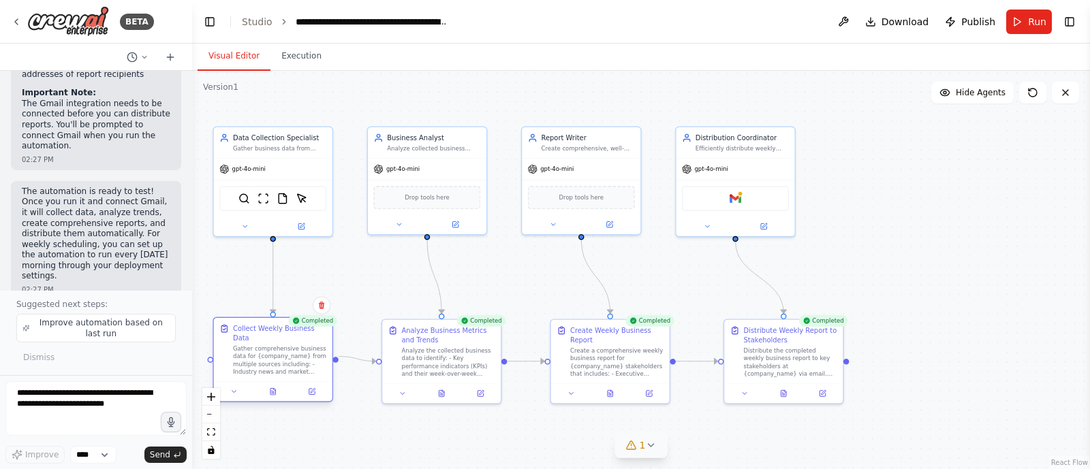
click at [272, 388] on div at bounding box center [273, 391] width 119 height 20
click at [272, 394] on icon at bounding box center [273, 394] width 3 height 0
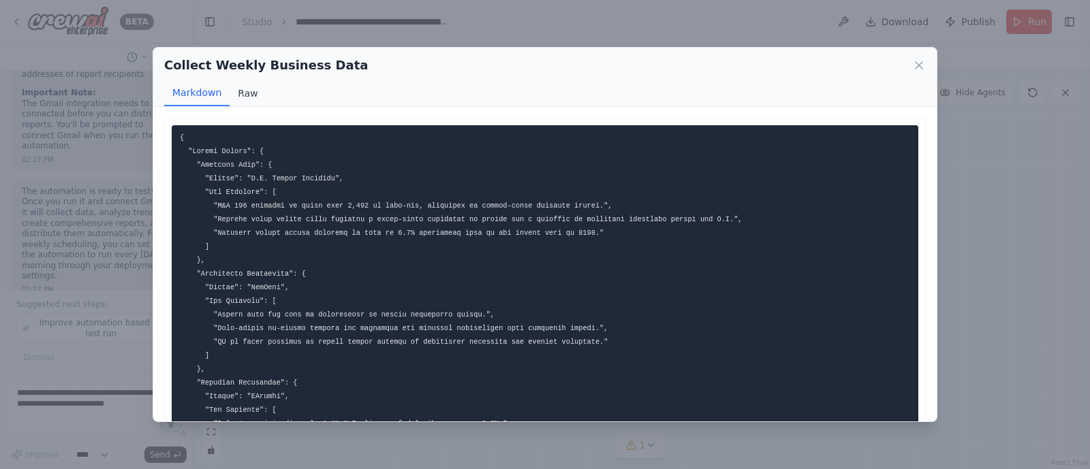
click at [245, 95] on button "Raw" at bounding box center [248, 93] width 36 height 26
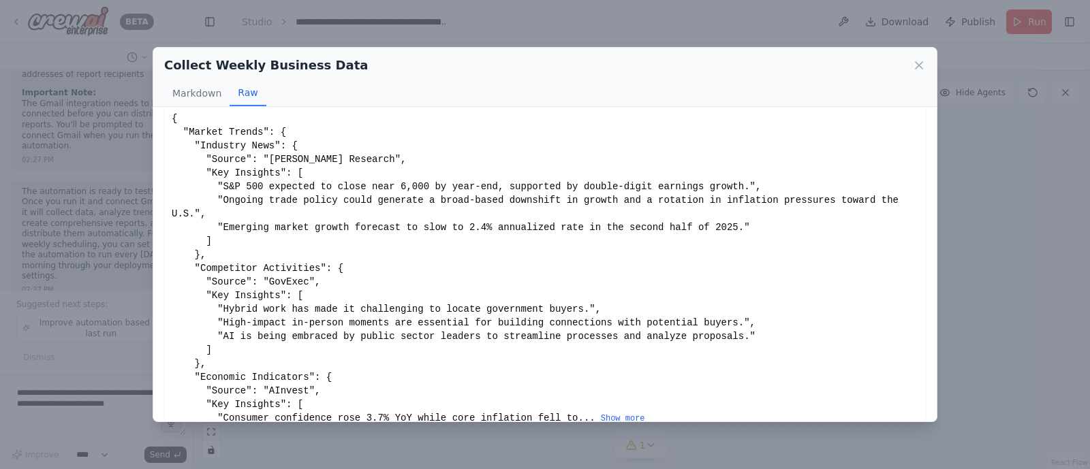
scroll to position [33, 0]
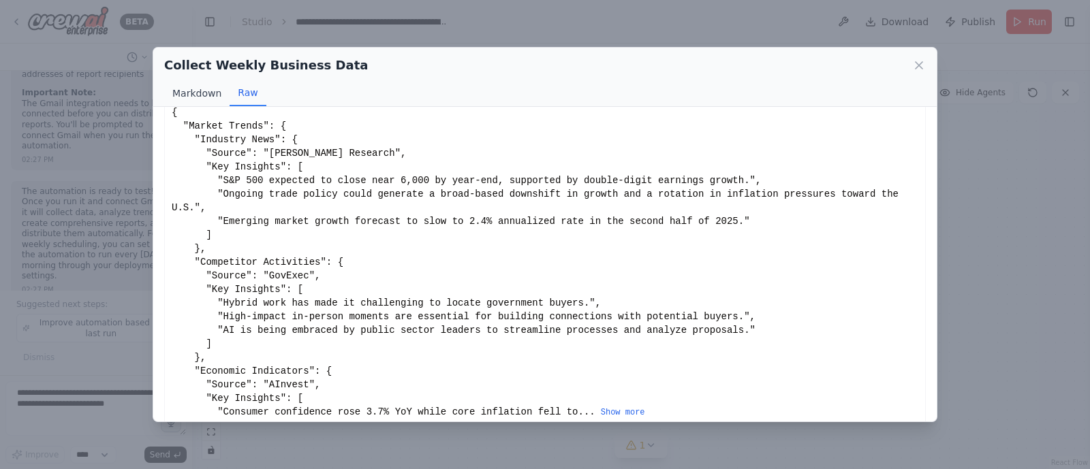
click at [204, 90] on button "Markdown" at bounding box center [196, 93] width 65 height 26
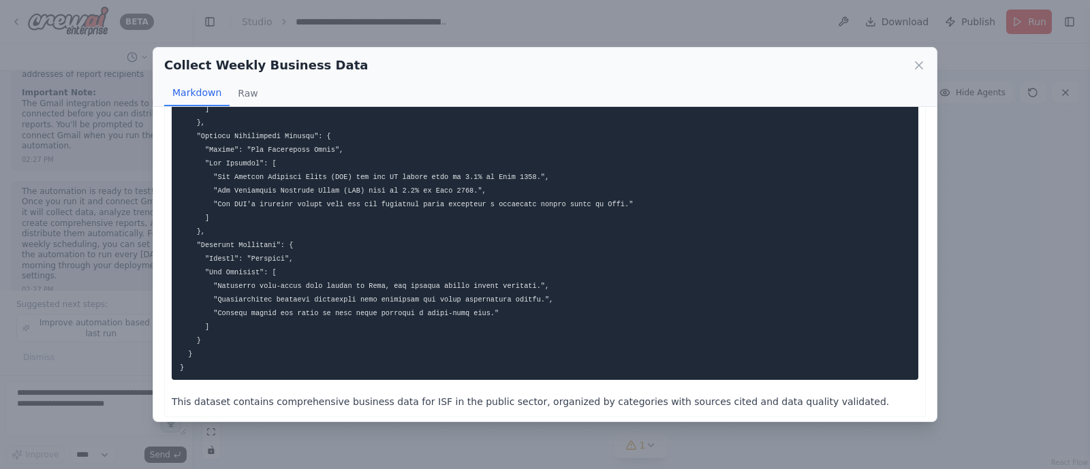
scroll to position [361, 0]
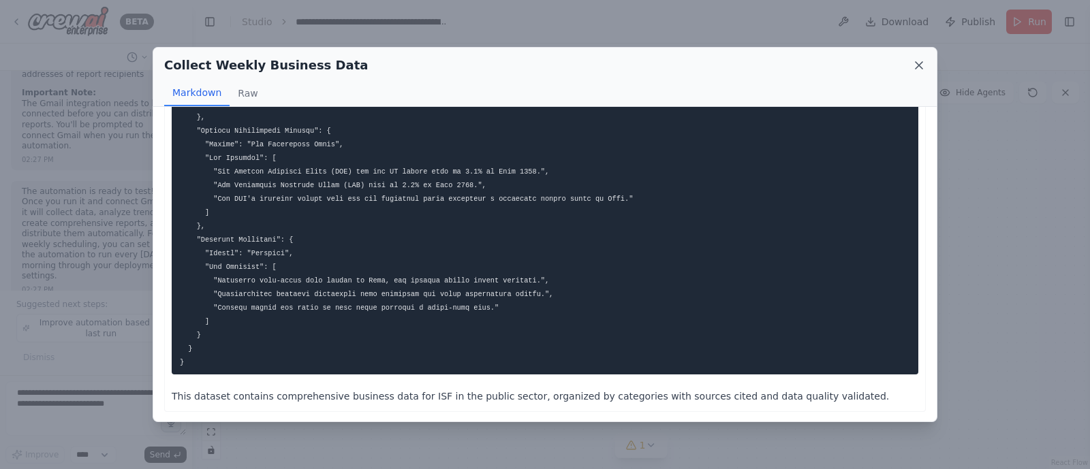
click at [917, 63] on icon at bounding box center [918, 65] width 7 height 7
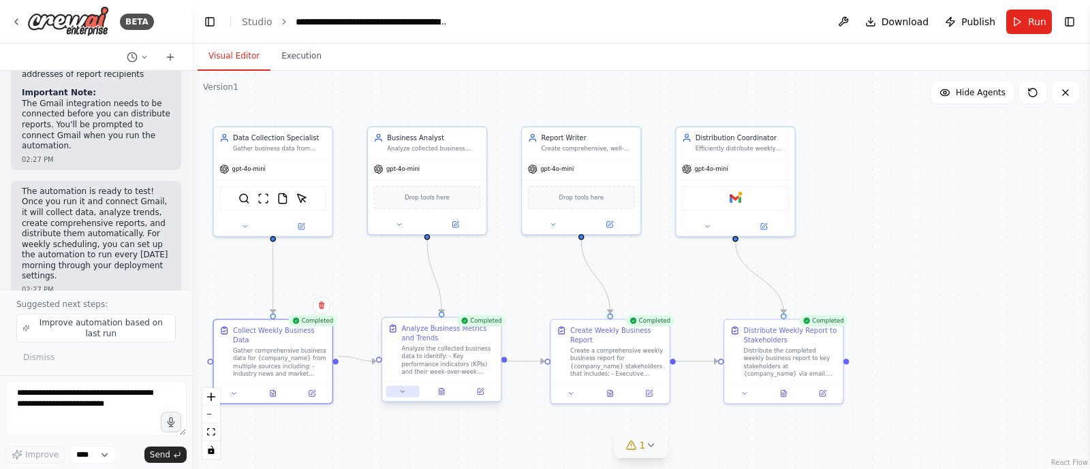
click at [405, 393] on button at bounding box center [402, 392] width 33 height 12
click at [396, 394] on icon at bounding box center [397, 391] width 7 height 7
click at [398, 395] on icon at bounding box center [397, 391] width 7 height 7
click at [439, 390] on icon at bounding box center [435, 391] width 7 height 7
click at [435, 391] on icon at bounding box center [436, 391] width 5 height 6
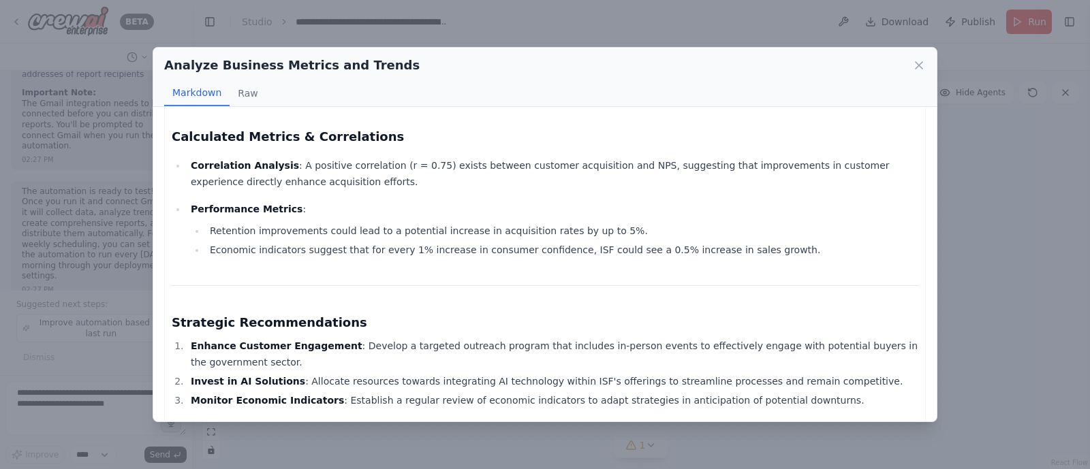
scroll to position [1799, 0]
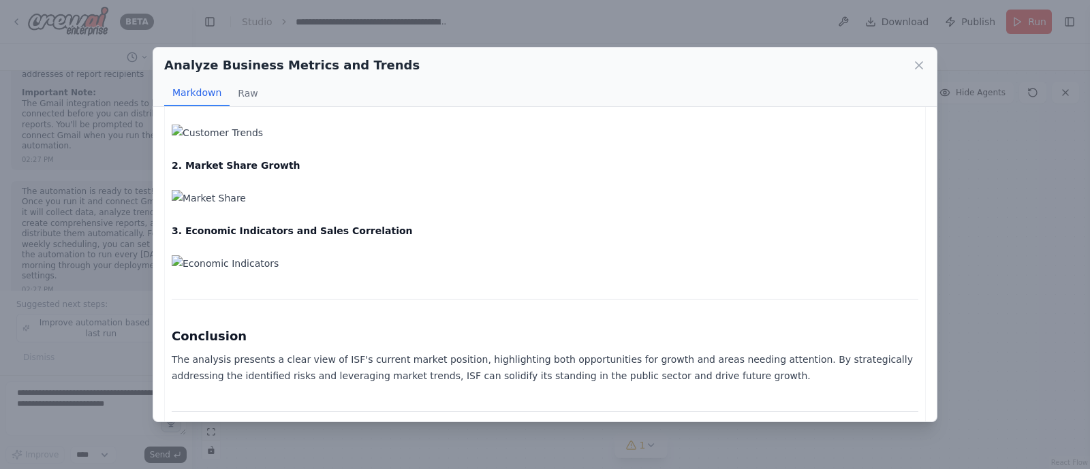
click at [921, 63] on icon at bounding box center [919, 66] width 14 height 14
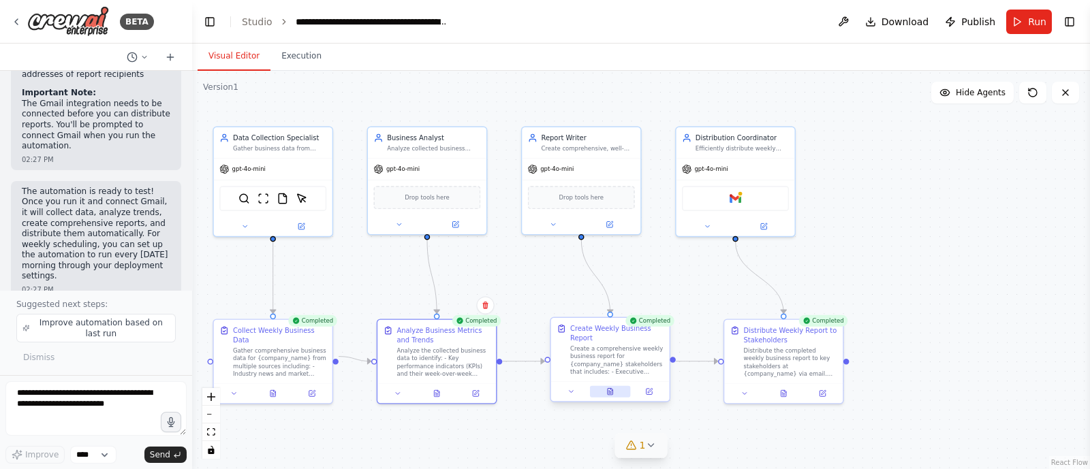
click at [610, 391] on icon at bounding box center [610, 391] width 5 height 6
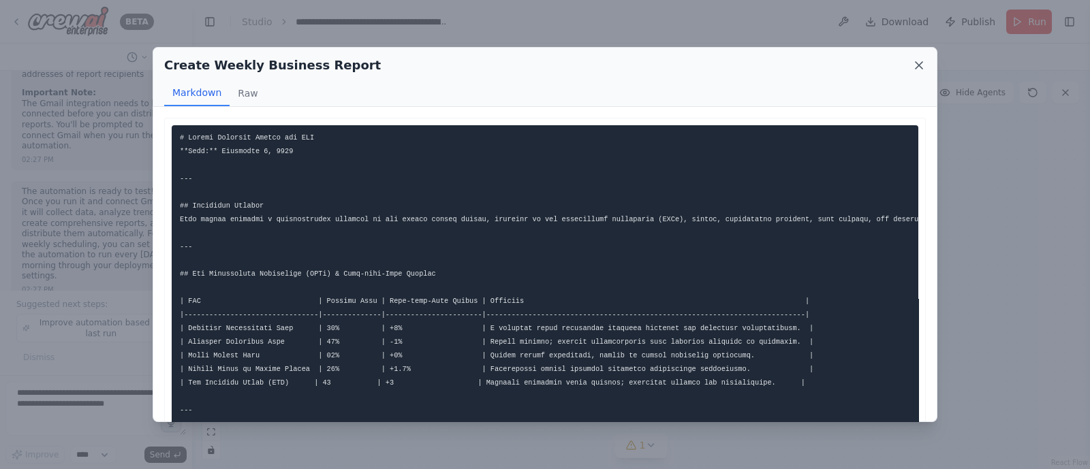
click at [913, 69] on icon at bounding box center [919, 66] width 14 height 14
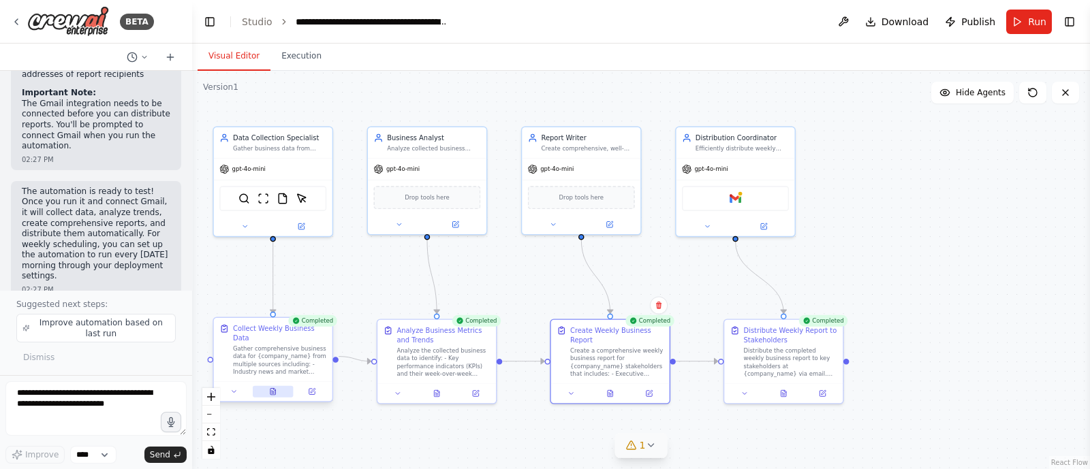
click at [275, 386] on button at bounding box center [273, 392] width 41 height 12
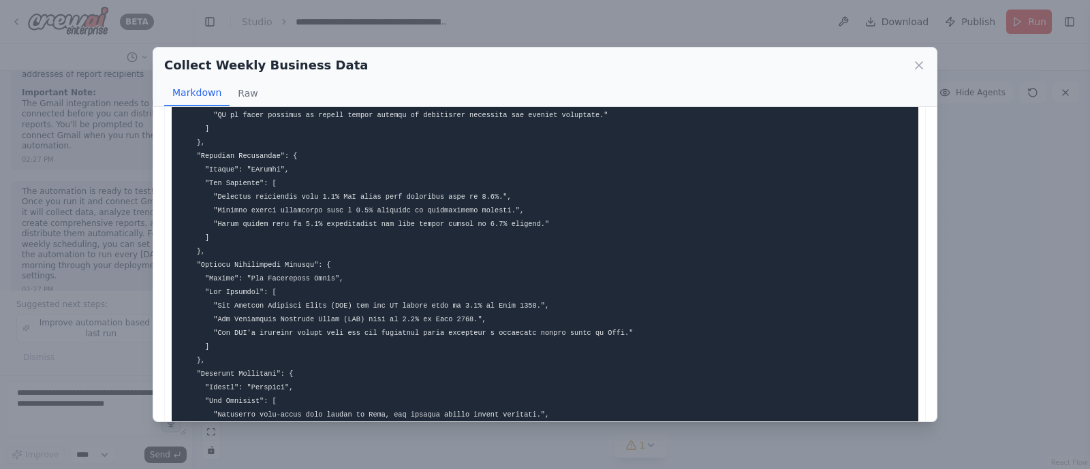
scroll to position [20, 0]
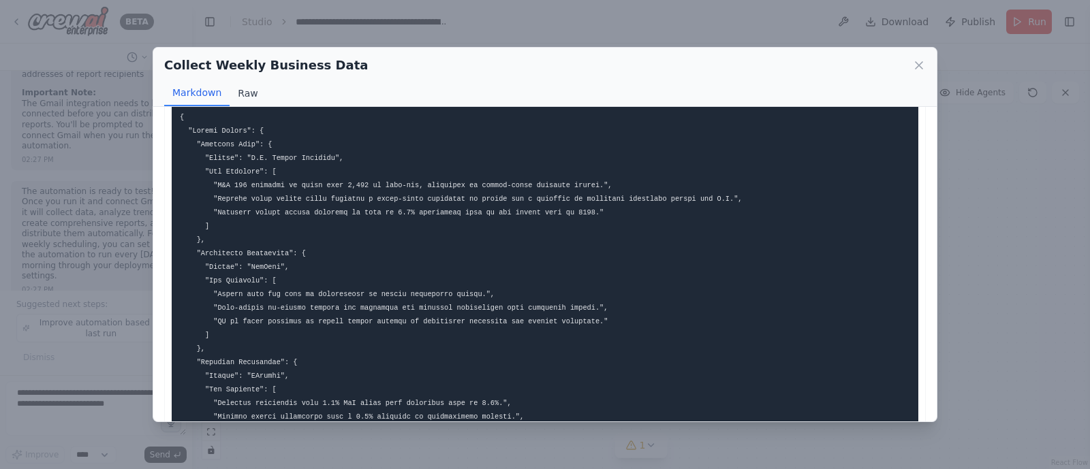
click at [249, 89] on button "Raw" at bounding box center [248, 93] width 36 height 26
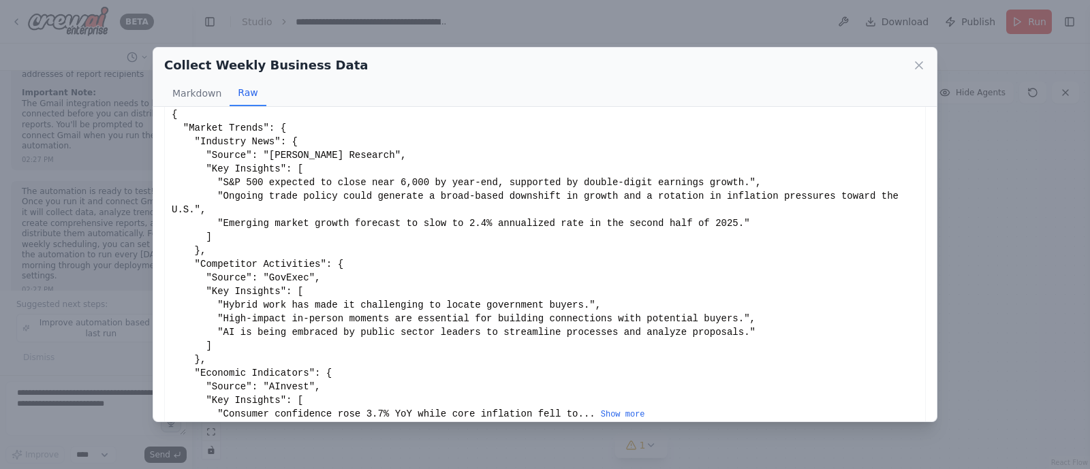
scroll to position [33, 0]
click at [601, 407] on button "Show more" at bounding box center [623, 412] width 44 height 11
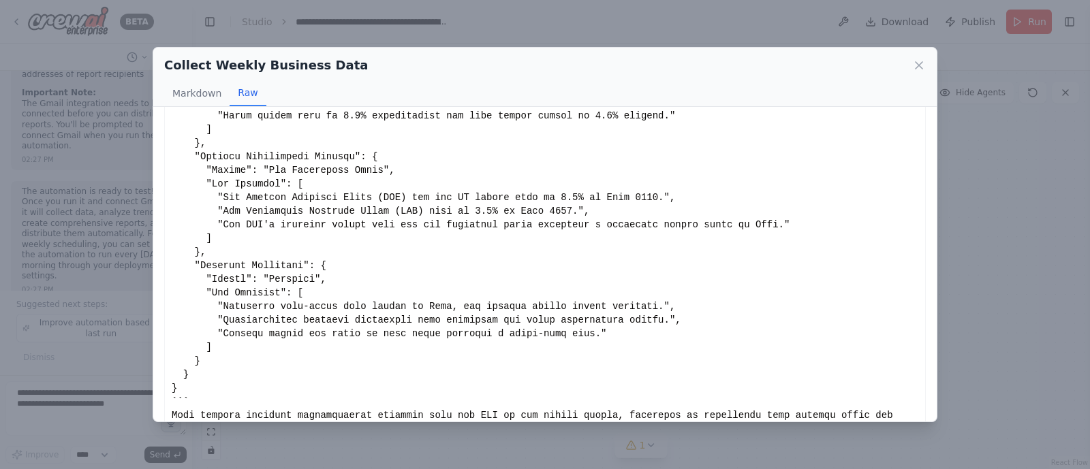
scroll to position [375, 0]
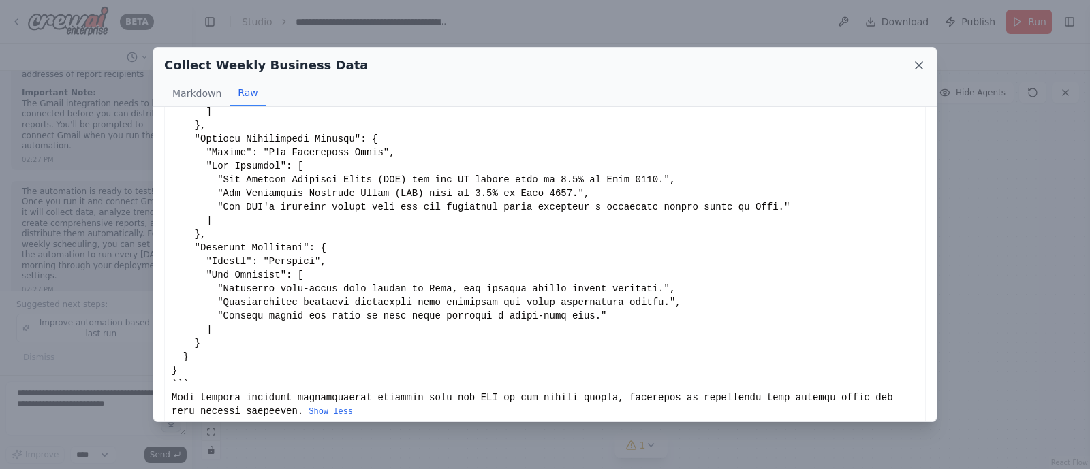
click at [918, 65] on icon at bounding box center [918, 65] width 7 height 7
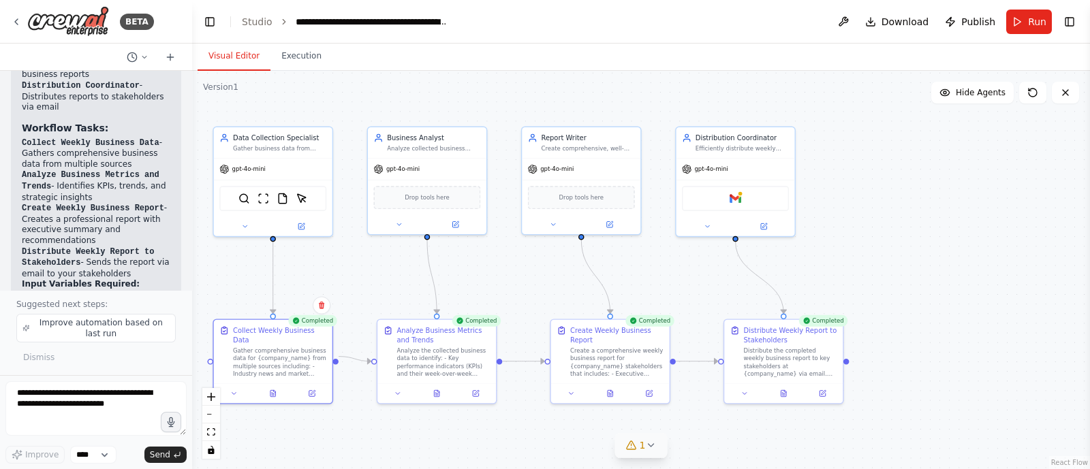
scroll to position [1427, 0]
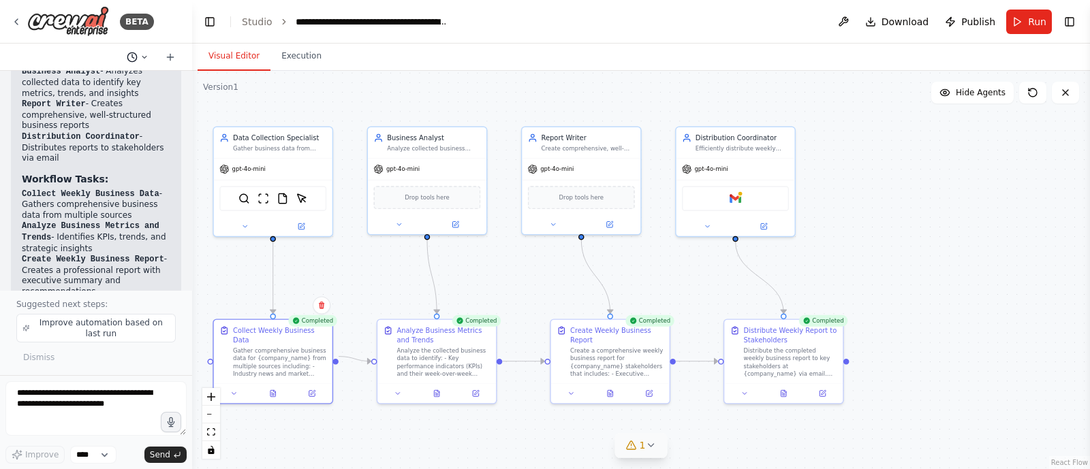
click at [142, 58] on icon at bounding box center [144, 57] width 8 height 8
click at [143, 57] on div at bounding box center [96, 234] width 192 height 469
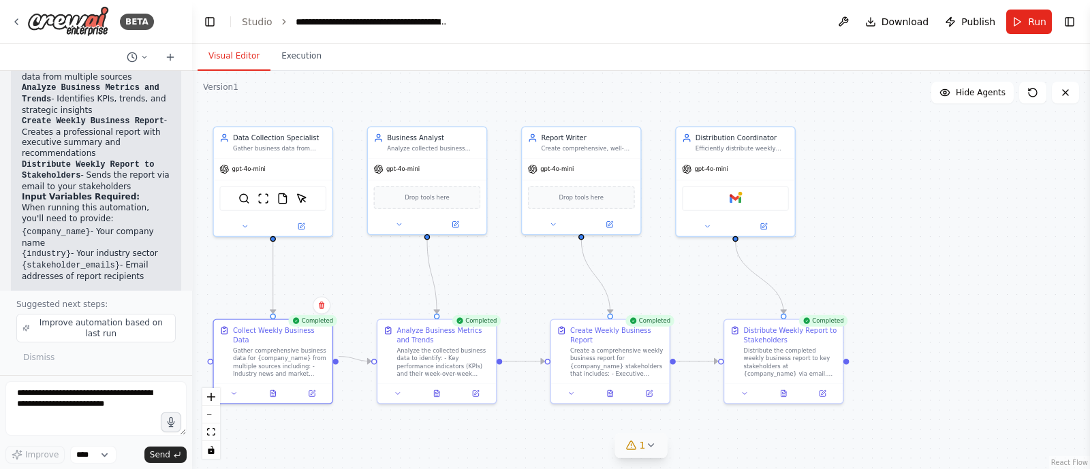
scroll to position [1767, 0]
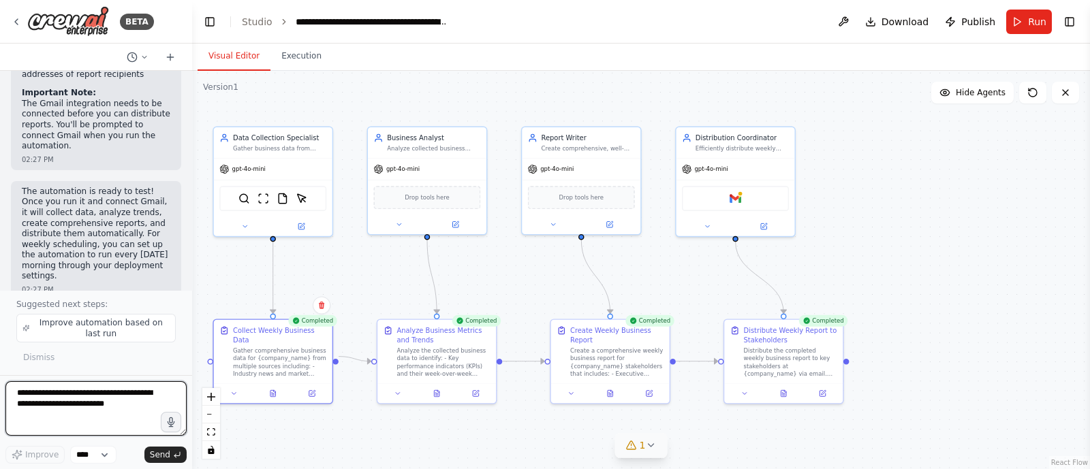
click at [133, 411] on textarea at bounding box center [95, 408] width 181 height 54
click at [736, 200] on img at bounding box center [735, 197] width 12 height 12
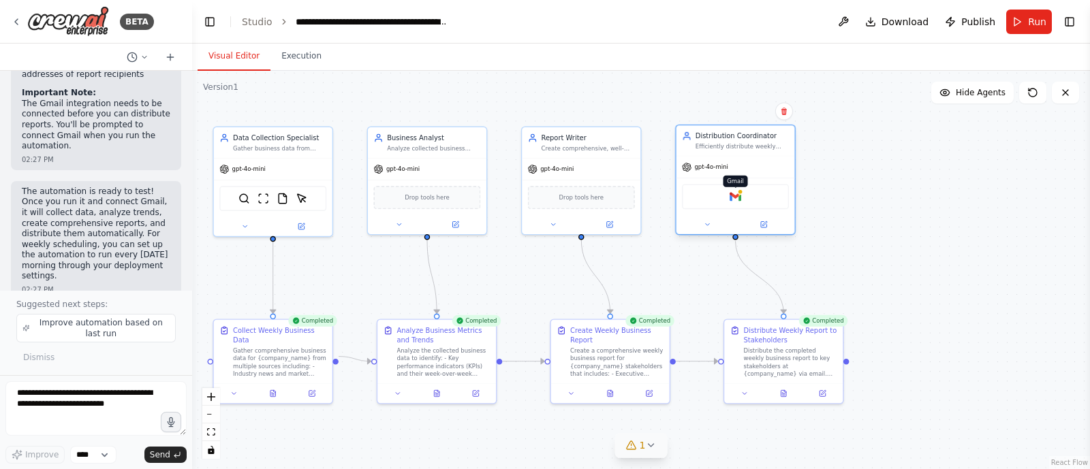
click at [734, 198] on img at bounding box center [735, 197] width 12 height 12
click at [738, 192] on div at bounding box center [739, 191] width 5 height 5
click at [765, 222] on icon at bounding box center [764, 223] width 5 height 5
click at [766, 225] on icon at bounding box center [763, 224] width 5 height 5
click at [762, 221] on icon at bounding box center [762, 224] width 7 height 7
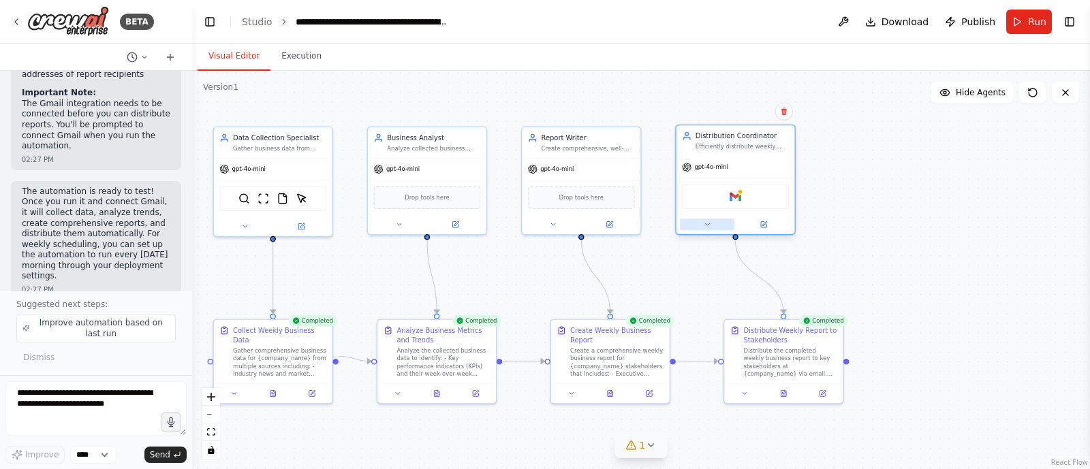
click at [704, 224] on icon at bounding box center [707, 224] width 7 height 7
click at [763, 222] on icon at bounding box center [763, 224] width 5 height 5
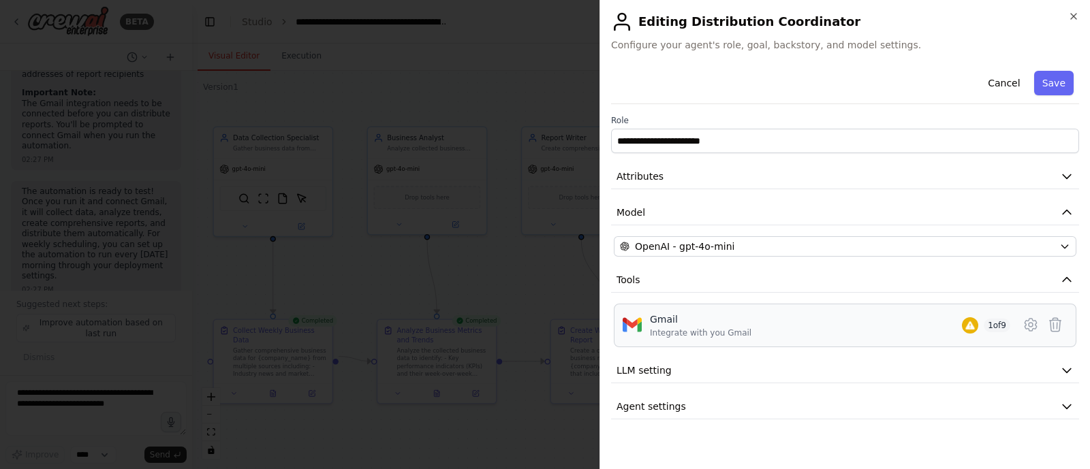
click at [748, 329] on div "Gmail Integrate with you Gmail 1 of 9" at bounding box center [830, 326] width 360 height 26
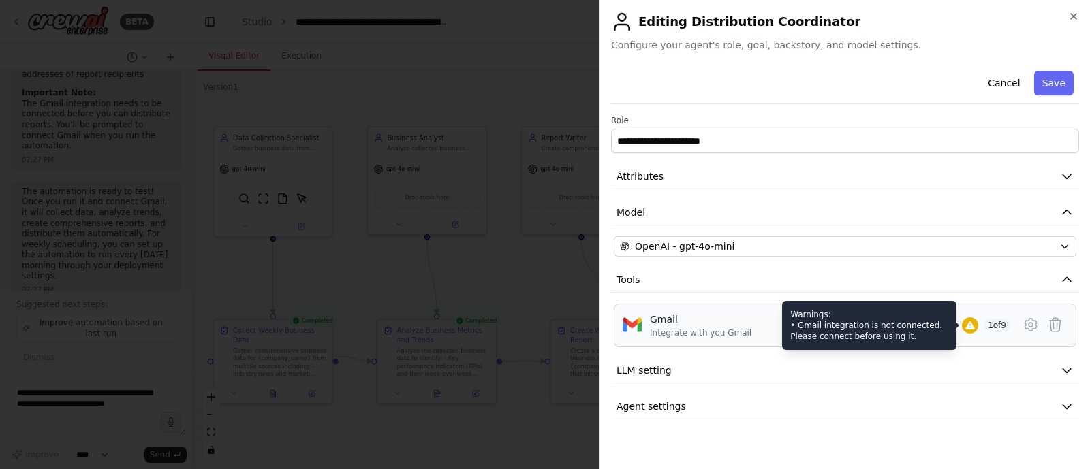
click at [971, 322] on icon at bounding box center [969, 325] width 11 height 11
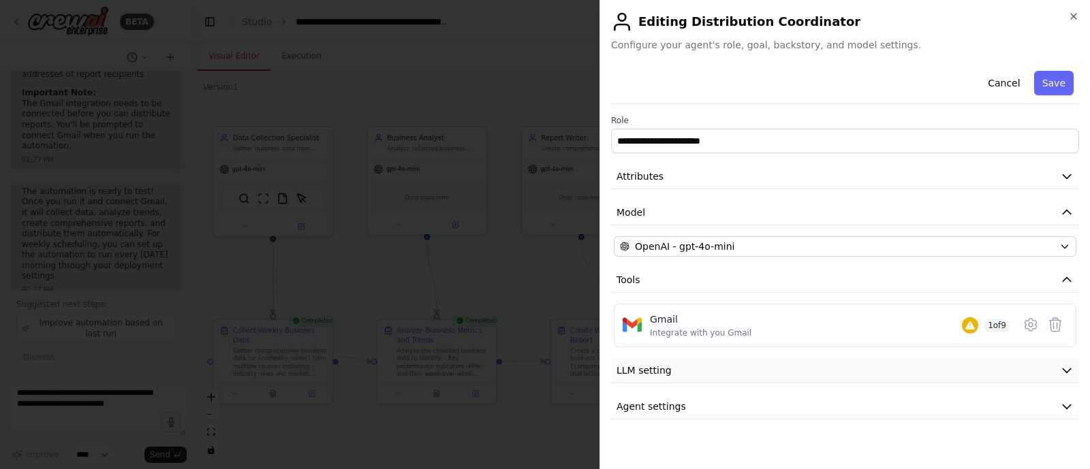
click at [1071, 371] on icon "button" at bounding box center [1067, 371] width 14 height 14
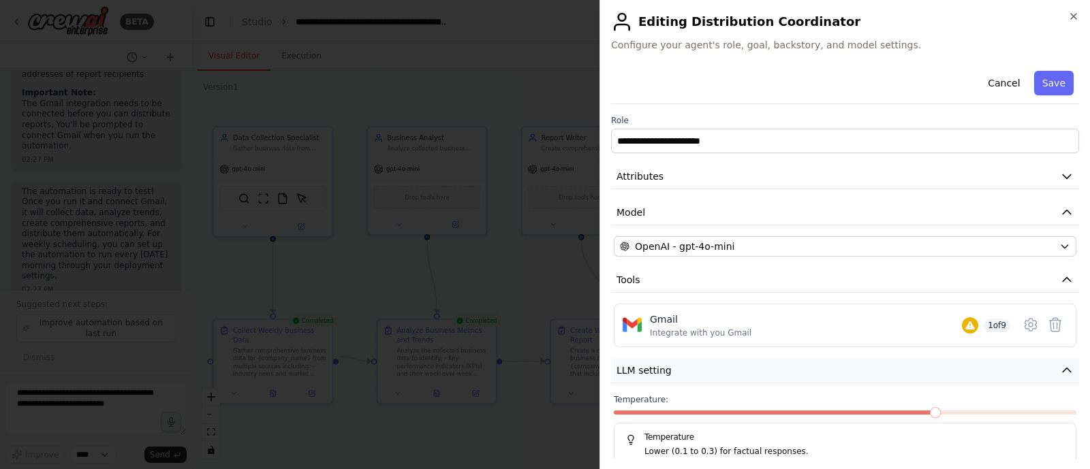
scroll to position [67, 0]
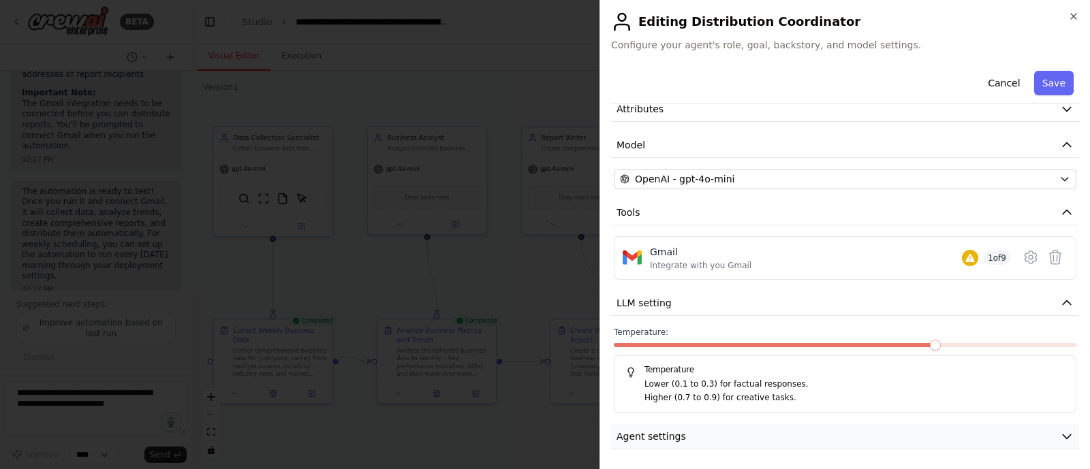
click at [1060, 437] on icon "button" at bounding box center [1067, 437] width 14 height 14
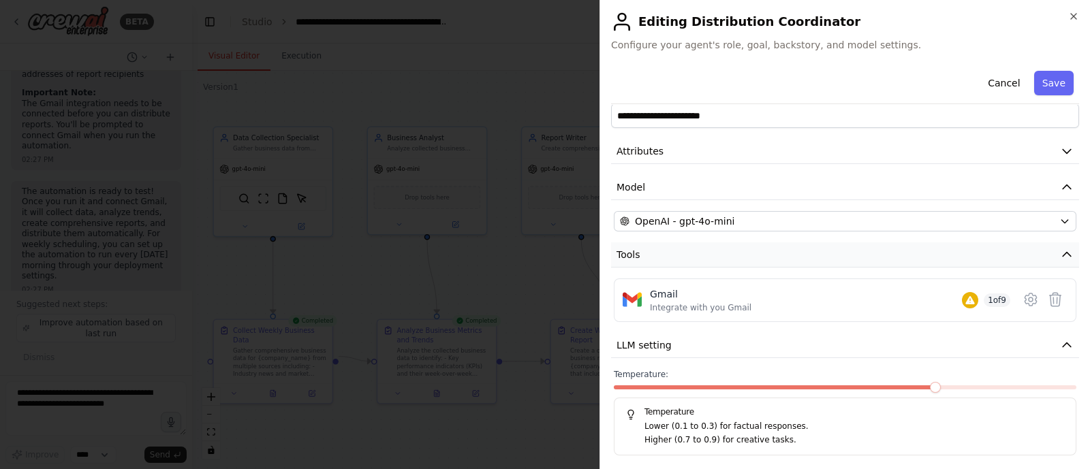
scroll to position [0, 0]
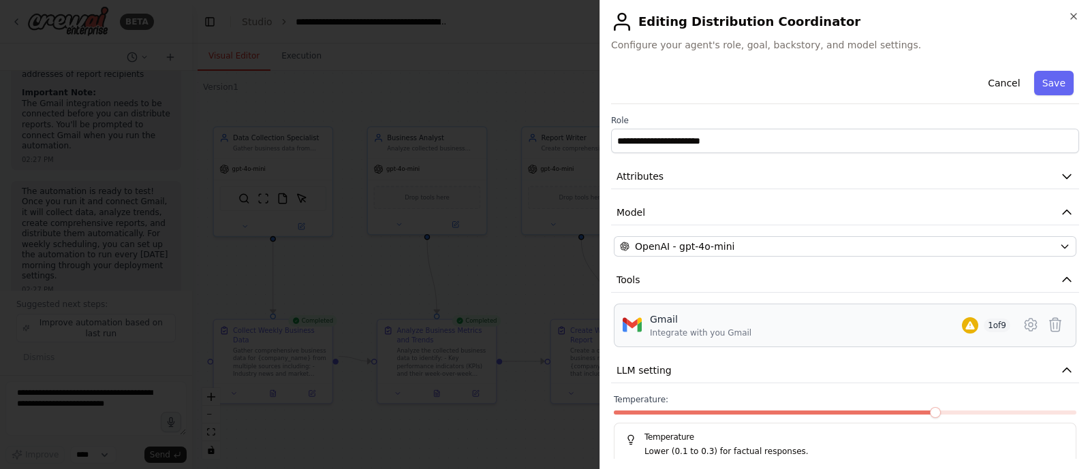
click at [753, 329] on div "Gmail Integrate with you Gmail 1 of 9" at bounding box center [830, 326] width 360 height 26
click at [692, 325] on div "Gmail" at bounding box center [700, 320] width 101 height 14
click at [1022, 323] on icon at bounding box center [1030, 325] width 16 height 16
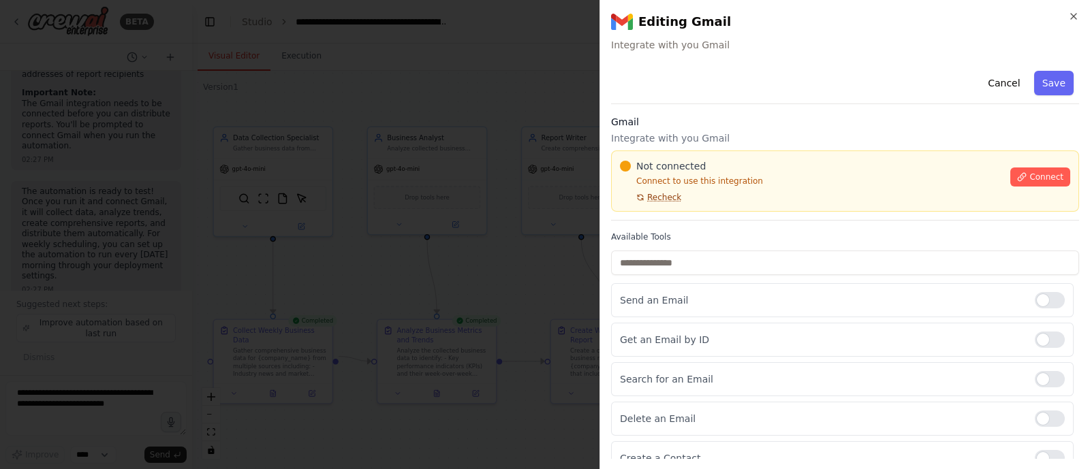
click at [648, 195] on span "Recheck" at bounding box center [664, 197] width 34 height 11
click at [659, 199] on span "Recheck" at bounding box center [664, 197] width 34 height 11
click at [1030, 178] on span "Connect" at bounding box center [1046, 177] width 34 height 11
click at [445, 185] on div at bounding box center [545, 234] width 1090 height 469
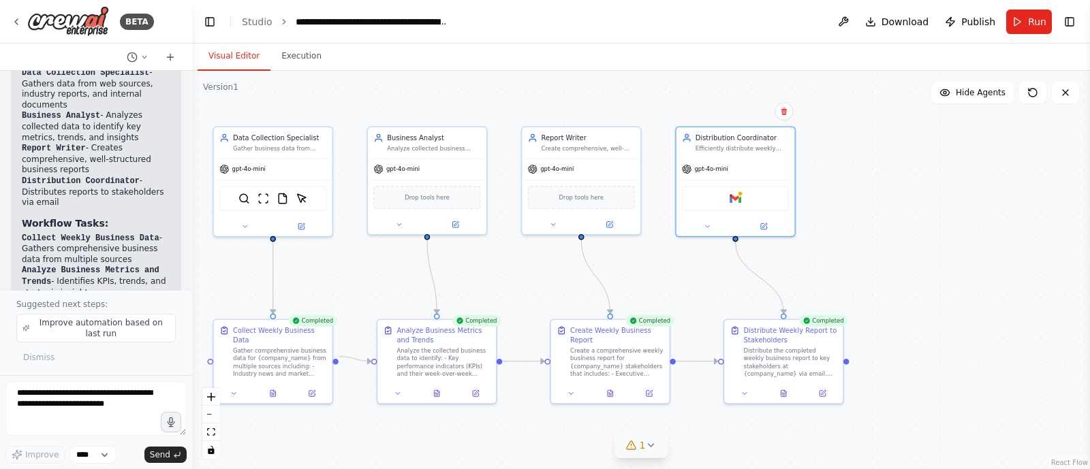
scroll to position [1257, 0]
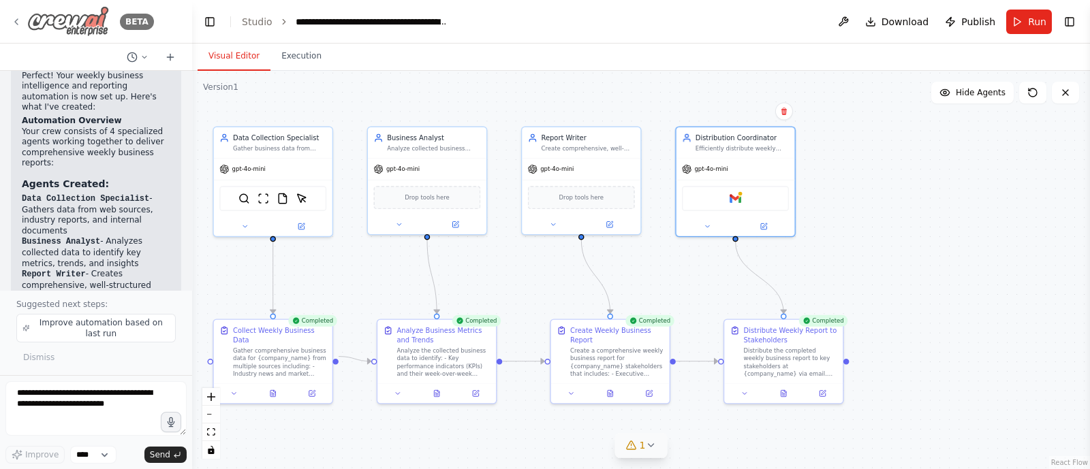
click at [20, 13] on div "BETA" at bounding box center [82, 21] width 143 height 31
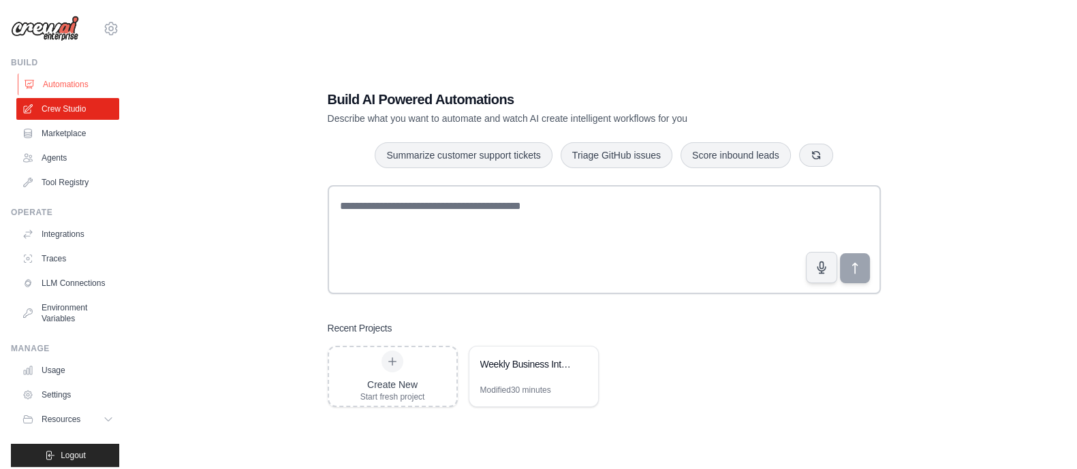
click at [56, 79] on link "Automations" at bounding box center [69, 85] width 103 height 22
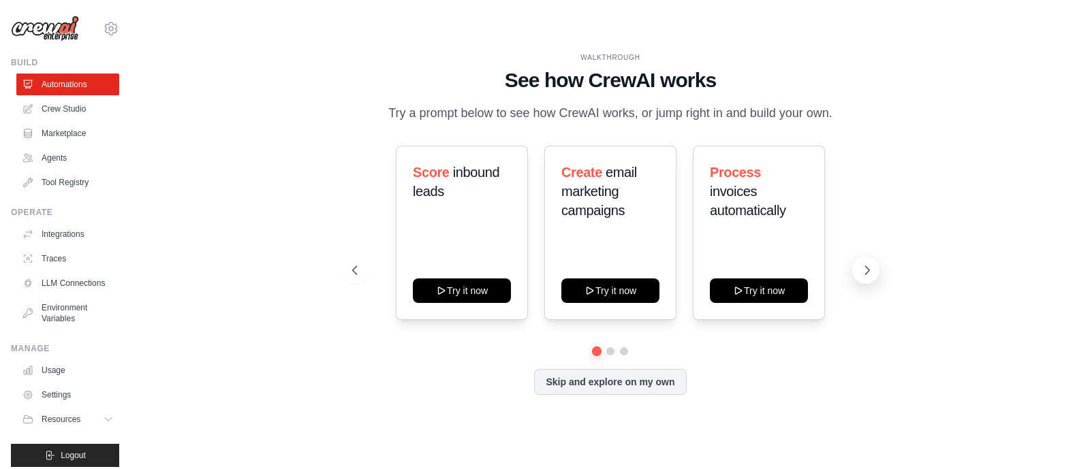
click at [858, 268] on button at bounding box center [865, 270] width 27 height 27
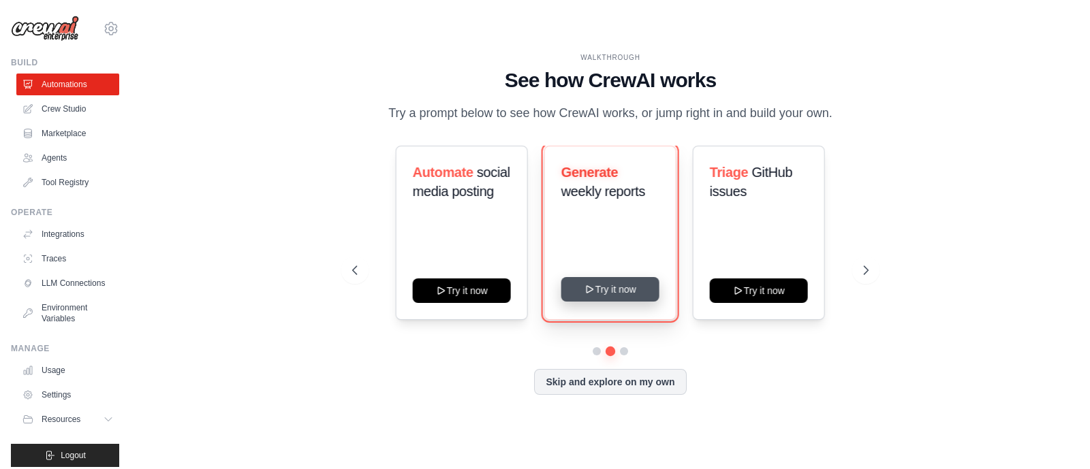
click at [606, 291] on button "Try it now" at bounding box center [610, 289] width 98 height 25
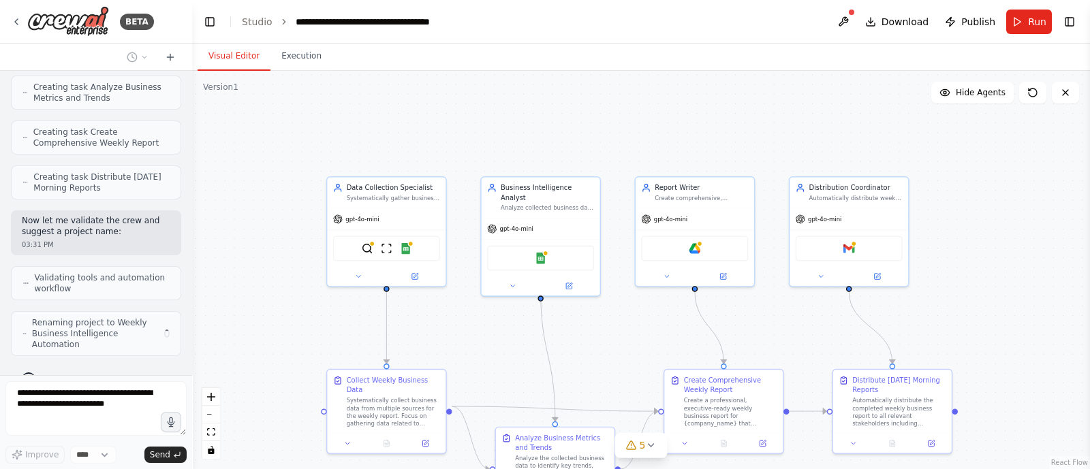
scroll to position [1165, 0]
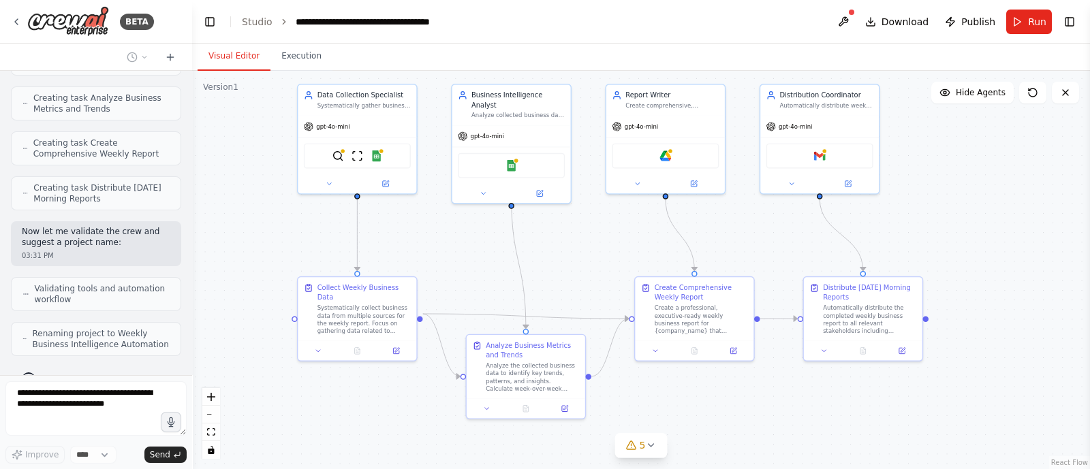
drag, startPoint x: 490, startPoint y: 311, endPoint x: 460, endPoint y: 213, distance: 102.6
click at [460, 213] on div ".deletable-edge-delete-btn { width: 20px; height: 20px; border: 0px solid #ffff…" at bounding box center [641, 270] width 898 height 398
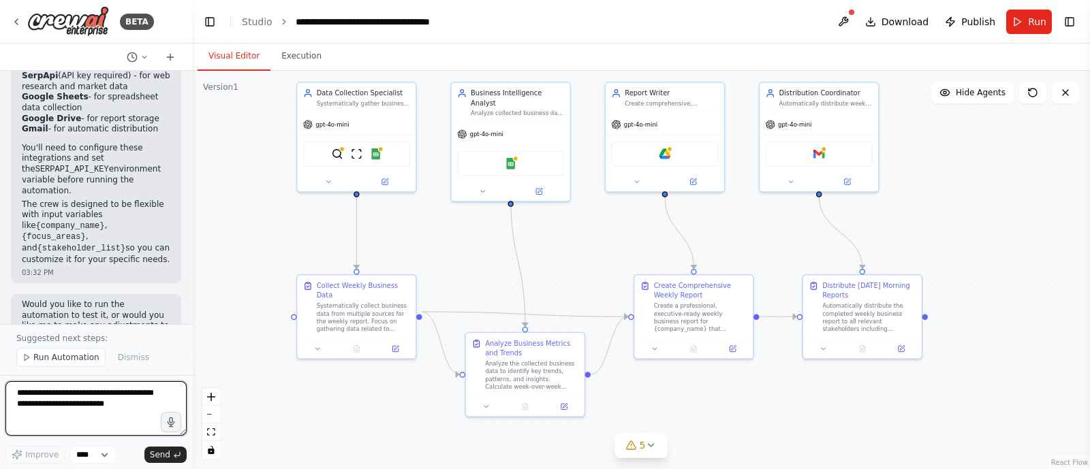
scroll to position [2026, 0]
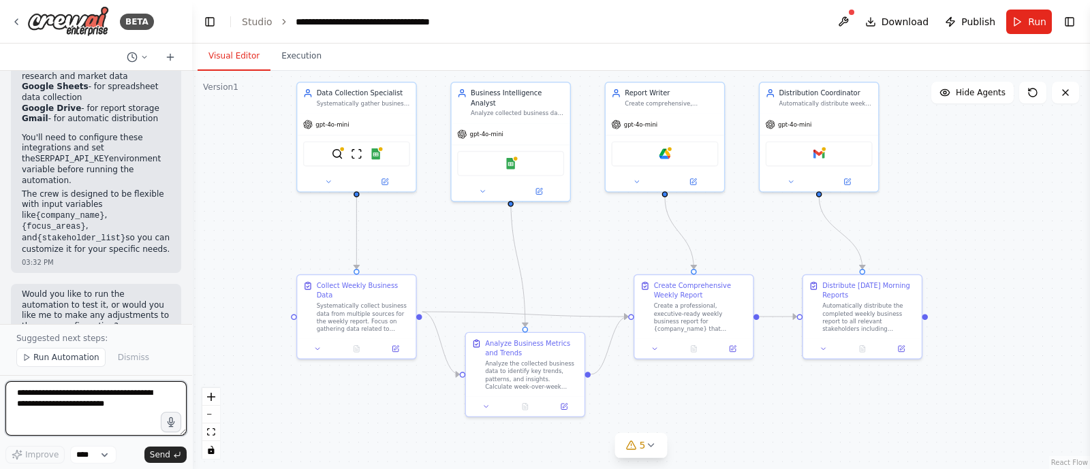
click at [102, 400] on textarea at bounding box center [95, 408] width 181 height 54
type textarea "**********"
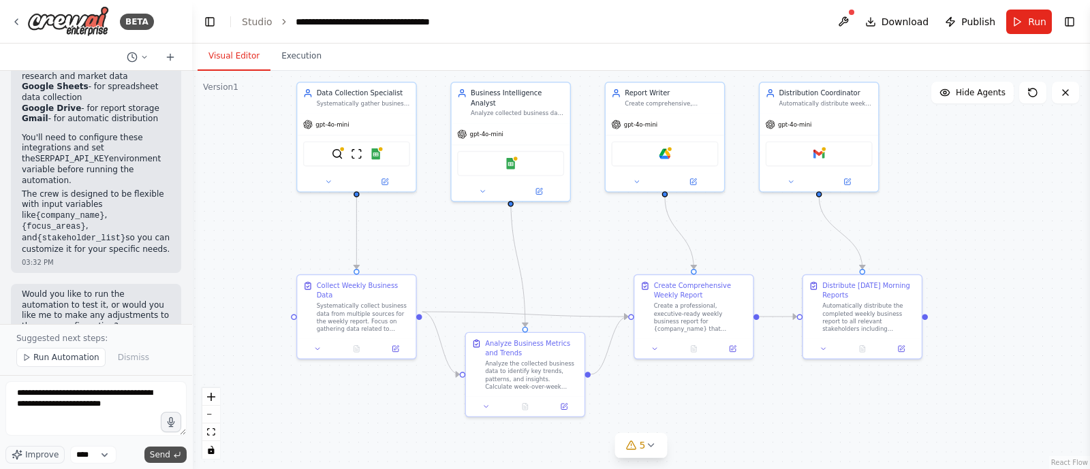
click at [178, 454] on icon "submit" at bounding box center [177, 455] width 8 height 8
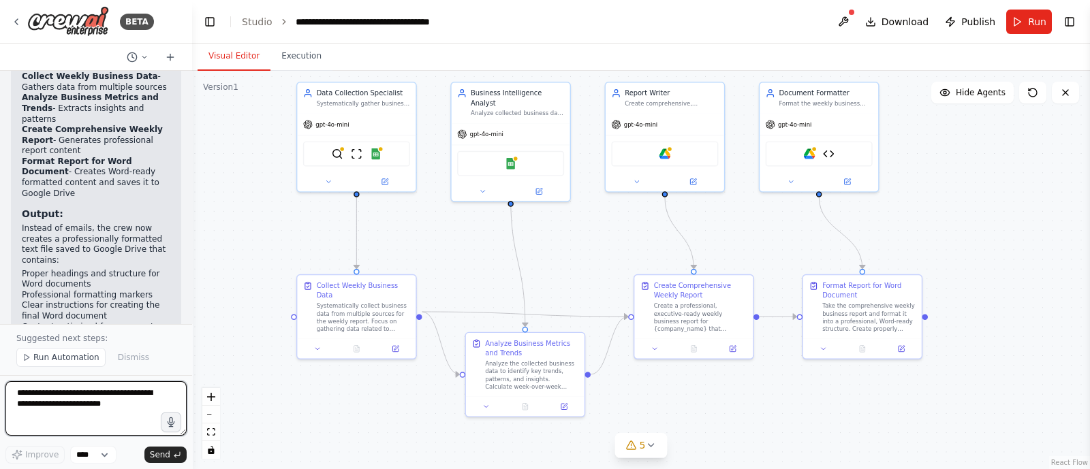
scroll to position [4918, 0]
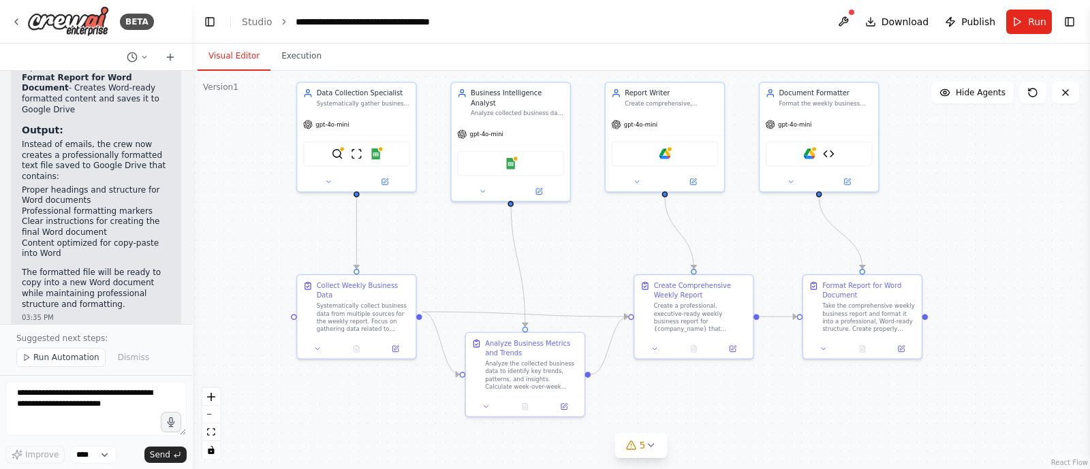
click at [72, 357] on span "Run Automation" at bounding box center [66, 357] width 66 height 11
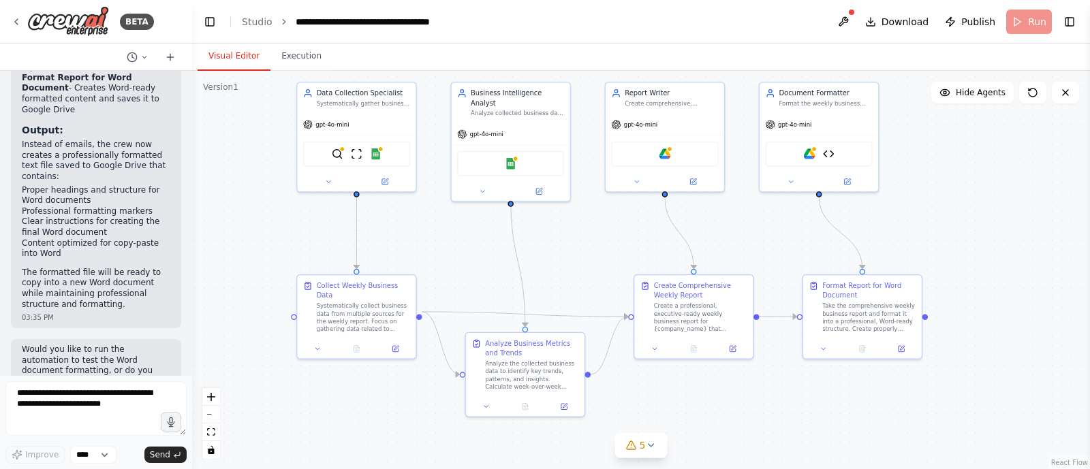
scroll to position [4867, 0]
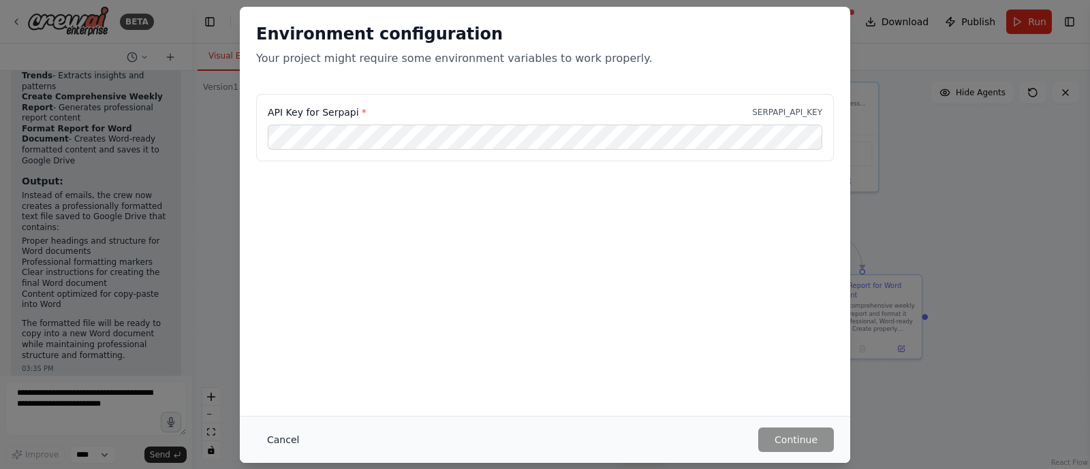
click at [286, 444] on button "Cancel" at bounding box center [283, 440] width 54 height 25
